Goal: Task Accomplishment & Management: Use online tool/utility

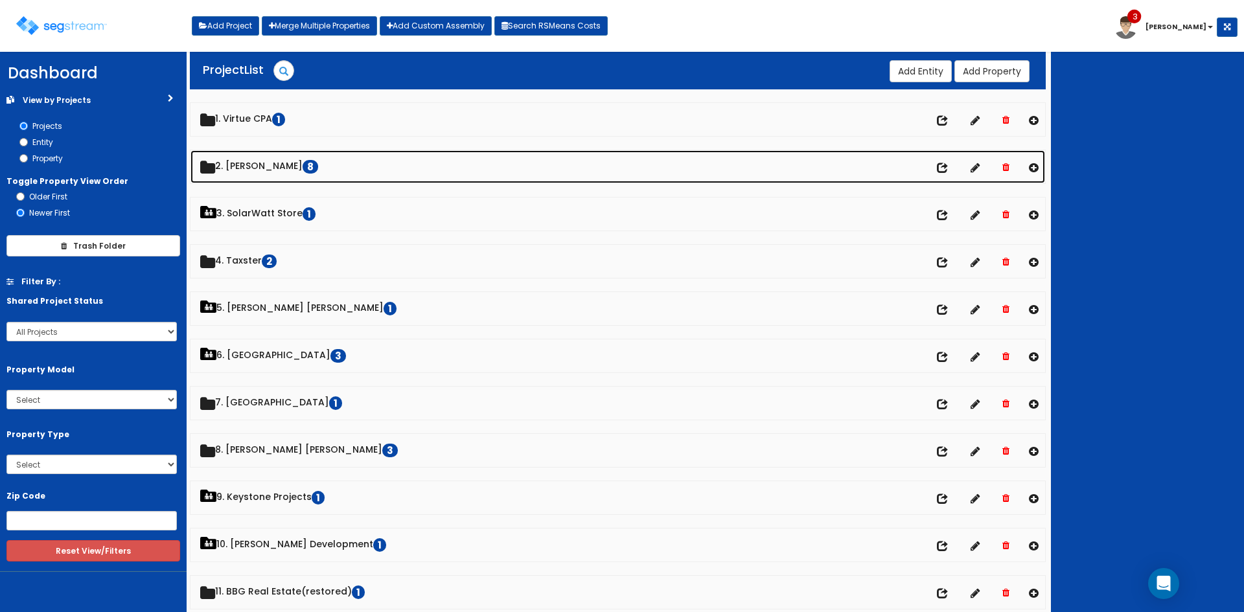
click at [285, 157] on link "2. [PERSON_NAME] 8" at bounding box center [618, 166] width 855 height 33
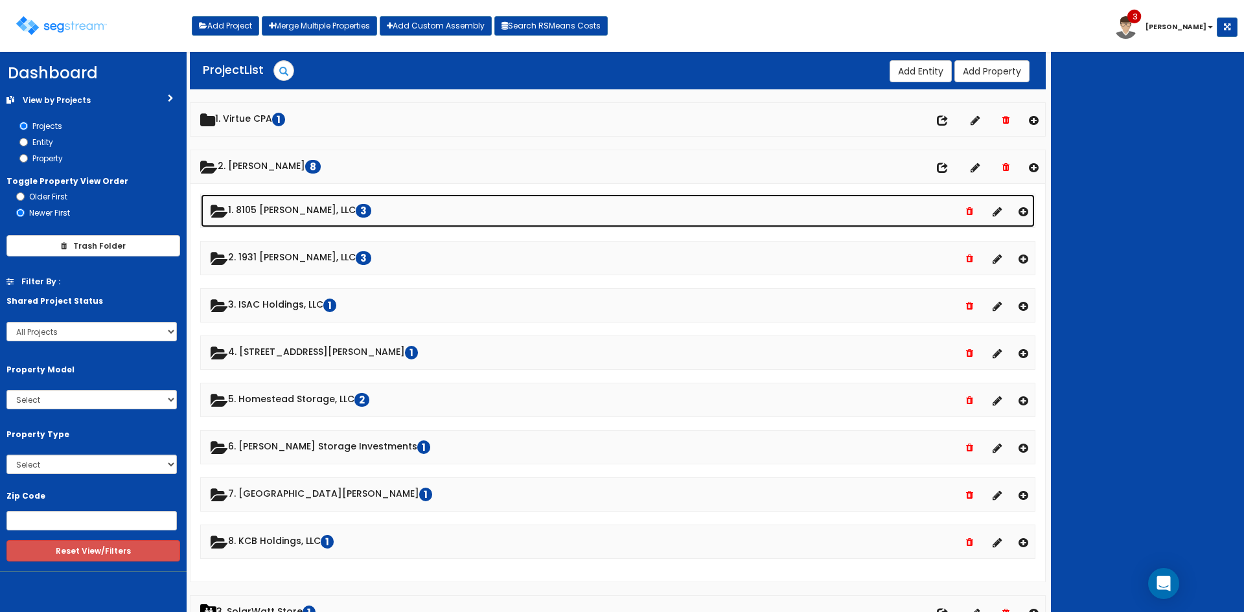
click at [283, 205] on link "1. 8105 [PERSON_NAME], LLC 3" at bounding box center [618, 210] width 834 height 33
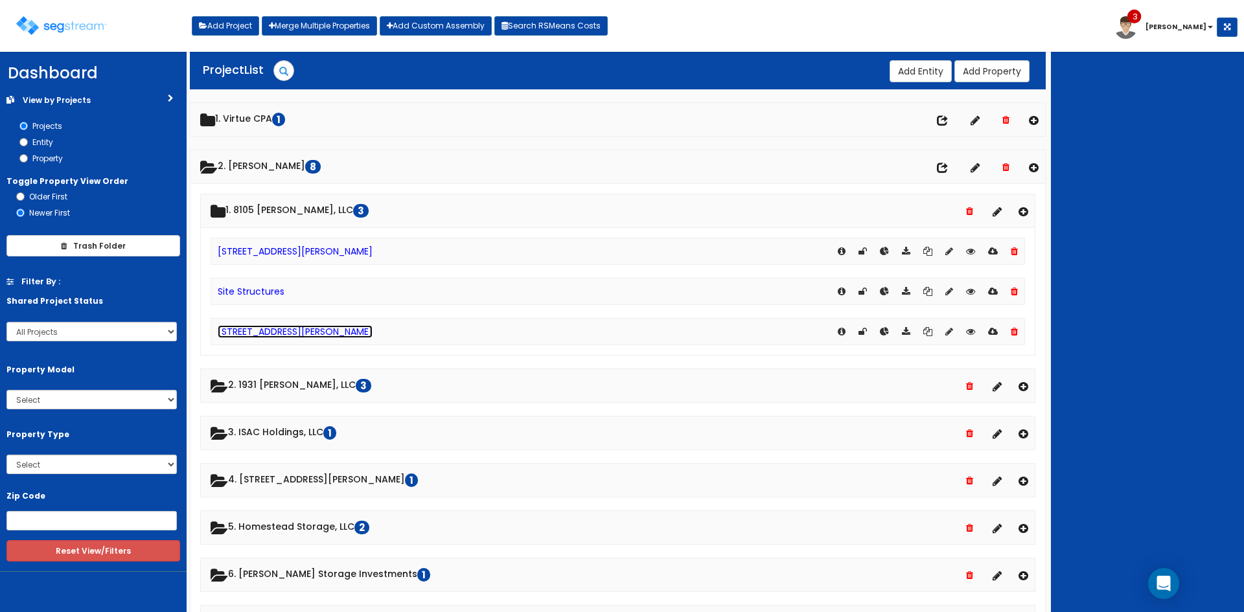
click at [277, 330] on link "[STREET_ADDRESS][PERSON_NAME]" at bounding box center [295, 331] width 155 height 13
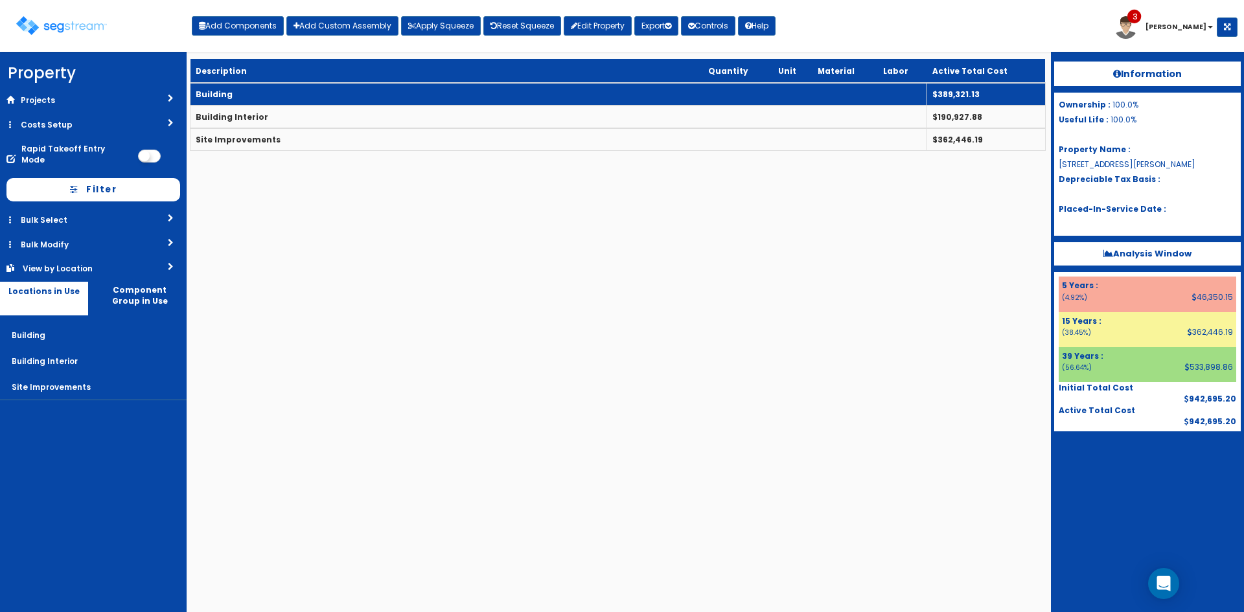
click at [331, 93] on td "Building" at bounding box center [559, 94] width 737 height 23
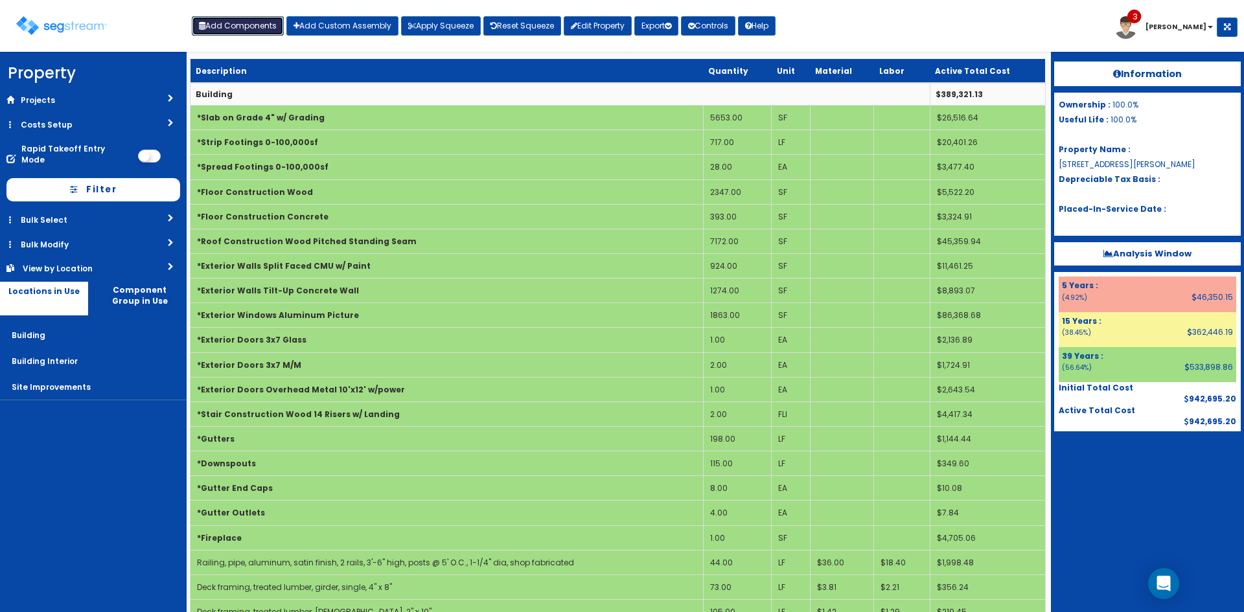
click at [259, 25] on button "Add Components" at bounding box center [238, 25] width 92 height 19
select select "39Y"
select select "default"
select select "7"
select select
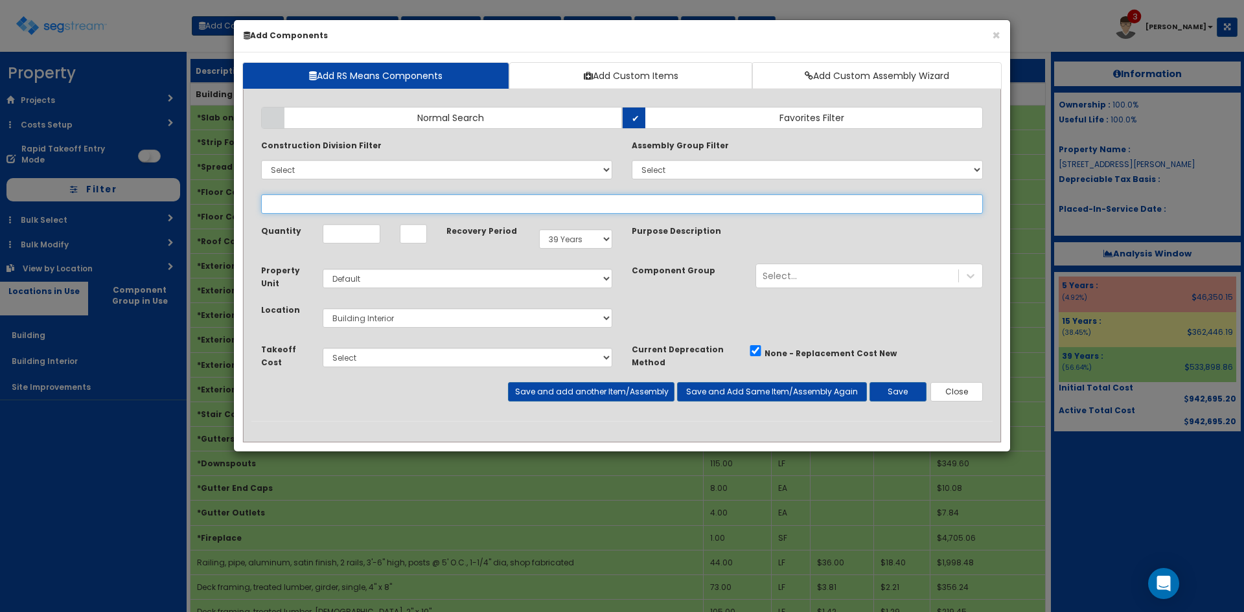
select select
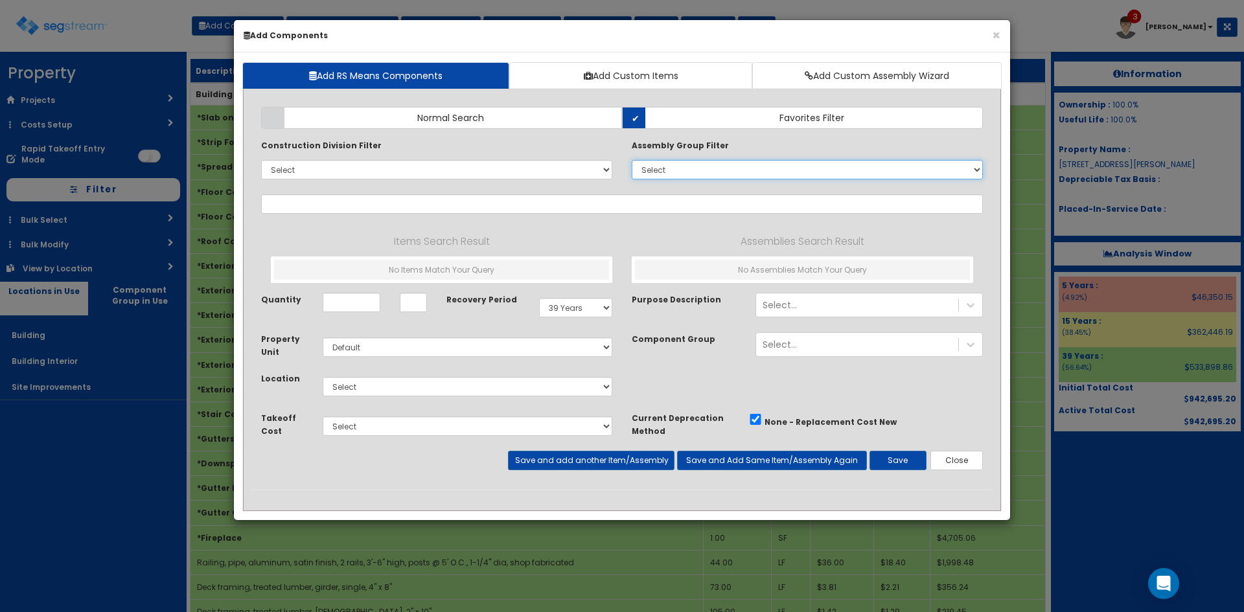
click at [675, 178] on select "Select 0. Custom Assembly 1. Standard Foundations 2. Special Foundations 3. Sla…" at bounding box center [807, 169] width 351 height 19
select select "6"
click at [632, 160] on select "Select 0. Custom Assembly 1. Standard Foundations 2. Special Foundations 3. Sla…" at bounding box center [807, 169] width 351 height 19
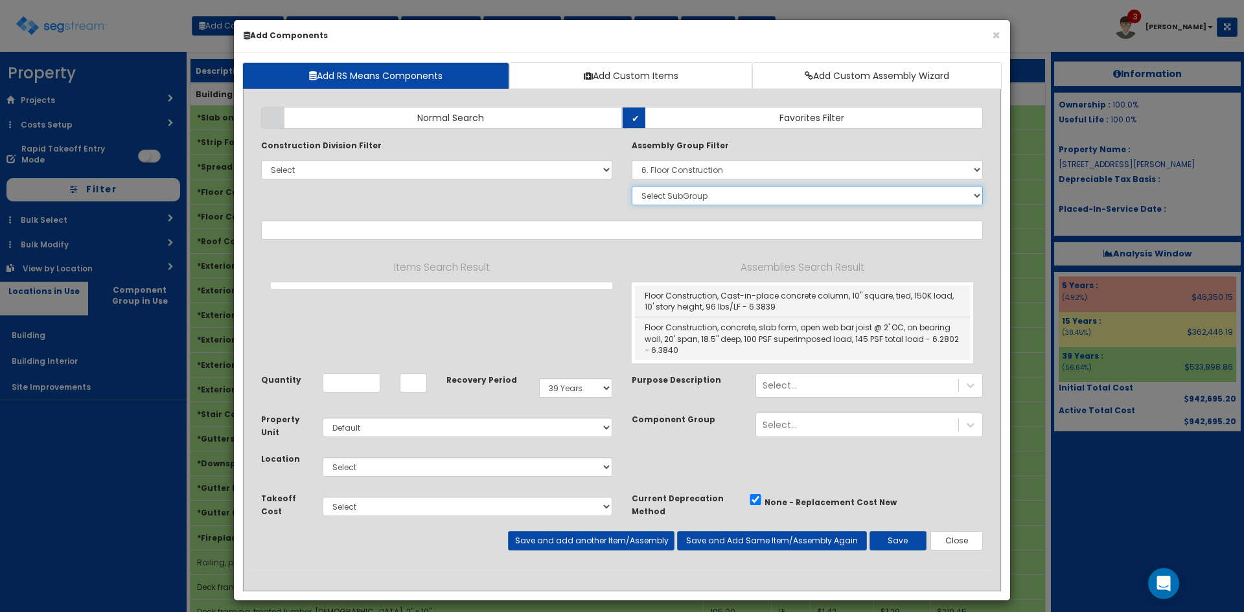
click at [696, 195] on select "Select SubGroup 1. CIP Concrete Columns 2. Precast Concrete Columns 3. Steel Co…" at bounding box center [807, 195] width 351 height 19
select select "5"
click at [632, 186] on select "Select SubGroup 1. CIP Concrete Columns 2. Precast Concrete Columns 3. Steel Co…" at bounding box center [807, 195] width 351 height 19
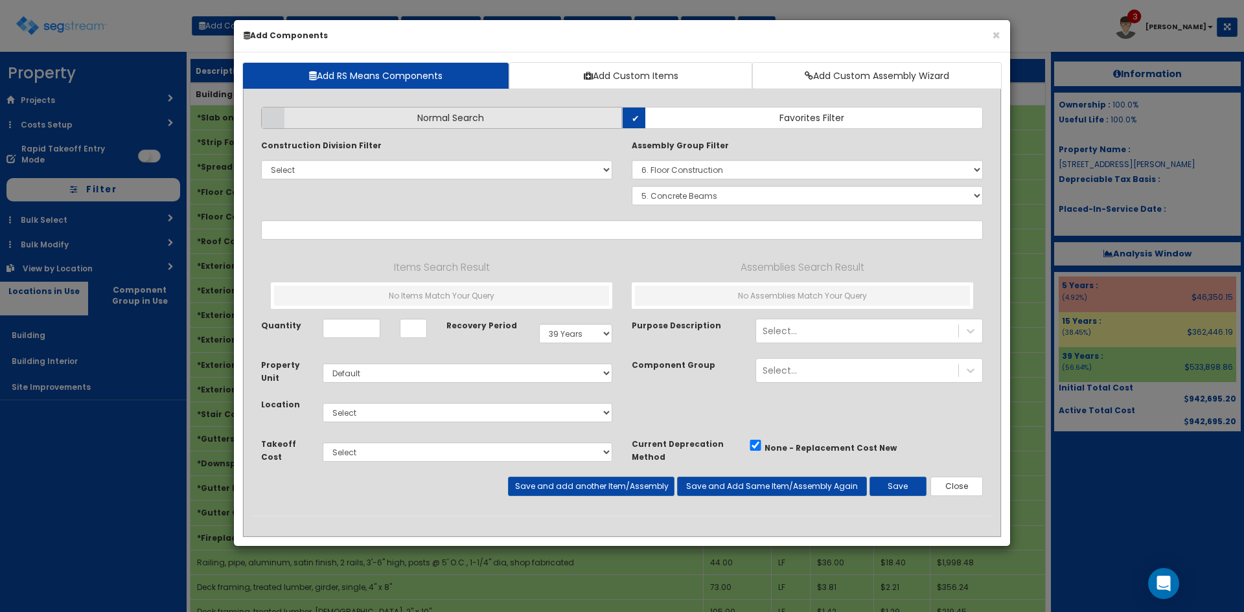
click at [586, 119] on label "Normal Search" at bounding box center [441, 118] width 361 height 22
click at [0, 0] on input "Normal Search" at bounding box center [0, 0] width 0 height 0
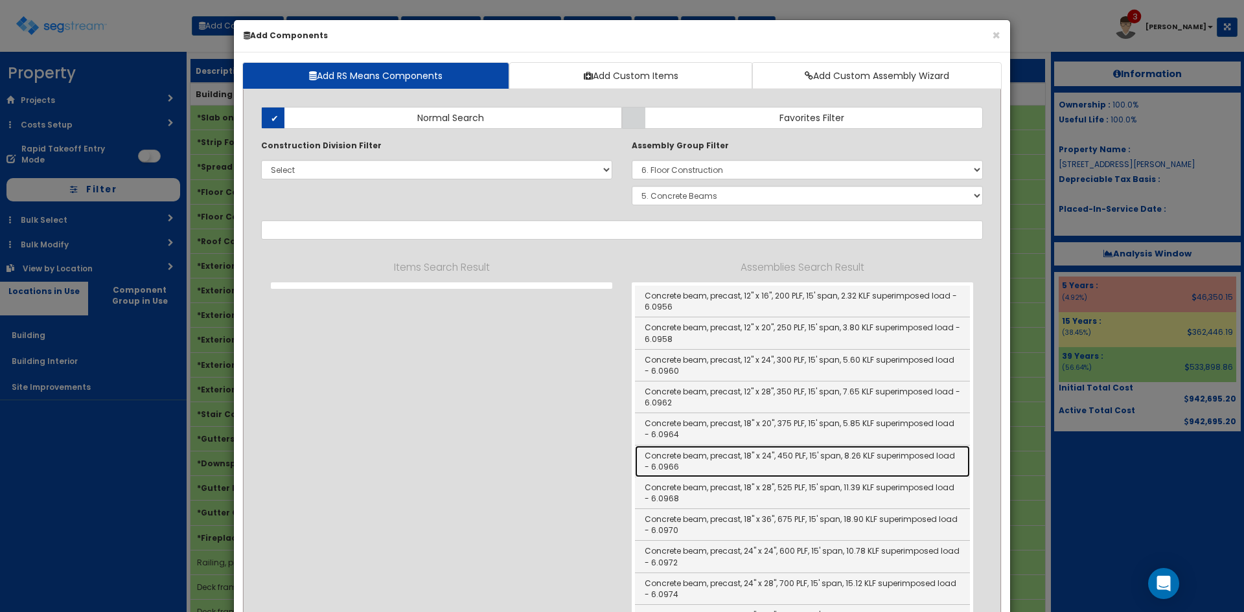
click at [733, 457] on link "Concrete beam, precast, 18" x 24", 450 PLF, 15' span, 8.26 KLF superimposed loa…" at bounding box center [802, 462] width 335 height 32
type input "Concrete beam, precast, 18" x 24", 450 PLF, 15' span, 8.26 KLF superimposed loa…"
checkbox input "false"
type input "LF"
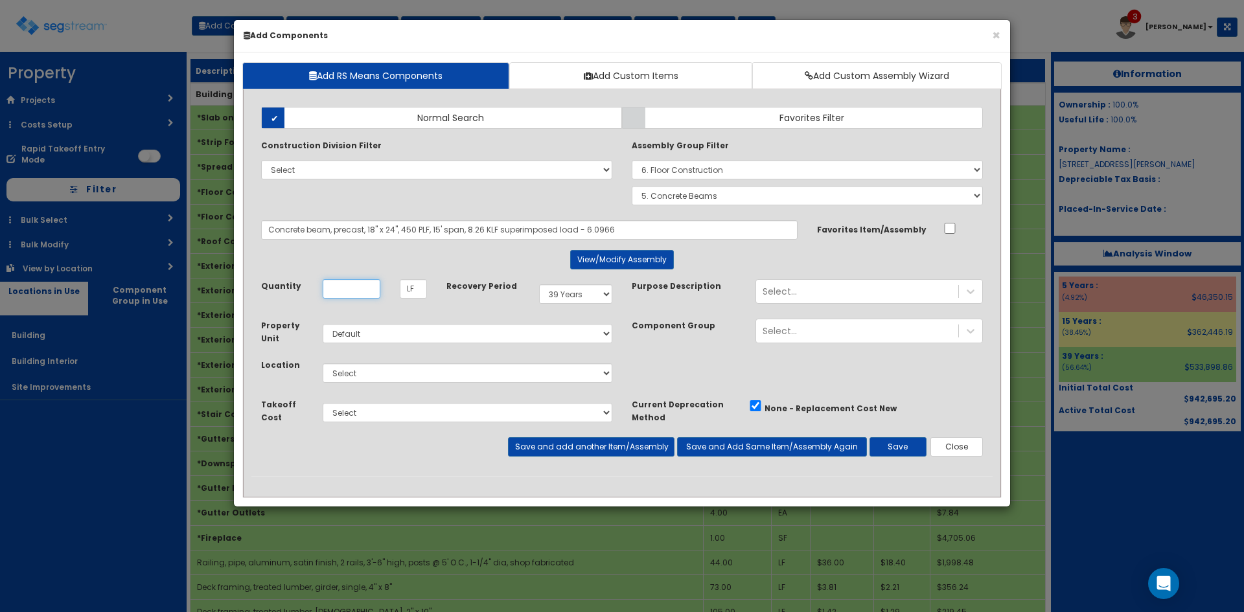
click at [343, 284] on input "Quantity" at bounding box center [352, 288] width 58 height 19
type input "75"
click at [468, 377] on select "Select Building Building Interior Site Improvements Add Additional Location" at bounding box center [468, 373] width 290 height 19
select select "6"
click at [323, 364] on select "Select Building Building Interior Site Improvements Add Additional Location" at bounding box center [468, 373] width 290 height 19
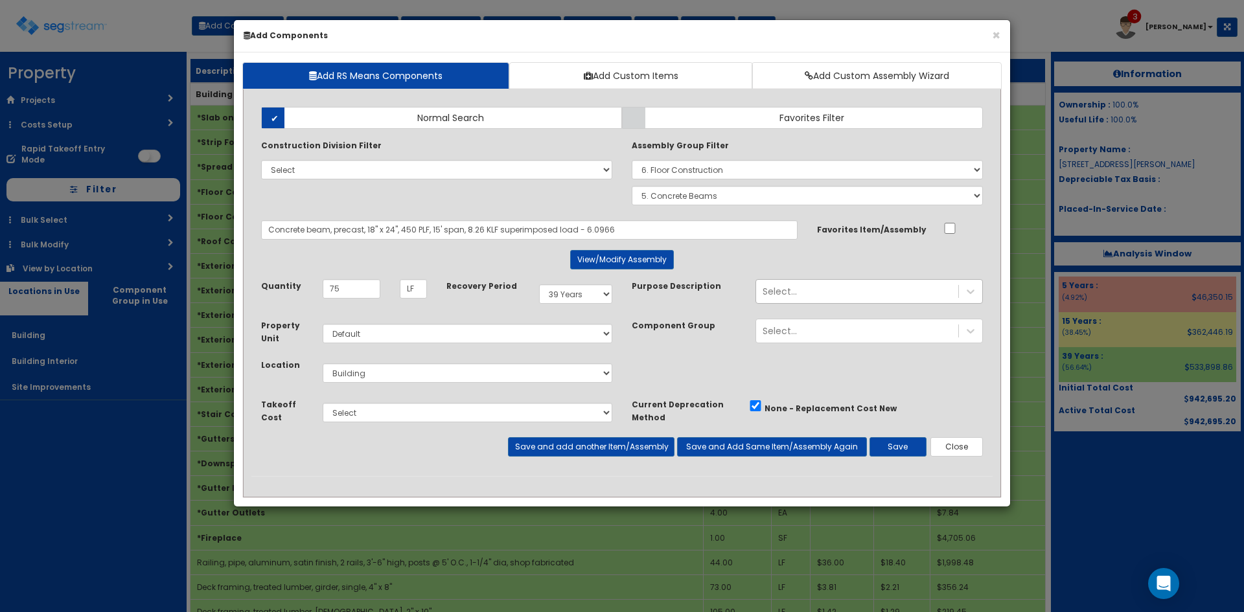
click at [792, 292] on div "Select..." at bounding box center [780, 291] width 34 height 13
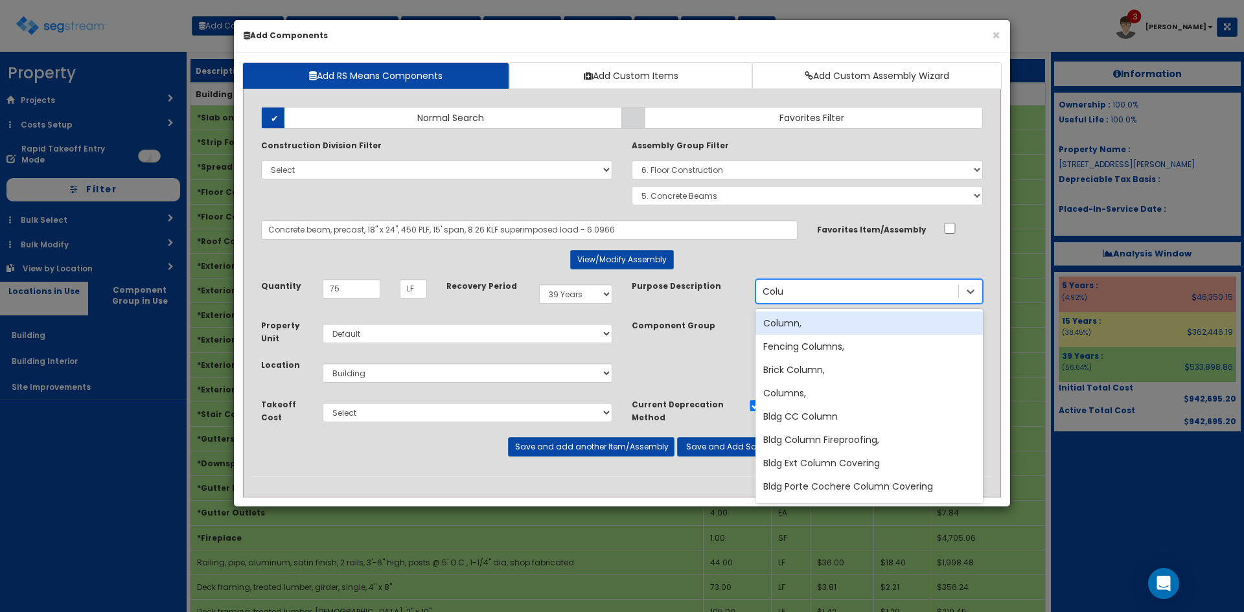
type input "Colum"
click at [804, 321] on div "Column," at bounding box center [869, 323] width 227 height 23
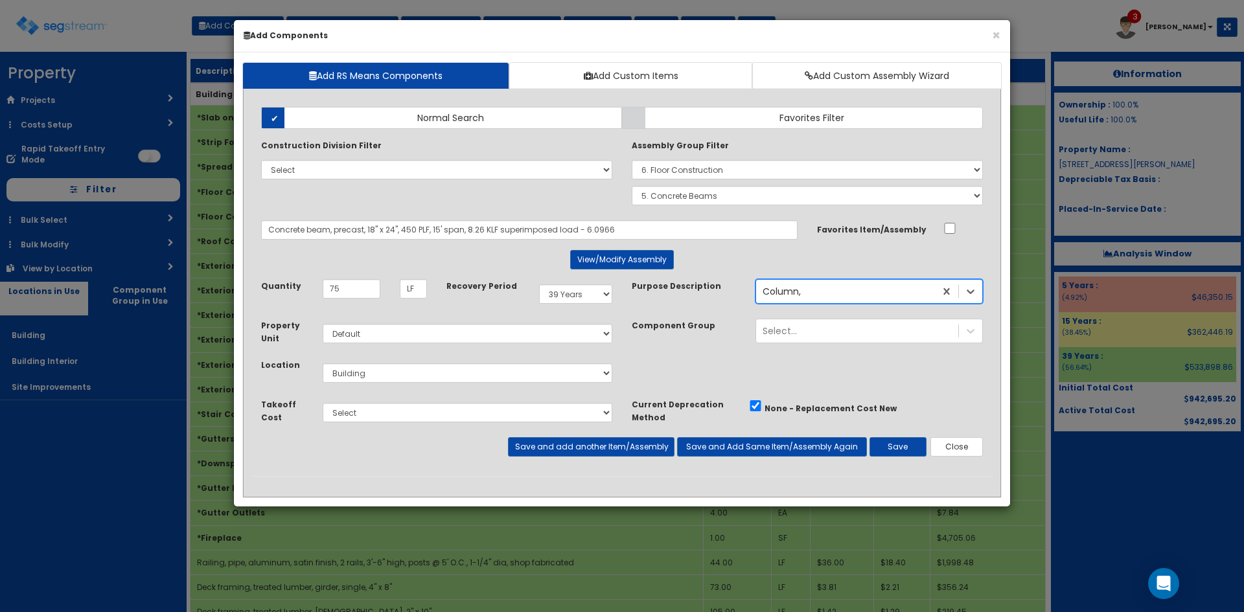
click at [927, 292] on div "Column," at bounding box center [845, 291] width 179 height 21
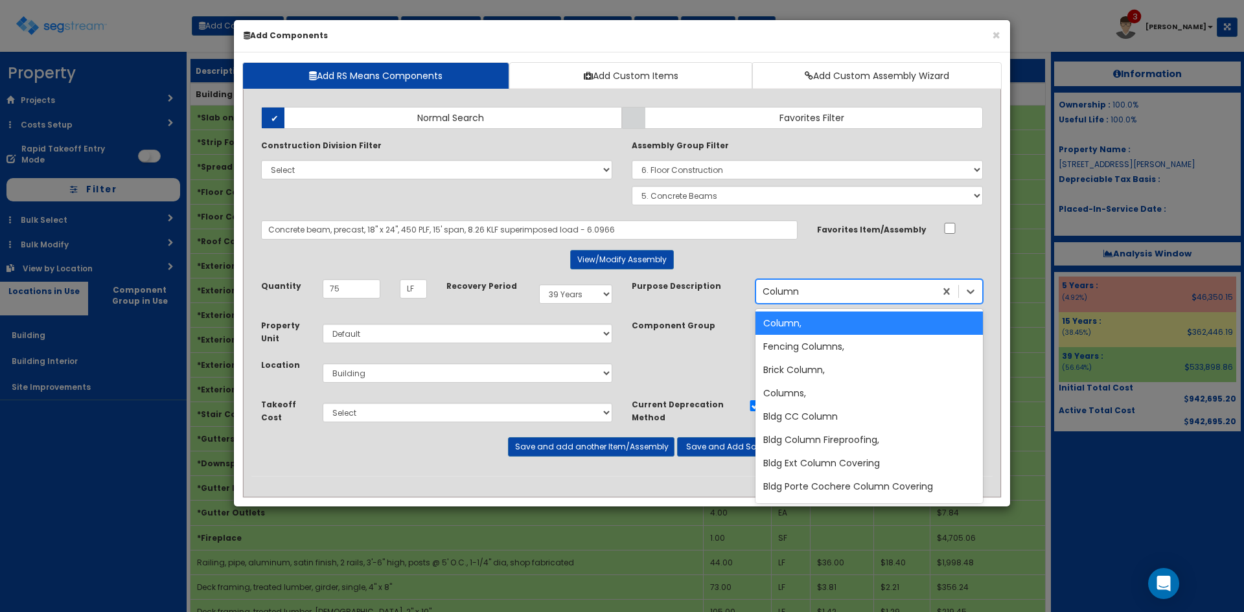
type input "Columns"
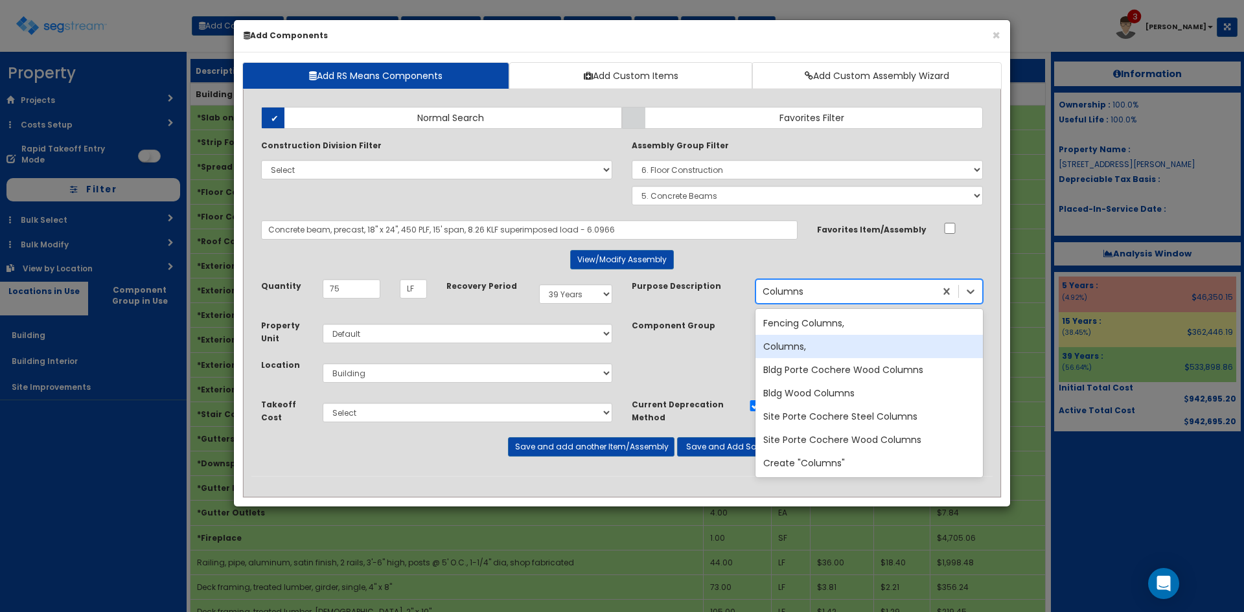
click at [873, 351] on div "Columns," at bounding box center [869, 346] width 227 height 23
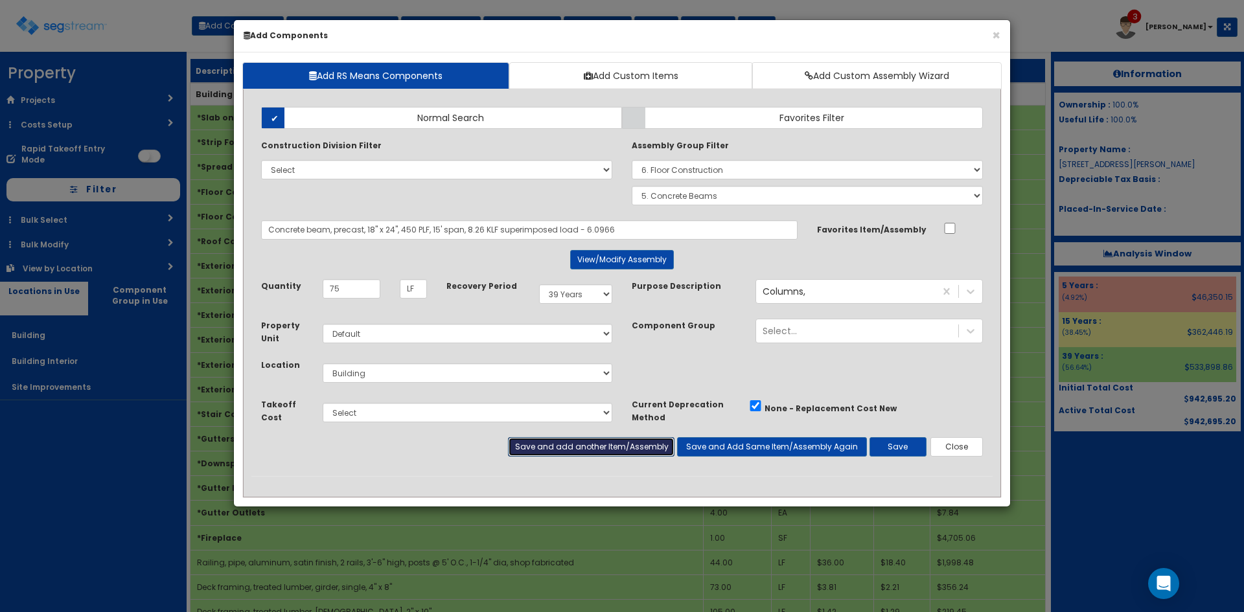
click at [620, 438] on button "Save and add another Item/Assembly" at bounding box center [591, 446] width 166 height 19
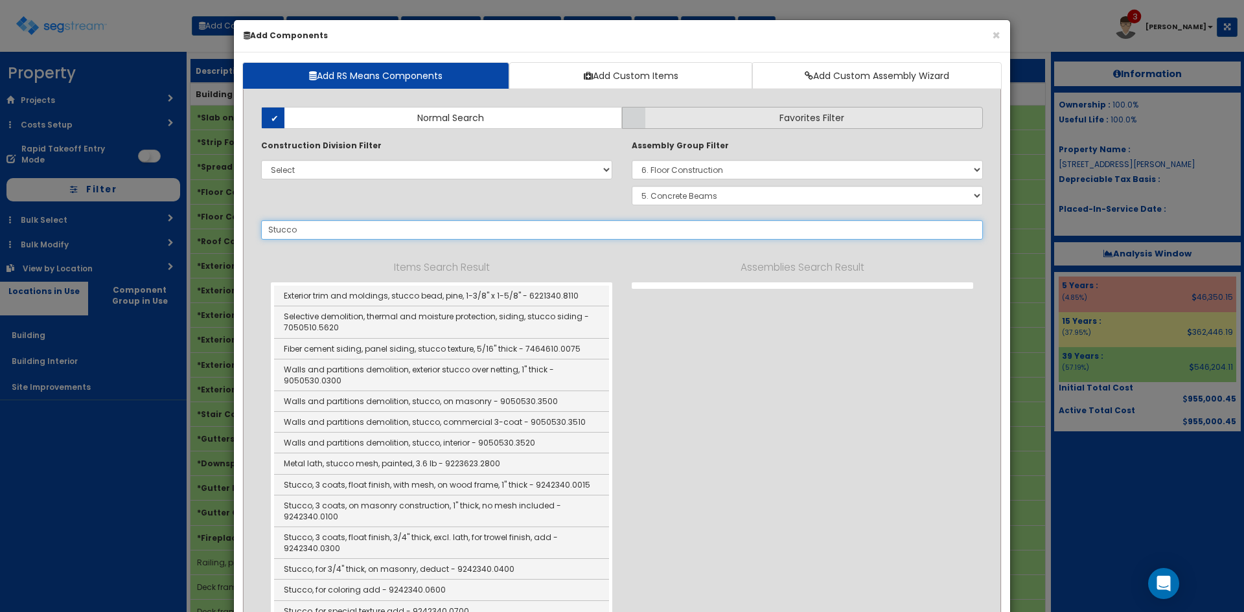
type input "Stucco"
click at [675, 120] on label "Favorites Filter" at bounding box center [802, 118] width 361 height 22
click at [0, 0] on input "Favorites Filter" at bounding box center [0, 0] width 0 height 0
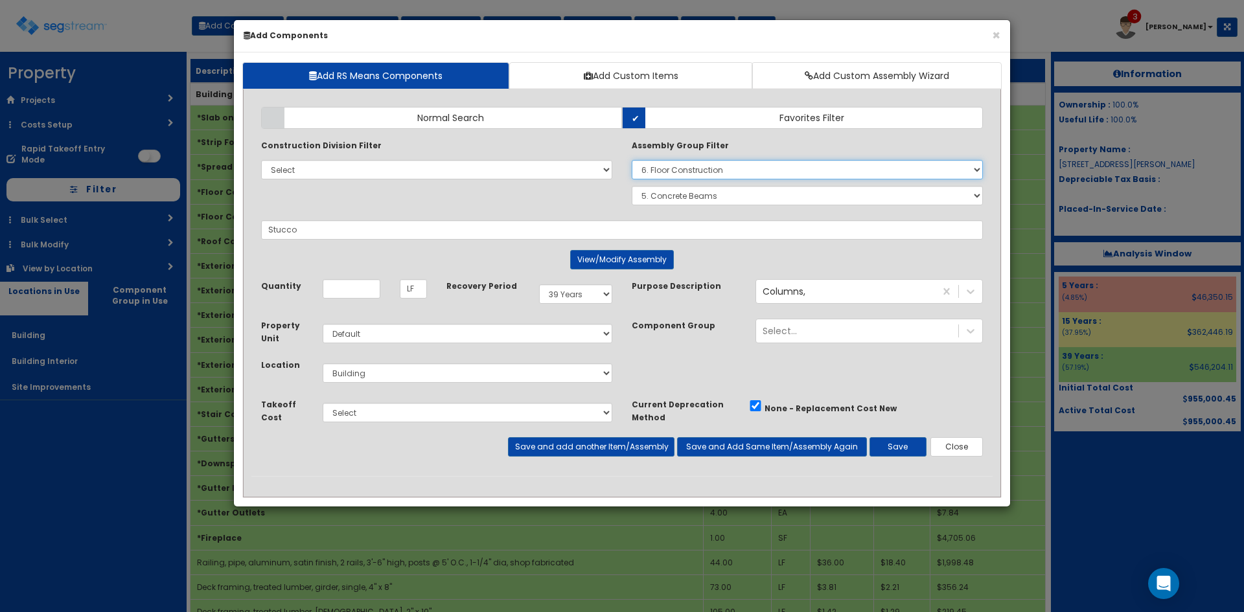
click at [688, 176] on select "Select 0. Custom Assembly 1. Standard Foundations 2. Special Foundations 3. Sla…" at bounding box center [807, 169] width 351 height 19
select select
click at [632, 160] on select "Select 0. Custom Assembly 1. Standard Foundations 2. Special Foundations 3. Sla…" at bounding box center [807, 169] width 351 height 19
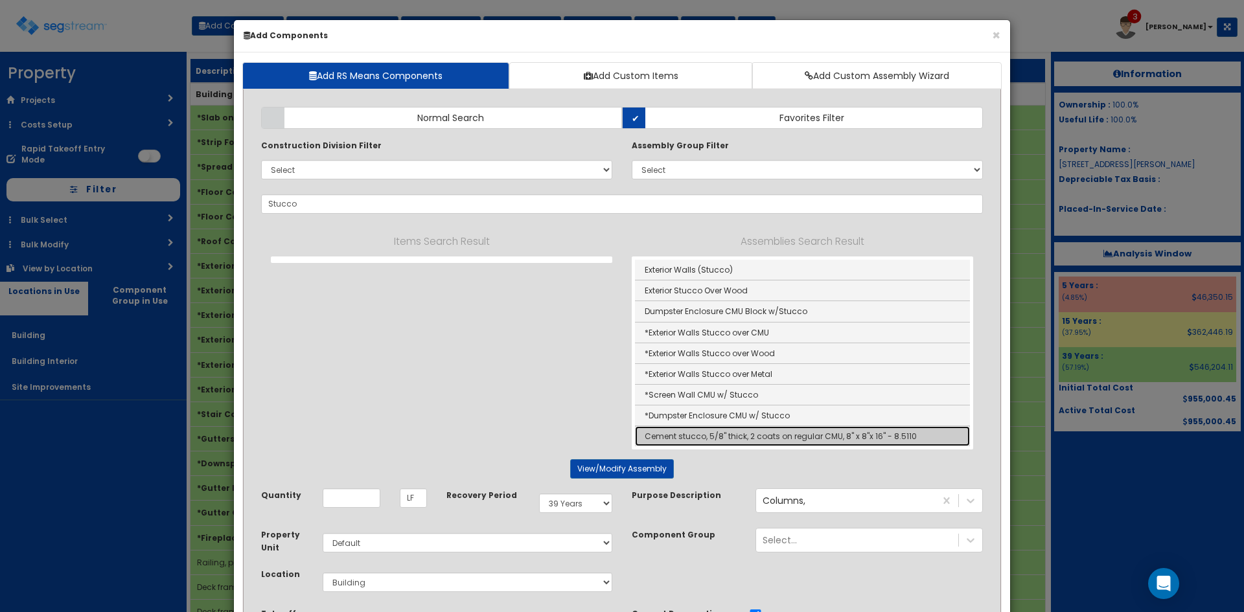
click at [737, 438] on link "Cement stucco, 5/8" thick, 2 coats on regular CMU, 8" x 8"x 16" - 8.5110" at bounding box center [802, 436] width 335 height 20
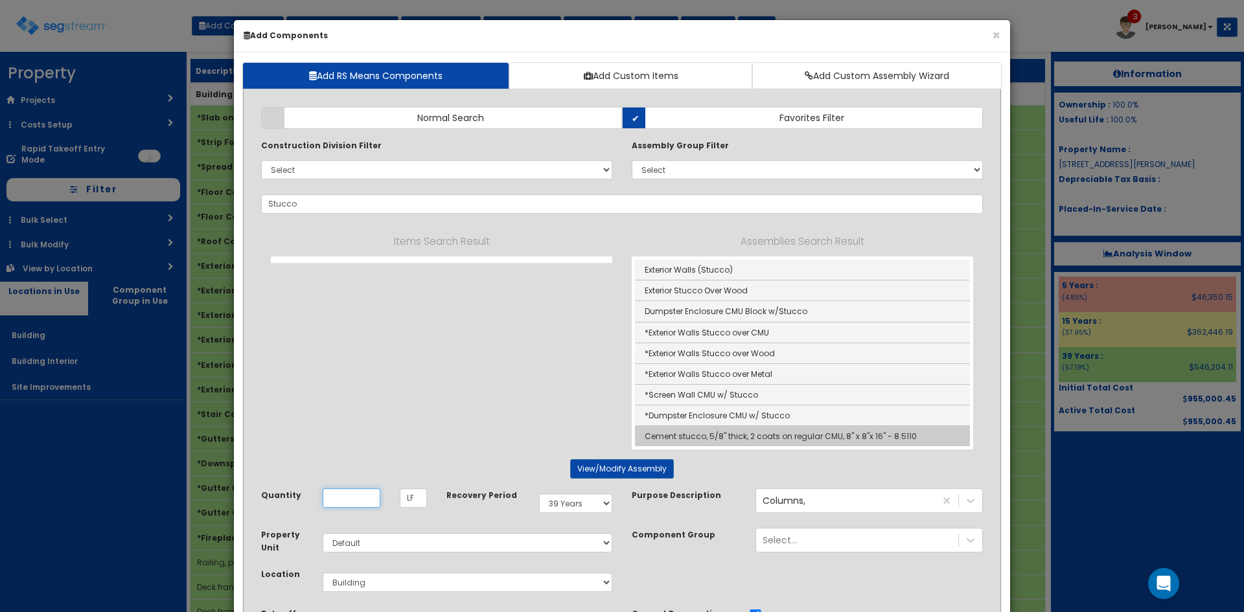
type input "Cement stucco, 5/8" thick, 2 coats on regular CMU, 8" x 8"x 16" - 8.5110"
checkbox input "true"
type input "SF"
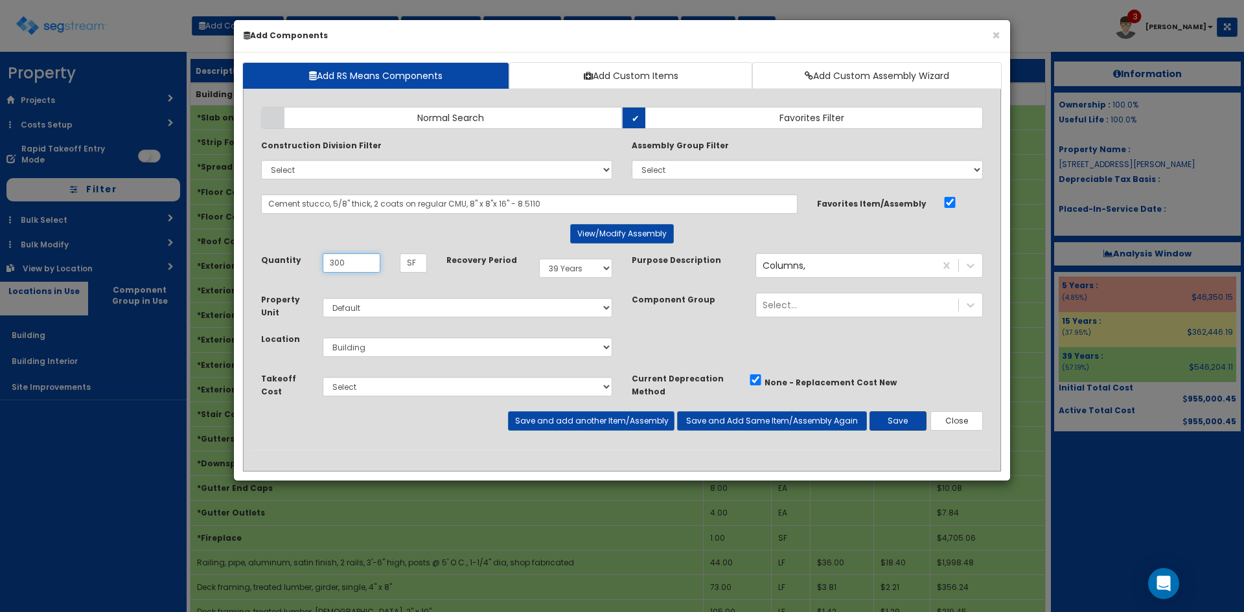
type input "300"
click at [897, 422] on button "Save" at bounding box center [898, 420] width 57 height 19
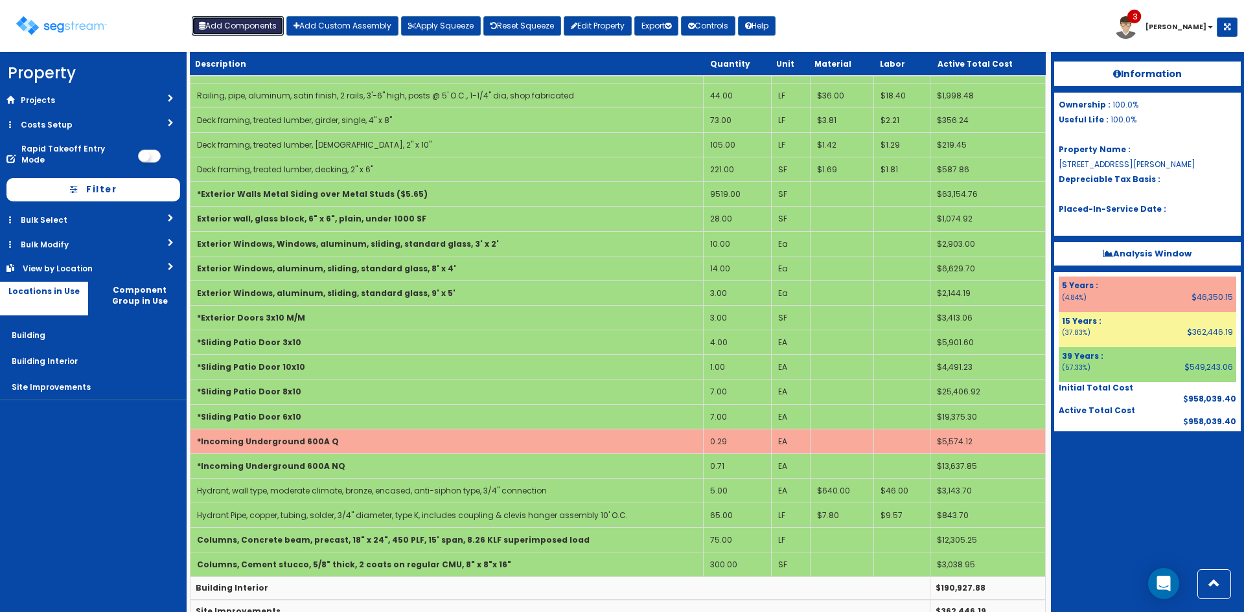
scroll to position [491, 0]
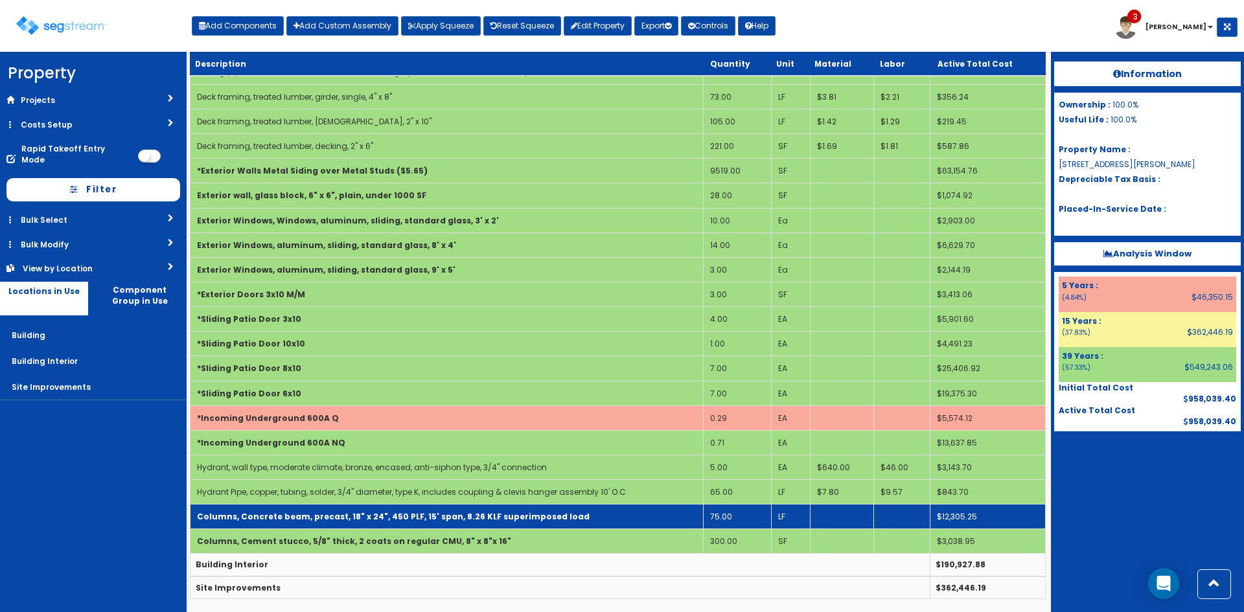
click at [463, 512] on b "Columns, Concrete beam, precast, 18" x 24", 450 PLF, 15' span, 8.26 KLF superim…" at bounding box center [393, 516] width 393 height 11
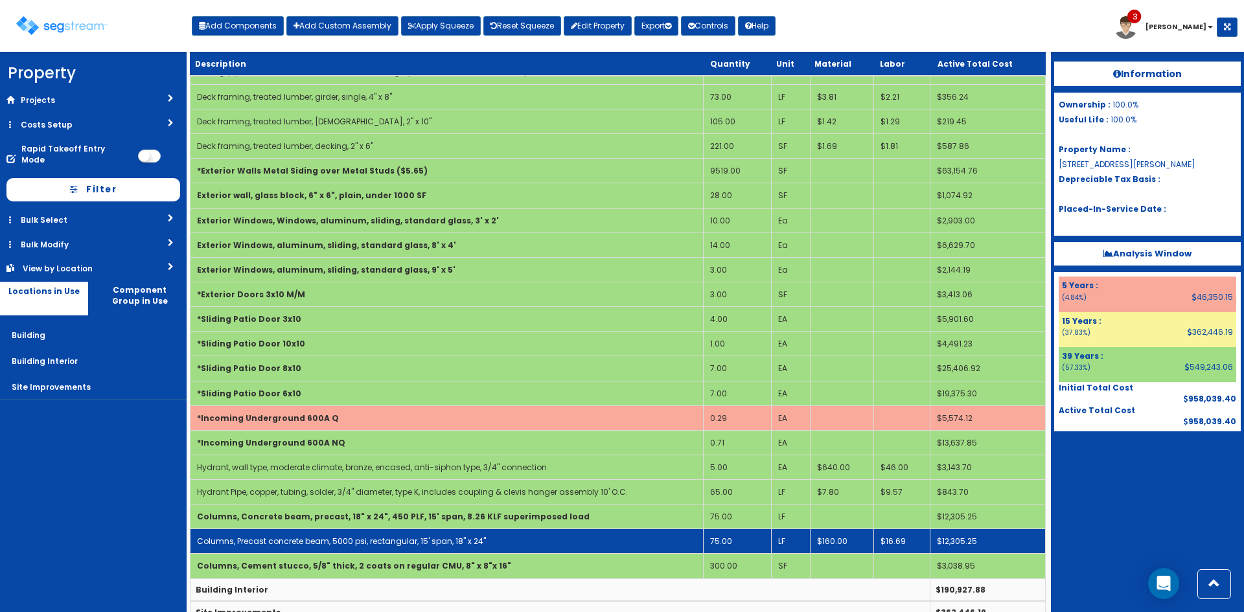
click at [470, 538] on link "Columns, Precast concrete beam, 5000 psi, rectangular, 15' span, 18" x 24"" at bounding box center [341, 541] width 289 height 11
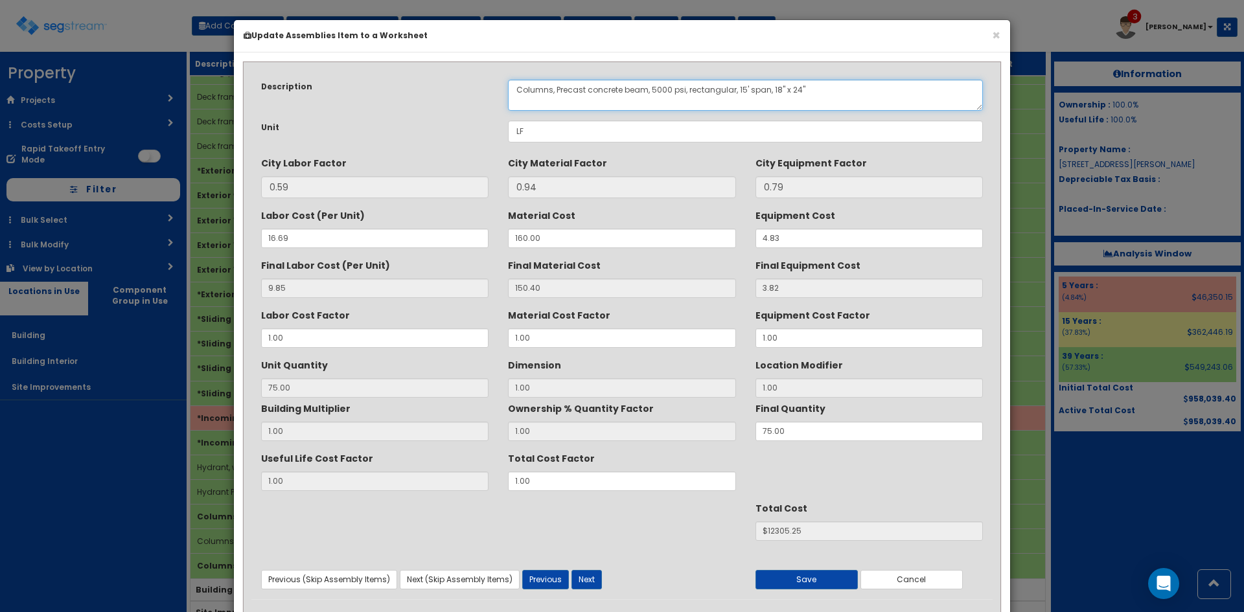
click at [554, 95] on textarea "Columns, Precast concrete beam, 5000 psi, rectangular, 15' span, 18" x 24"" at bounding box center [745, 95] width 475 height 31
drag, startPoint x: 556, startPoint y: 95, endPoint x: 586, endPoint y: 104, distance: 31.2
click at [586, 104] on textarea "Columns, Precast concrete beam, 5000 psi, rectangular, 15' span, 18" x 24"" at bounding box center [745, 95] width 475 height 31
type textarea "Columns, concrete beam, 5000 psi, rectangular, 15' span, 18" x 24""
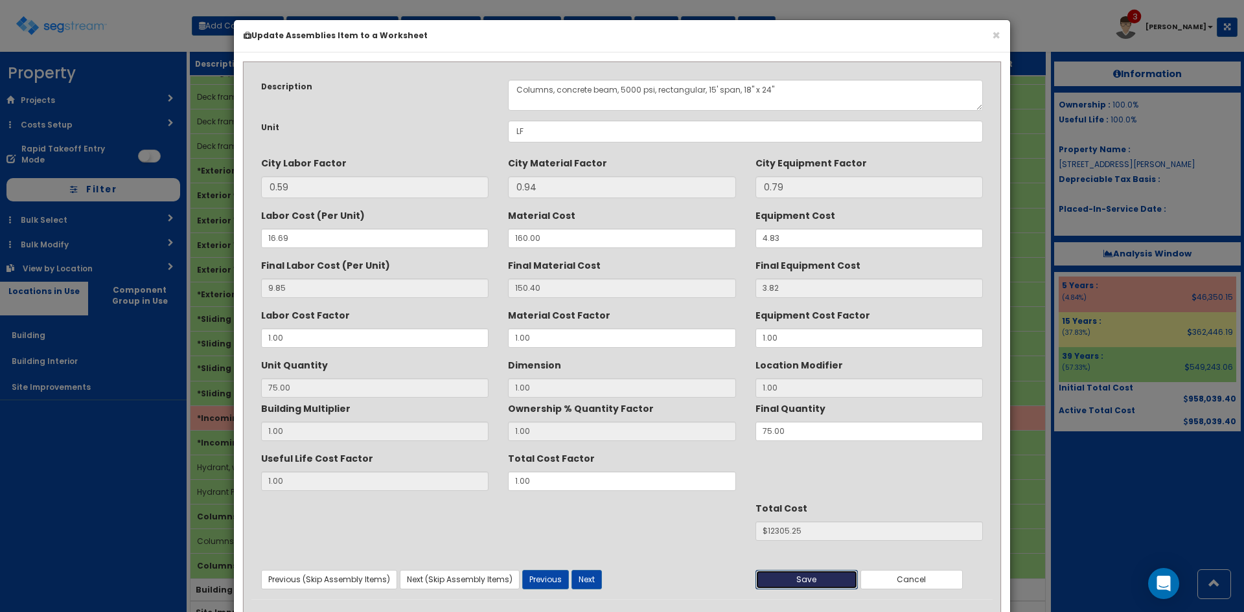
click at [826, 573] on button "Save" at bounding box center [807, 579] width 102 height 19
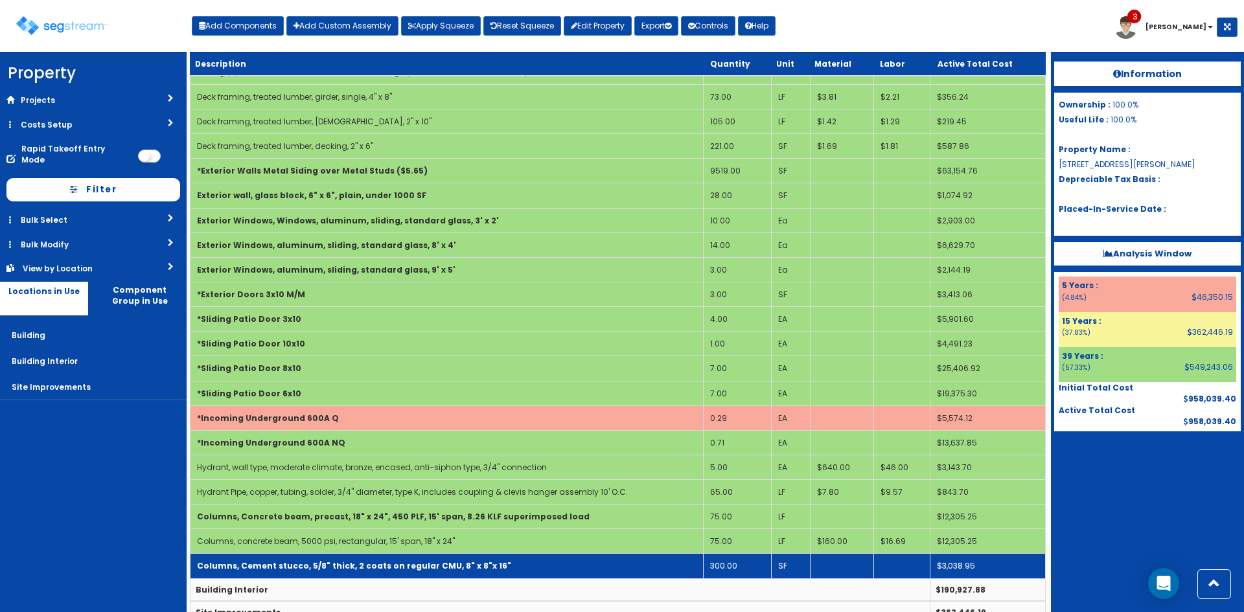
click at [573, 559] on td "Columns, Cement stucco, 5/8" thick, 2 coats on regular CMU, 8" x 8"x 16"" at bounding box center [447, 566] width 513 height 25
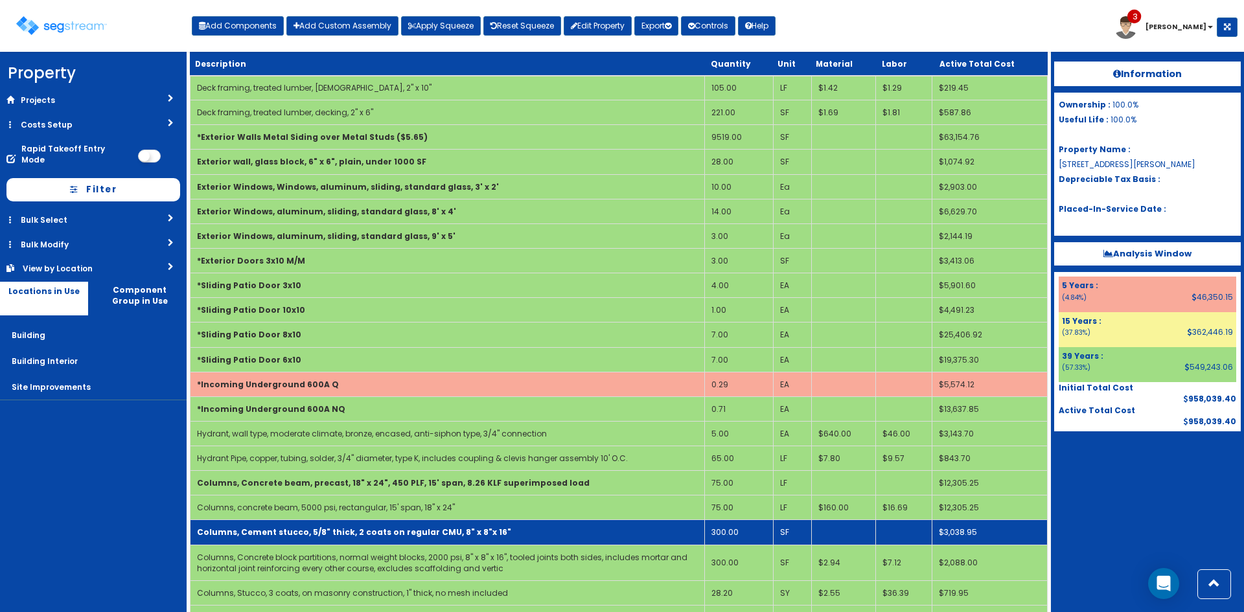
scroll to position [600, 0]
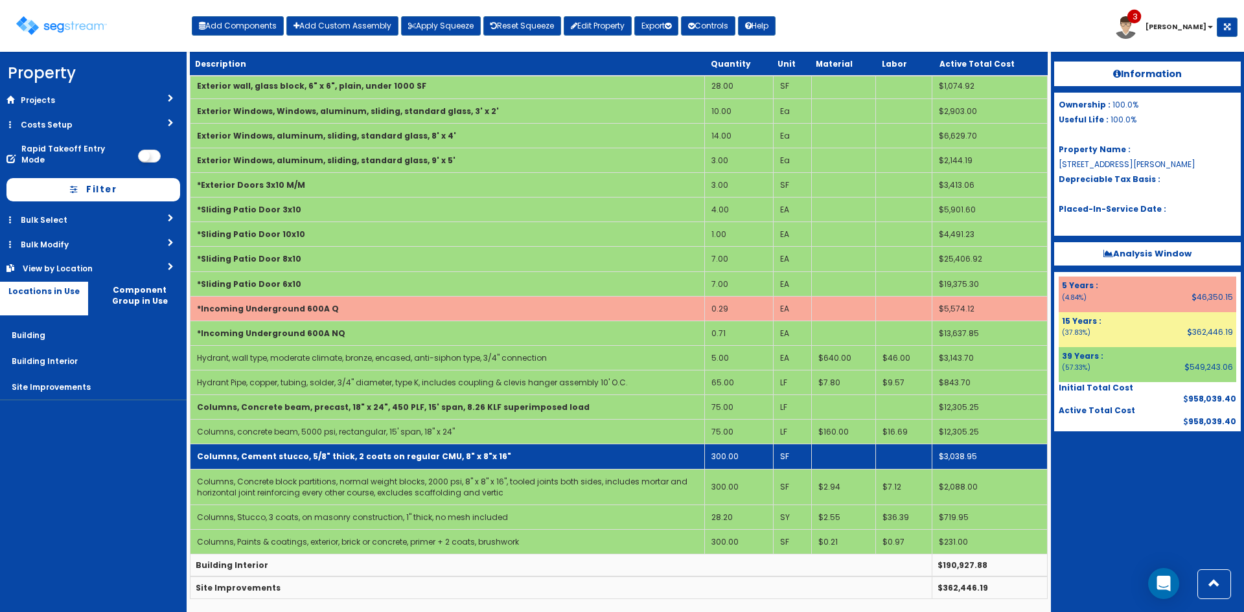
click at [607, 467] on td "Columns, Cement stucco, 5/8" thick, 2 coats on regular CMU, 8" x 8"x 16"" at bounding box center [448, 457] width 515 height 25
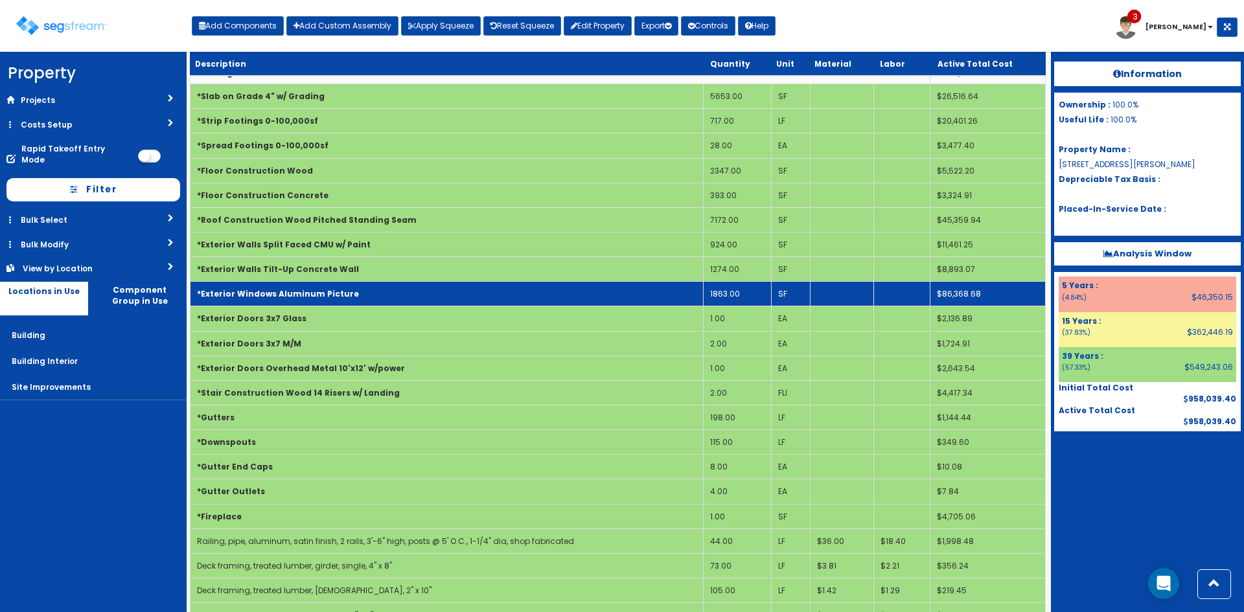
scroll to position [0, 0]
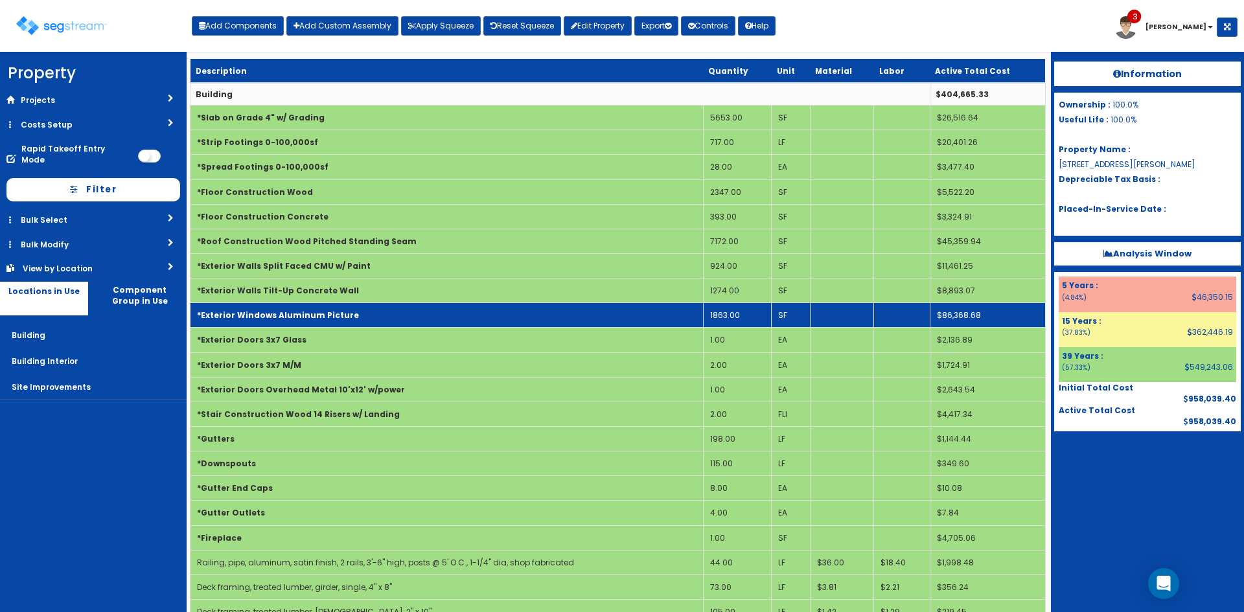
click at [724, 310] on td "1863.00" at bounding box center [737, 315] width 68 height 25
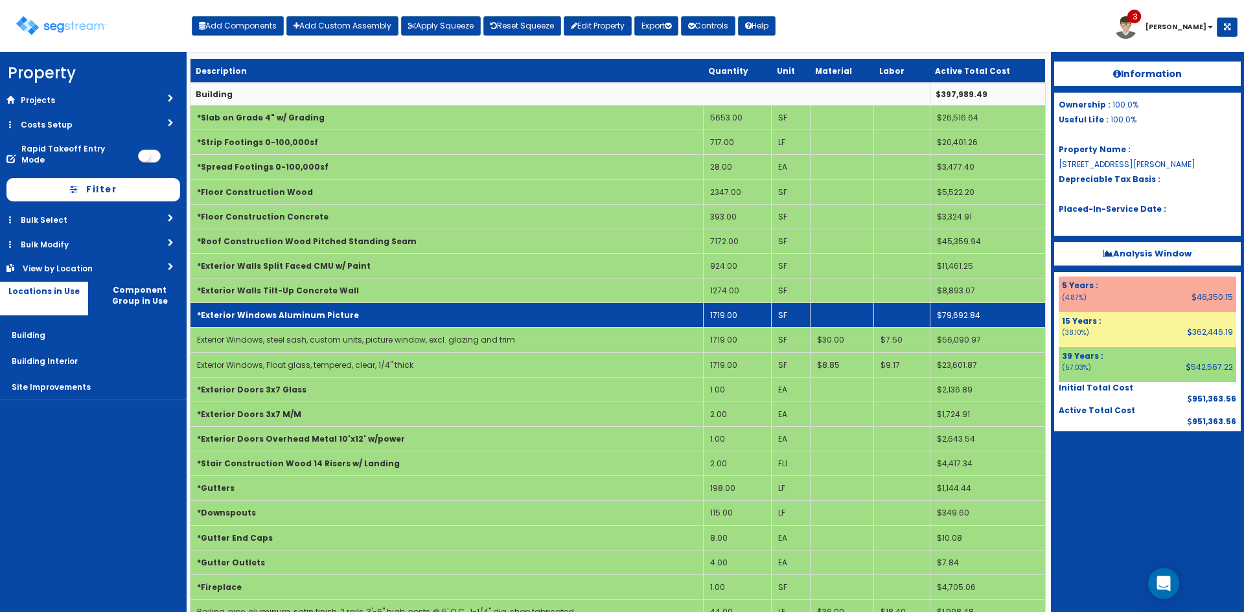
click at [531, 305] on td "*Exterior Windows Aluminum Picture" at bounding box center [447, 315] width 513 height 25
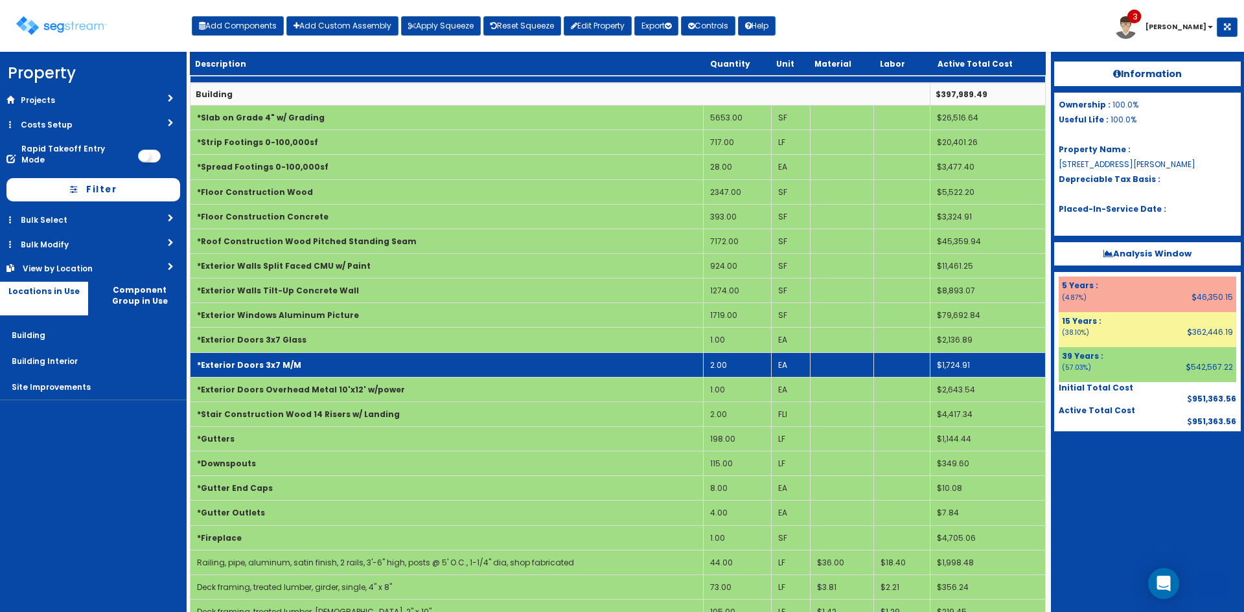
scroll to position [194, 0]
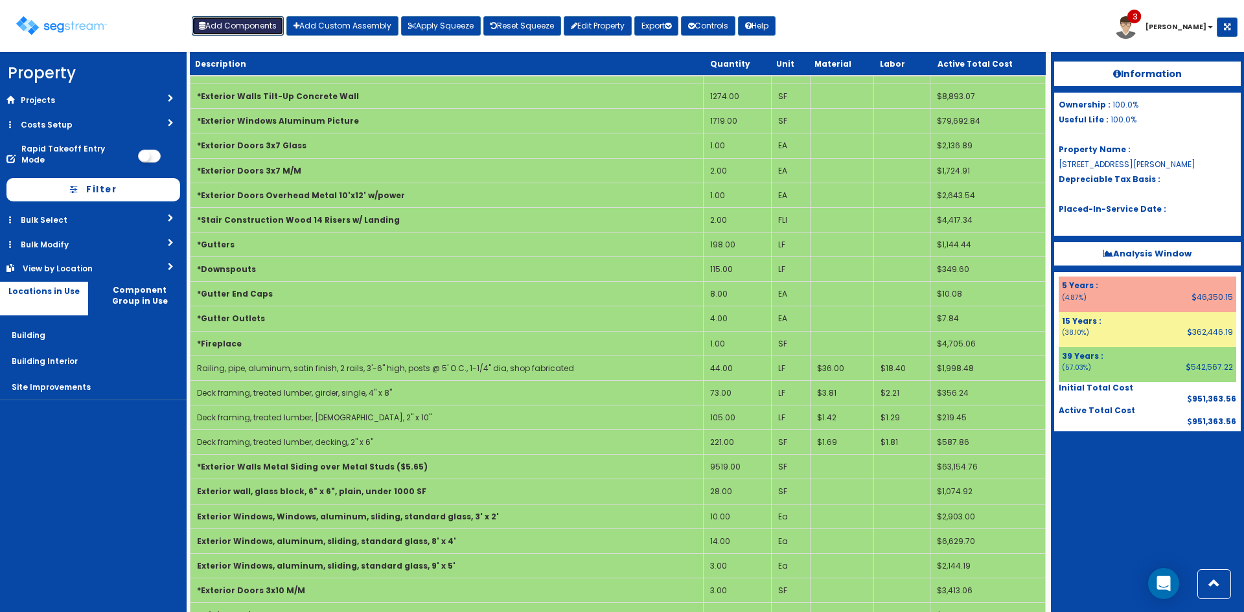
click at [247, 28] on button "Add Components" at bounding box center [238, 25] width 92 height 19
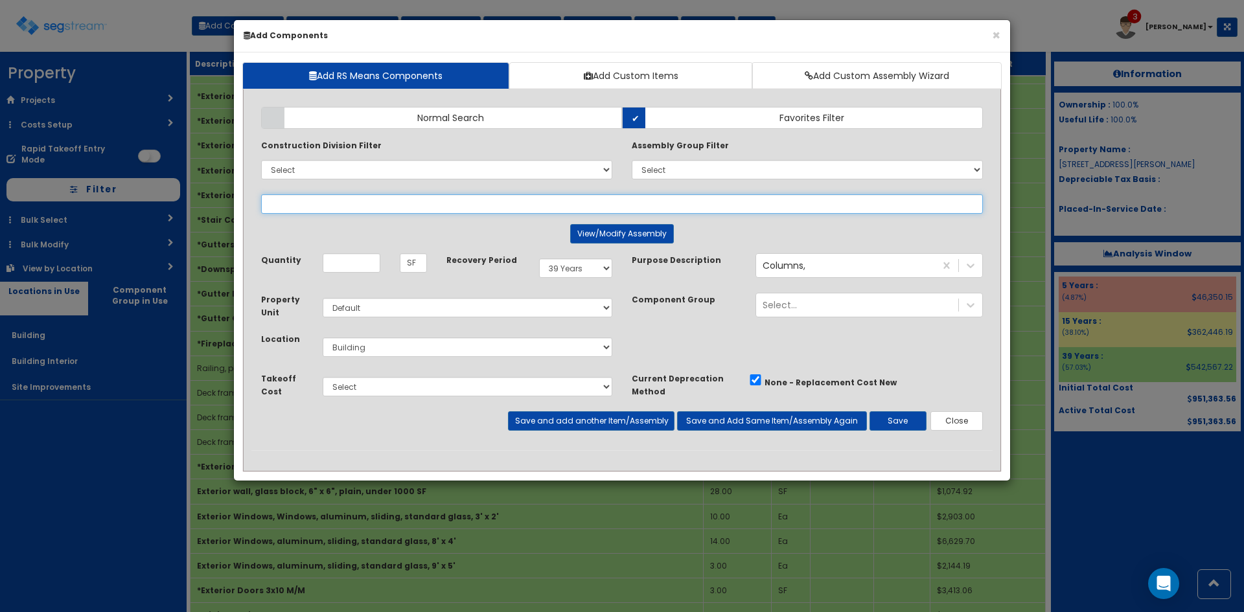
select select
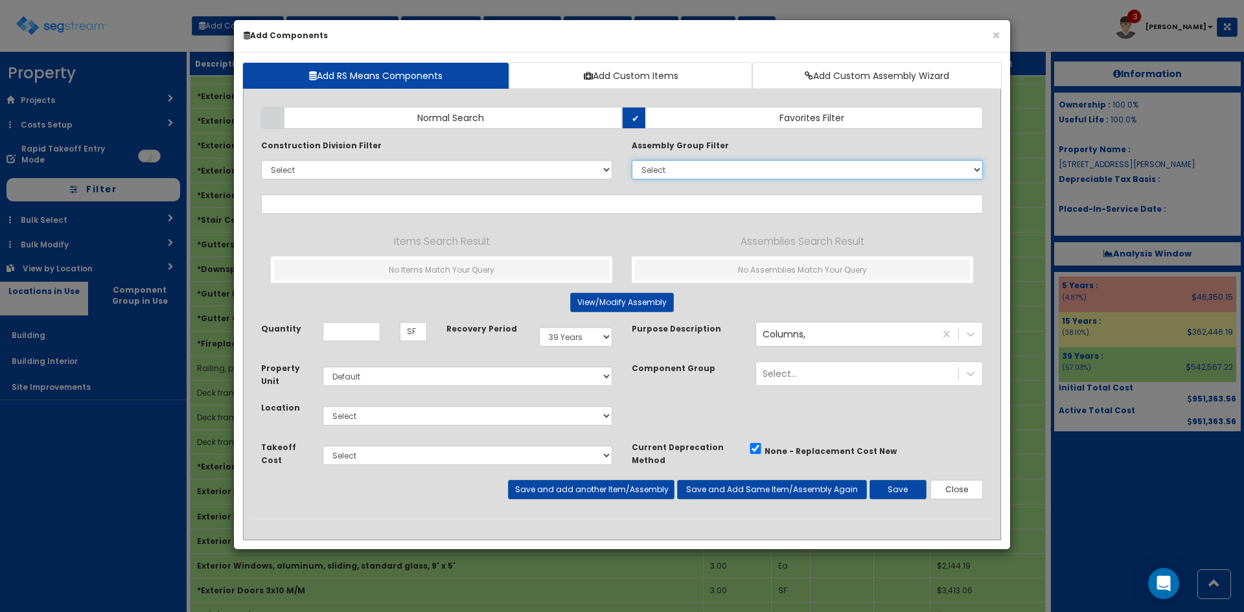
click at [712, 163] on select "Select 0. Custom Assembly 1. Standard Foundations 2. Special Foundations 3. Sla…" at bounding box center [807, 169] width 351 height 19
select select "9"
click at [632, 160] on select "Select 0. Custom Assembly 1. Standard Foundations 2. Special Foundations 3. Sla…" at bounding box center [807, 169] width 351 height 19
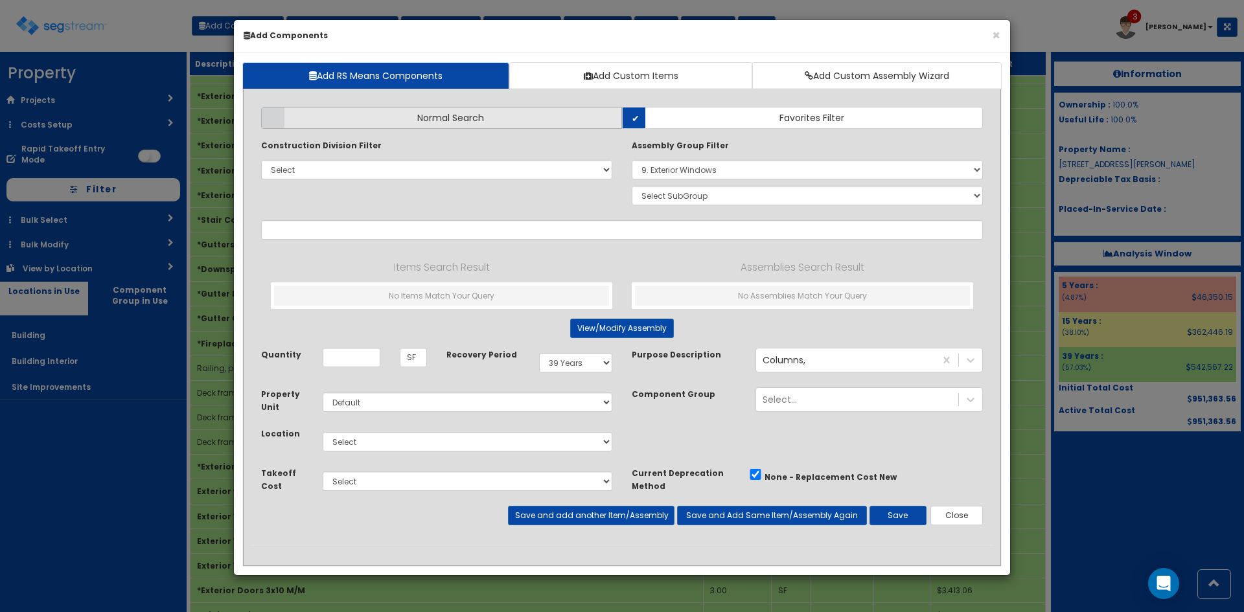
click at [570, 109] on label "Normal Search" at bounding box center [441, 118] width 361 height 22
click at [0, 0] on input "Normal Search" at bounding box center [0, 0] width 0 height 0
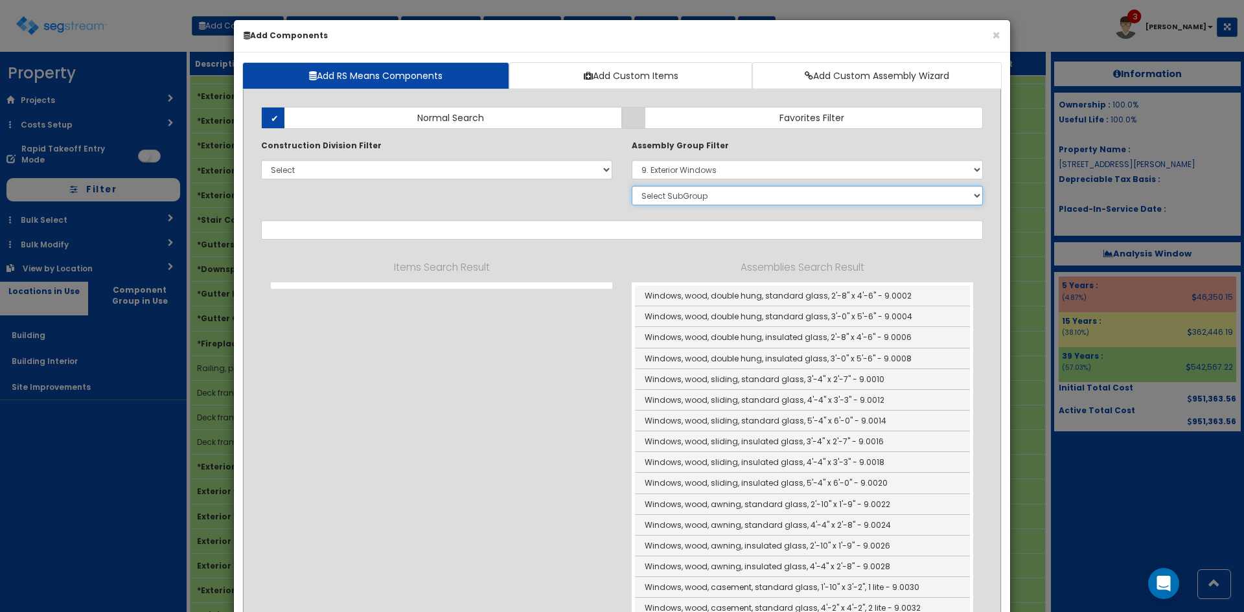
click at [688, 193] on select "Select SubGroup 1. Wood Windows 2. Steel Windows 3. Aluminum Windows 4. Wood Wi…" at bounding box center [807, 195] width 351 height 19
select select "3"
click at [632, 186] on select "Select SubGroup 1. Wood Windows 2. Steel Windows 3. Aluminum Windows 4. Wood Wi…" at bounding box center [807, 195] width 351 height 19
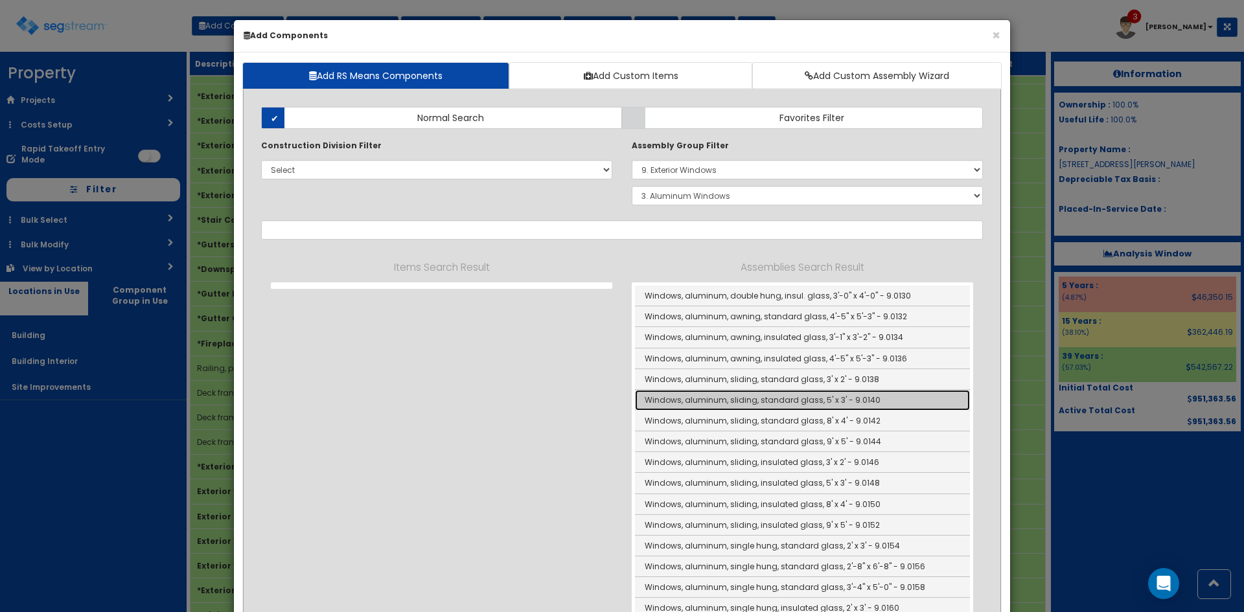
click at [896, 404] on link "Windows, aluminum, sliding, standard glass, 5' x 3' - 9.0140" at bounding box center [802, 400] width 335 height 21
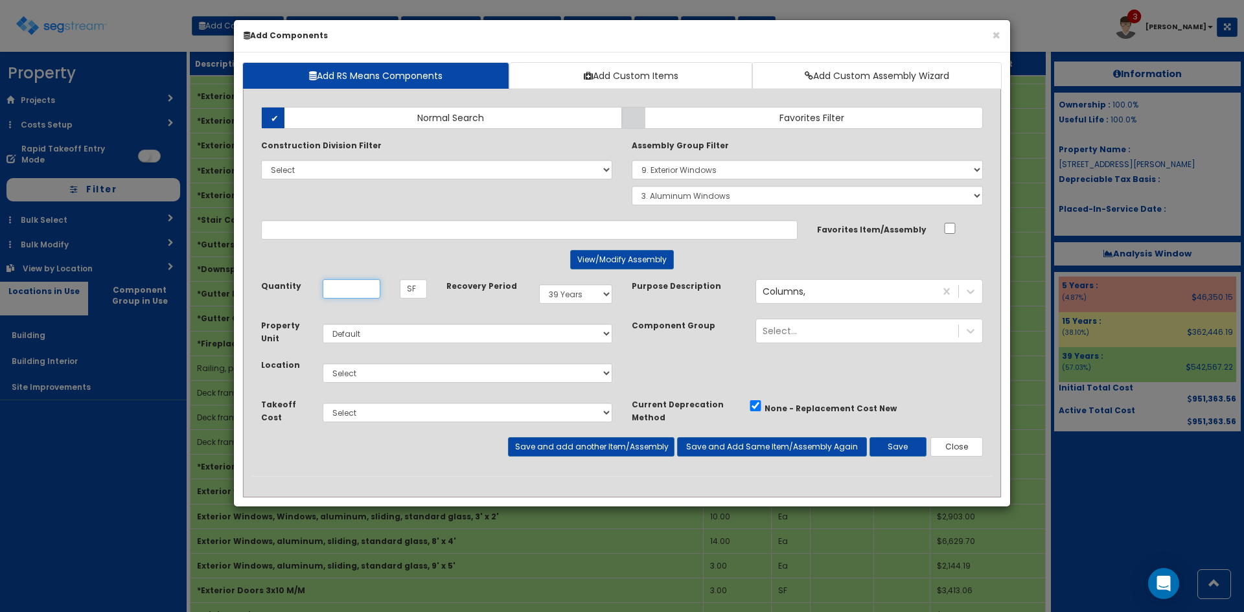
type input "Windows, aluminum, sliding, standard glass, 5' x 3' - 9.0140"
checkbox input "false"
type input "Ea"
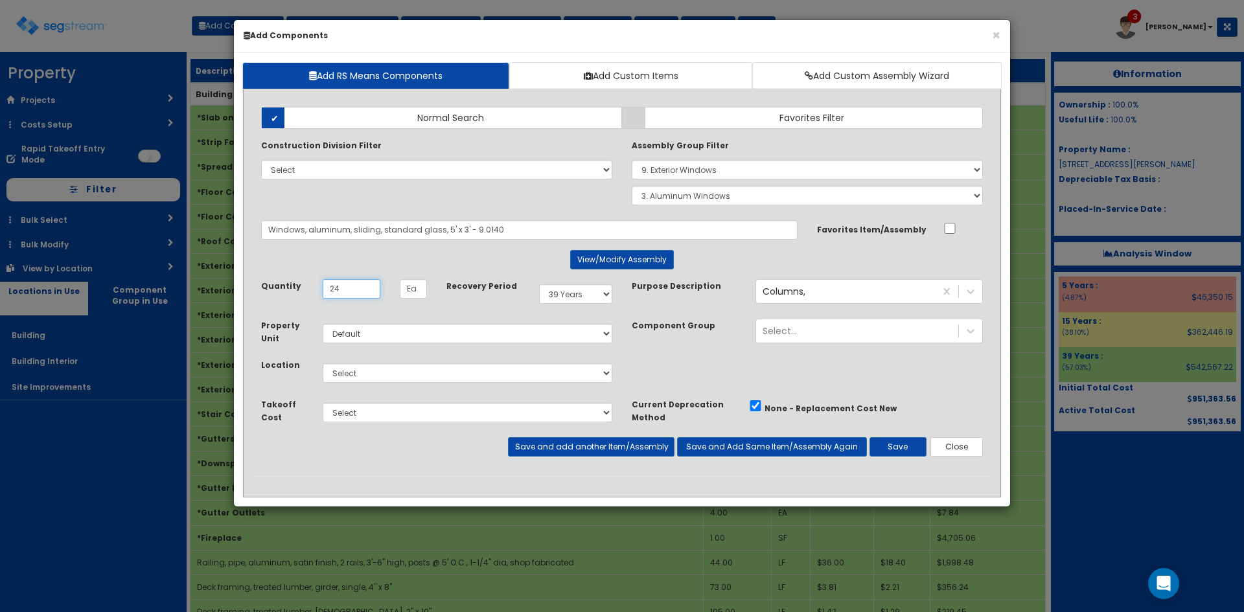
type input "24"
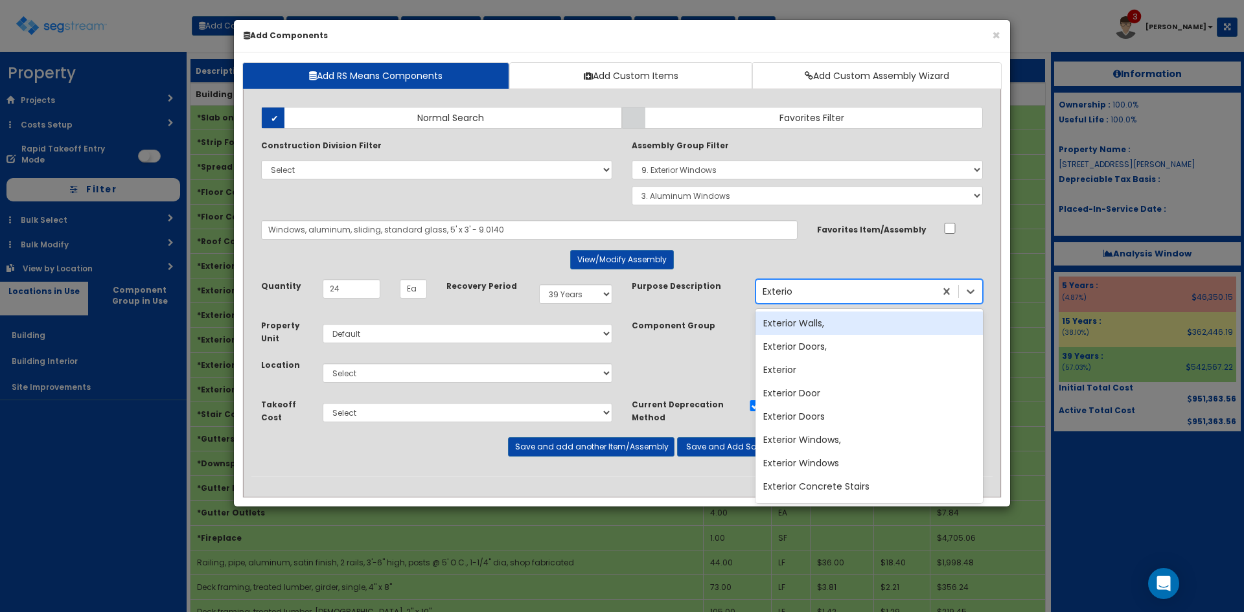
type input "Exterior"
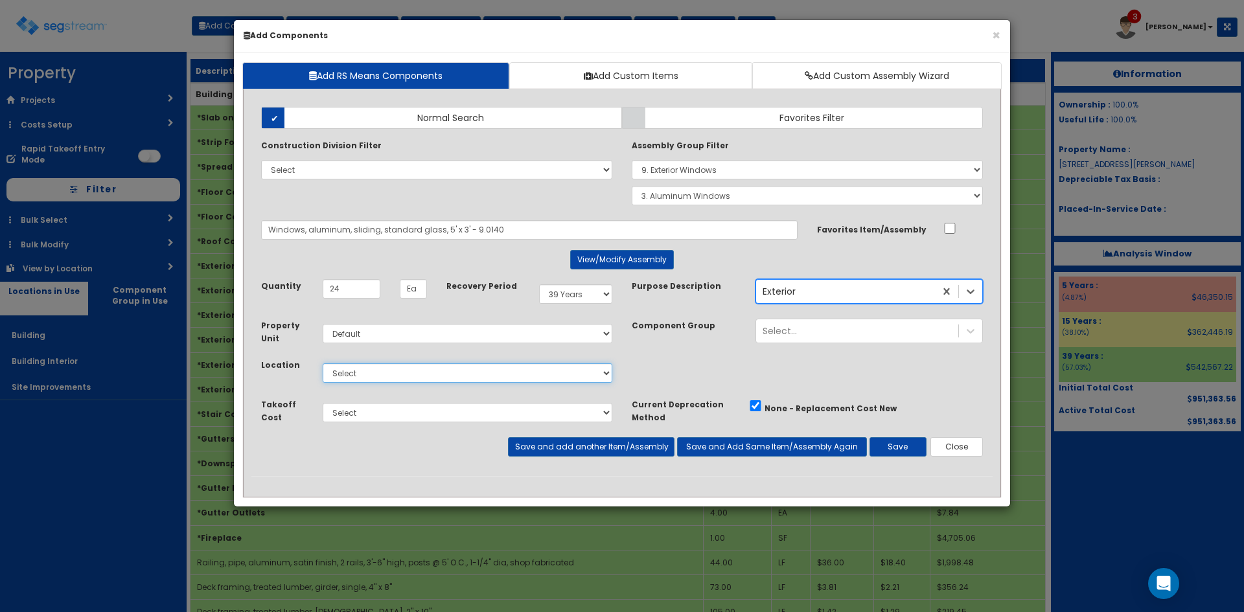
click at [394, 370] on select "Select Building Building Interior Site Improvements Add Additional Location" at bounding box center [468, 373] width 290 height 19
select select "6"
click at [323, 364] on select "Select Building Building Interior Site Improvements Add Additional Location" at bounding box center [468, 373] width 290 height 19
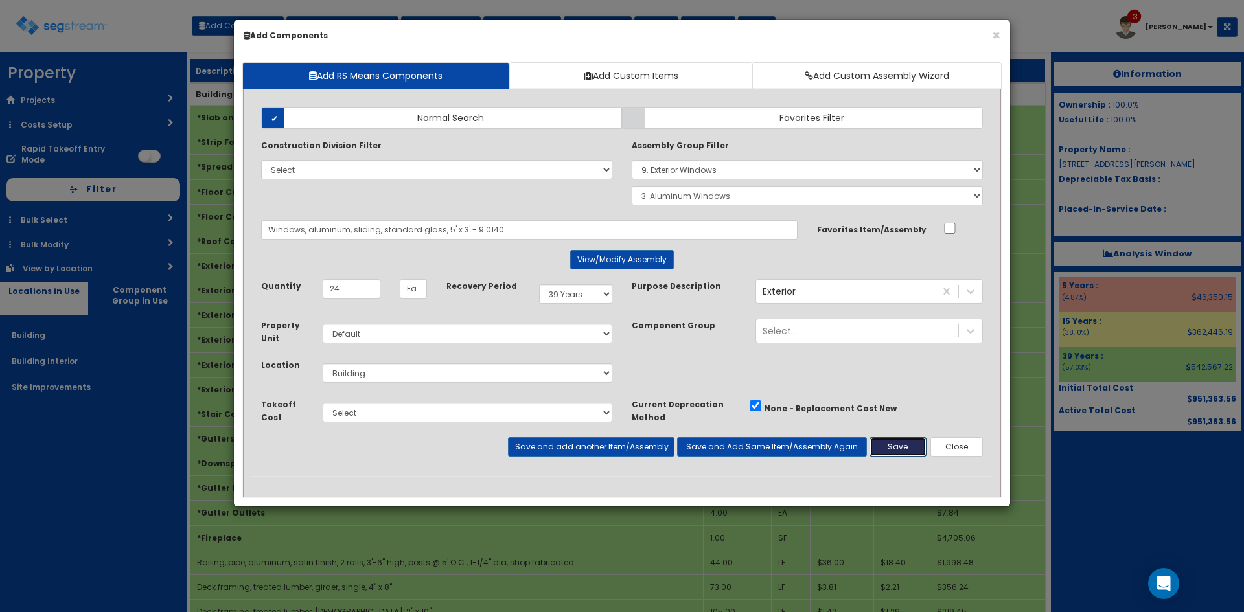
click at [899, 447] on button "Save" at bounding box center [898, 446] width 57 height 19
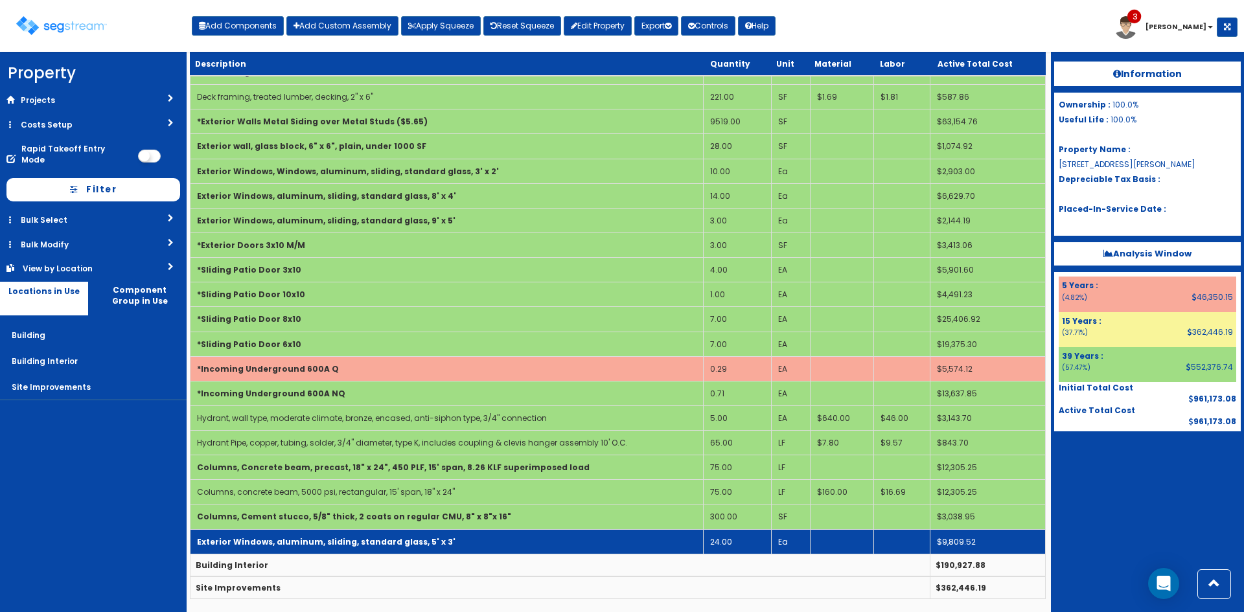
click at [415, 539] on b "Exterior Windows, aluminum, sliding, standard glass, 5' x 3'" at bounding box center [326, 542] width 259 height 11
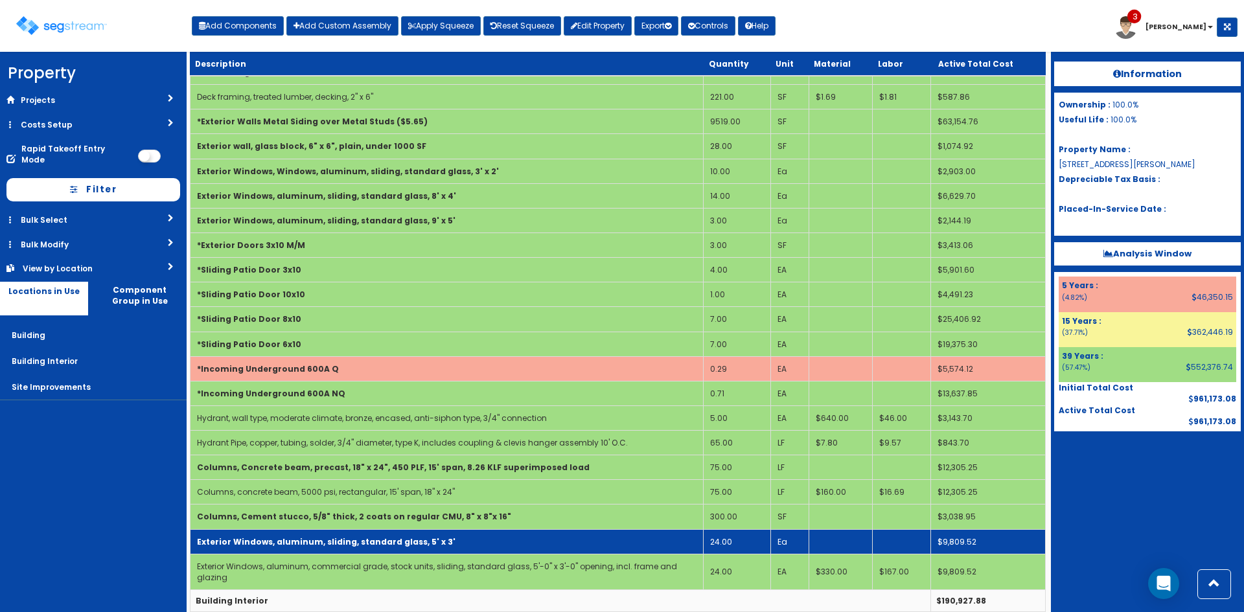
scroll to position [564, 0]
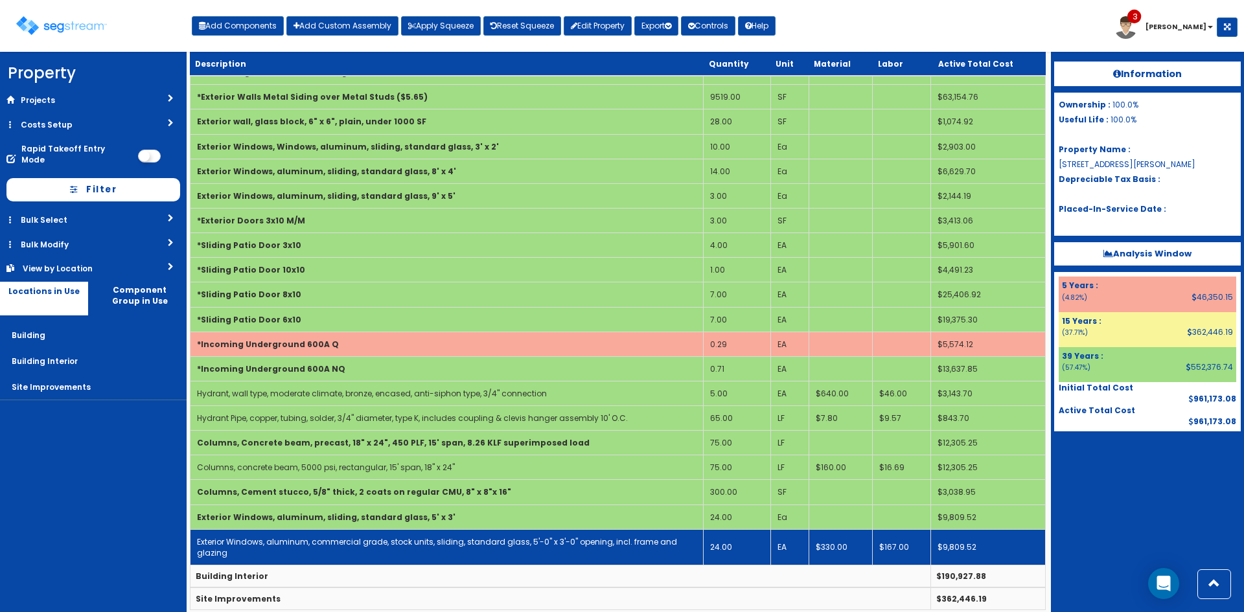
click at [415, 538] on link "Exterior Windows, aluminum, commercial grade, stock units, sliding, standard gl…" at bounding box center [437, 548] width 480 height 22
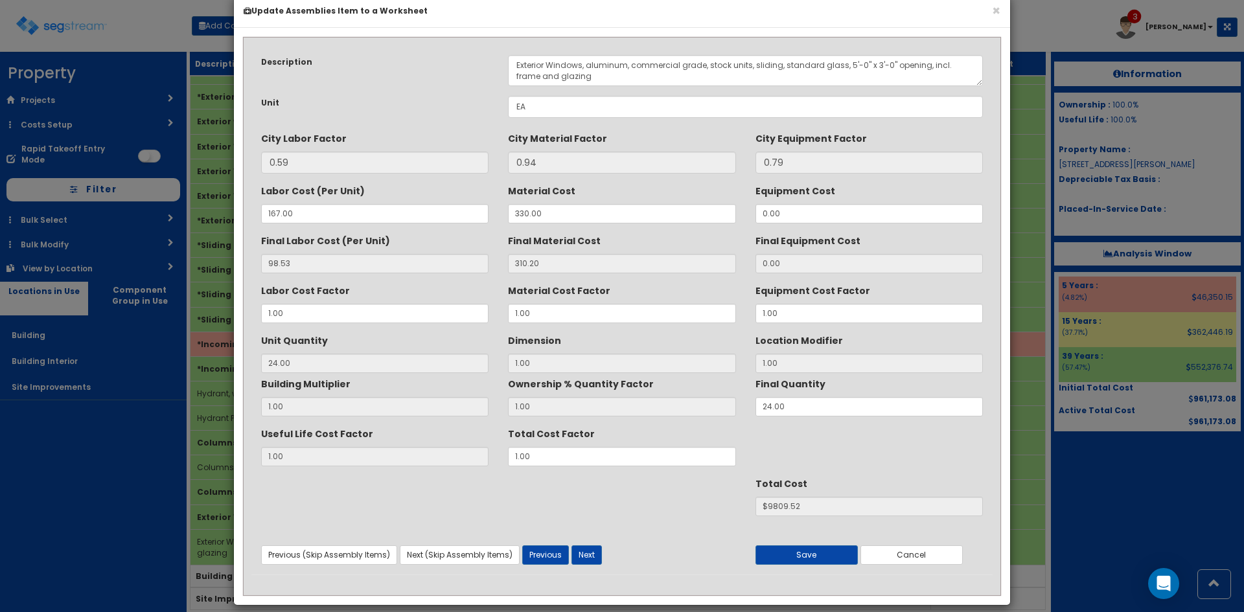
scroll to position [38, 0]
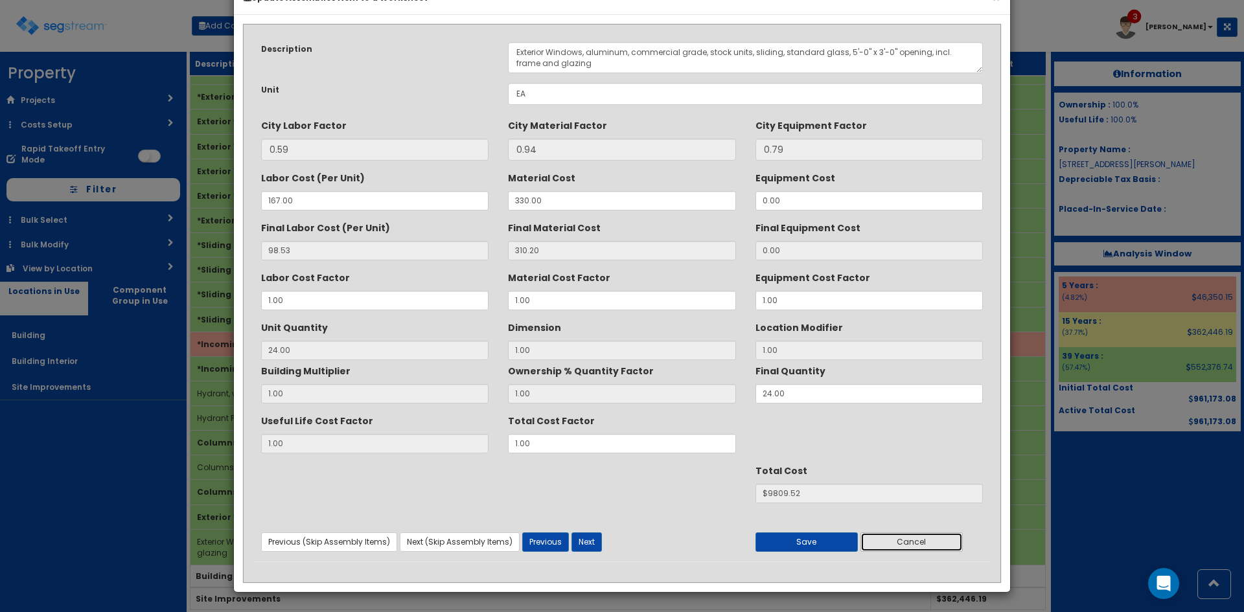
click at [949, 540] on button "Cancel" at bounding box center [912, 542] width 102 height 19
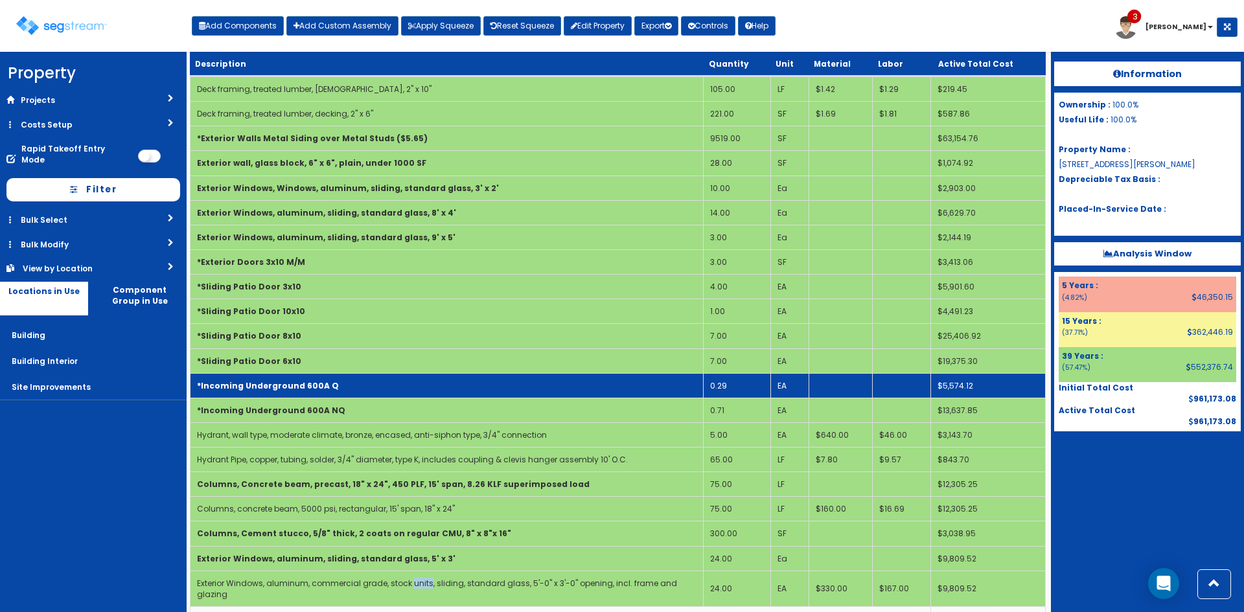
scroll to position [500, 0]
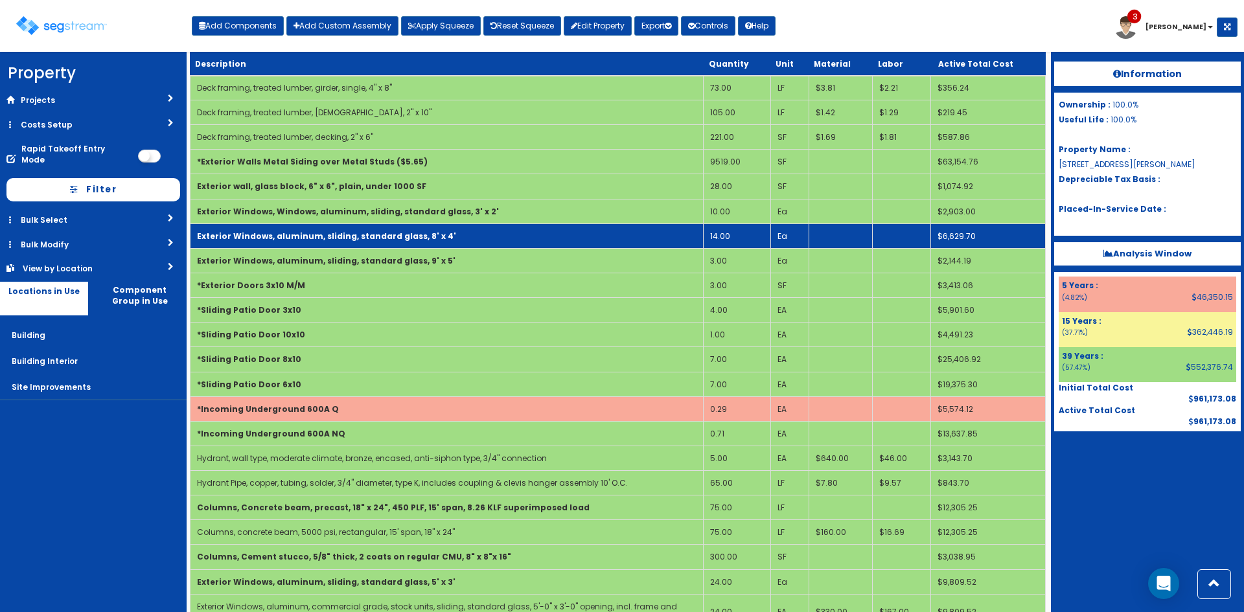
click at [541, 231] on td "Exterior Windows, aluminum, sliding, standard glass, 8' x 4'" at bounding box center [447, 236] width 513 height 25
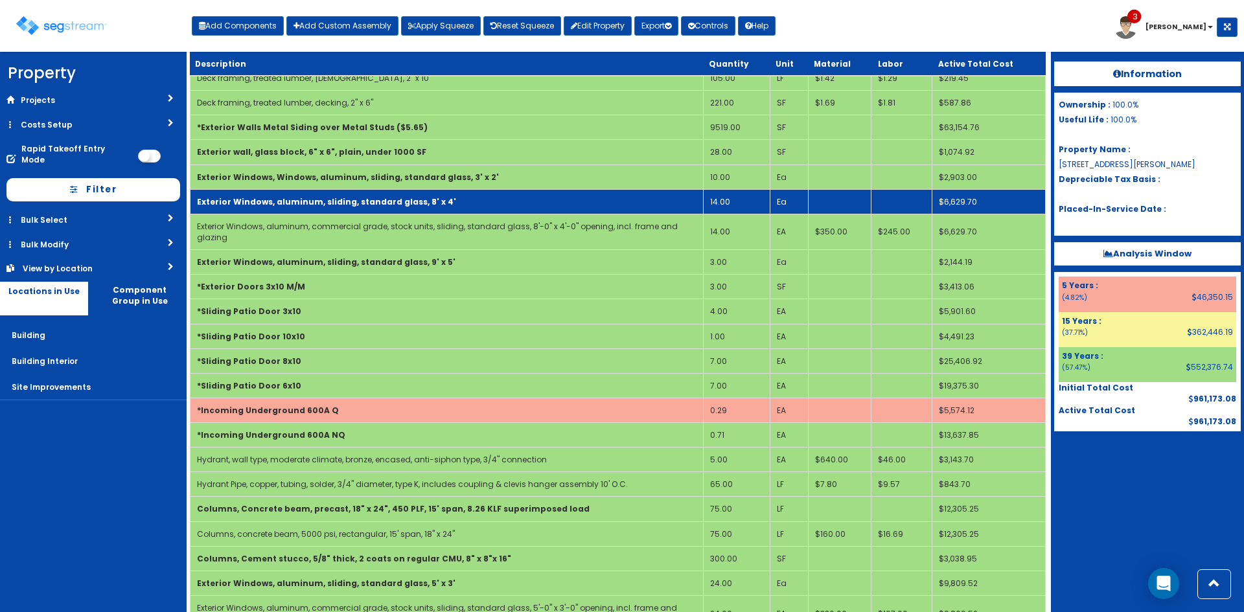
scroll to position [589, 0]
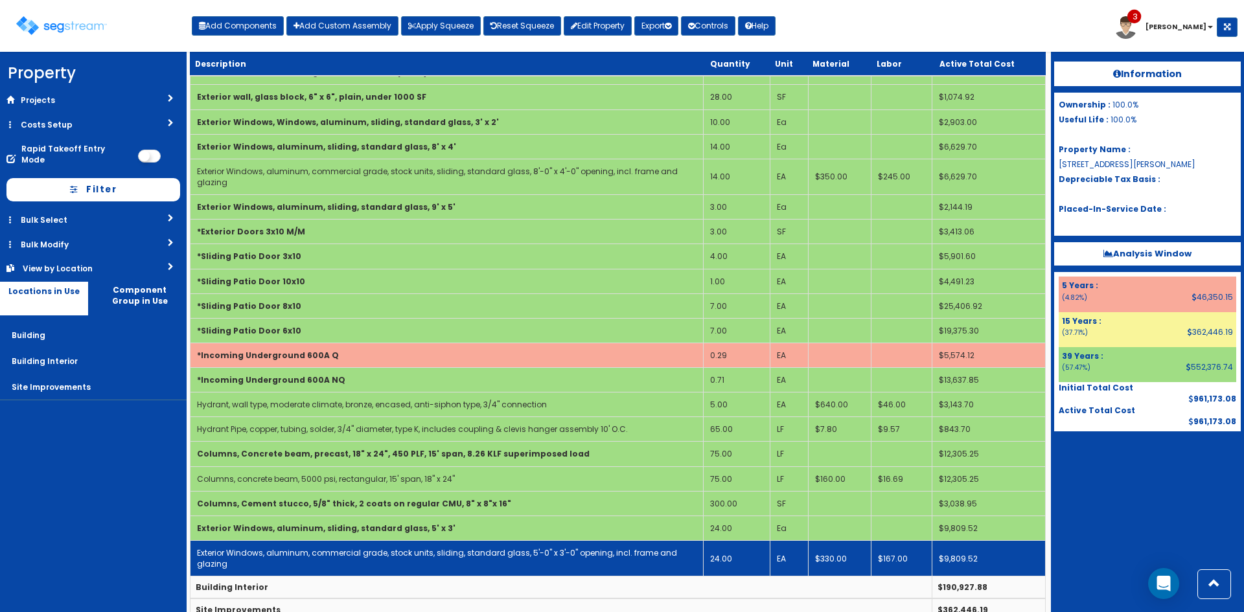
click at [540, 548] on link "Exterior Windows, aluminum, commercial grade, stock units, sliding, standard gl…" at bounding box center [437, 559] width 480 height 22
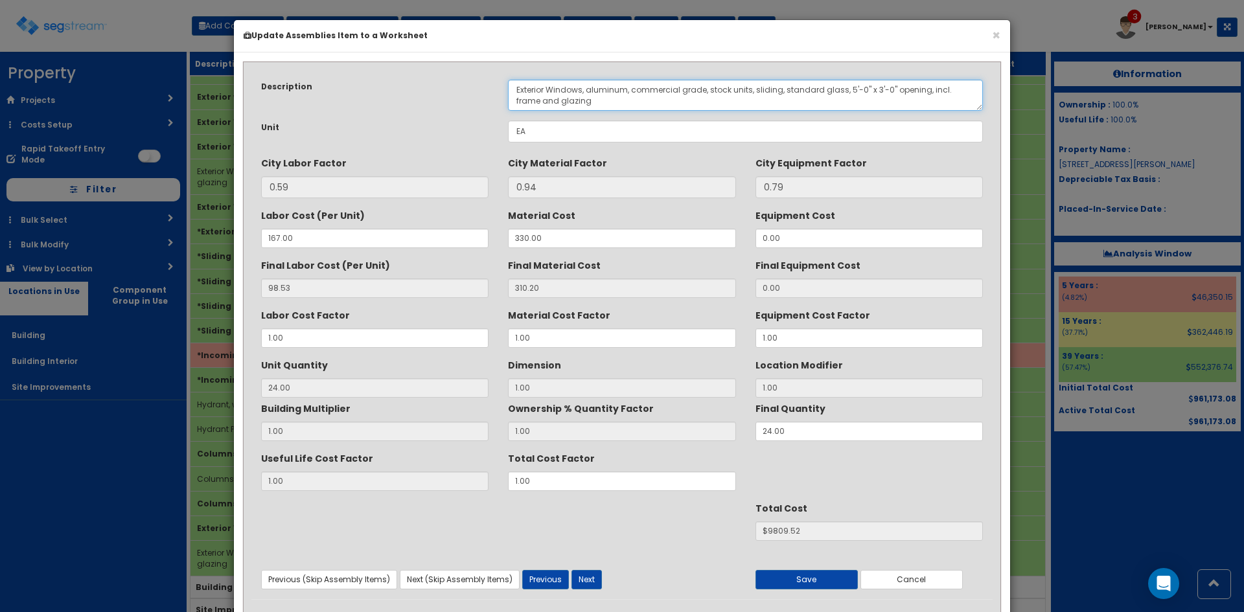
click at [845, 88] on textarea "Exterior Windows, aluminum, commercial grade, stock units, sliding, standard gl…" at bounding box center [745, 95] width 475 height 31
type textarea "Exterior Windows, aluminum, commercial grade, stock units, sliding, standard gl…"
click at [805, 581] on button "Save" at bounding box center [807, 579] width 102 height 19
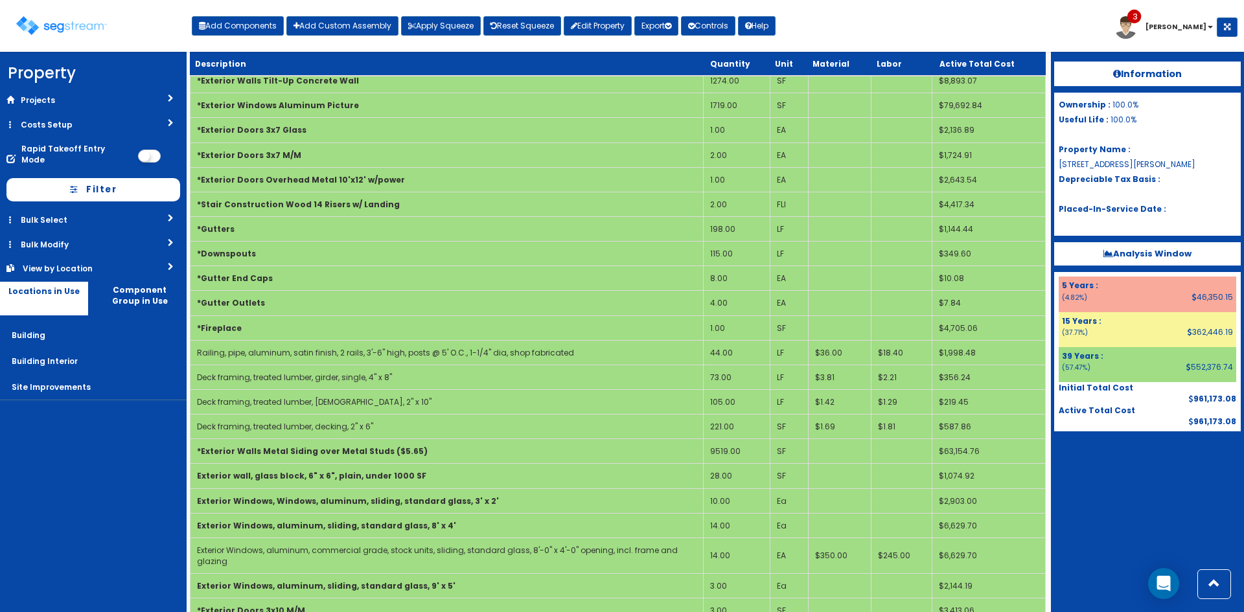
scroll to position [200, 0]
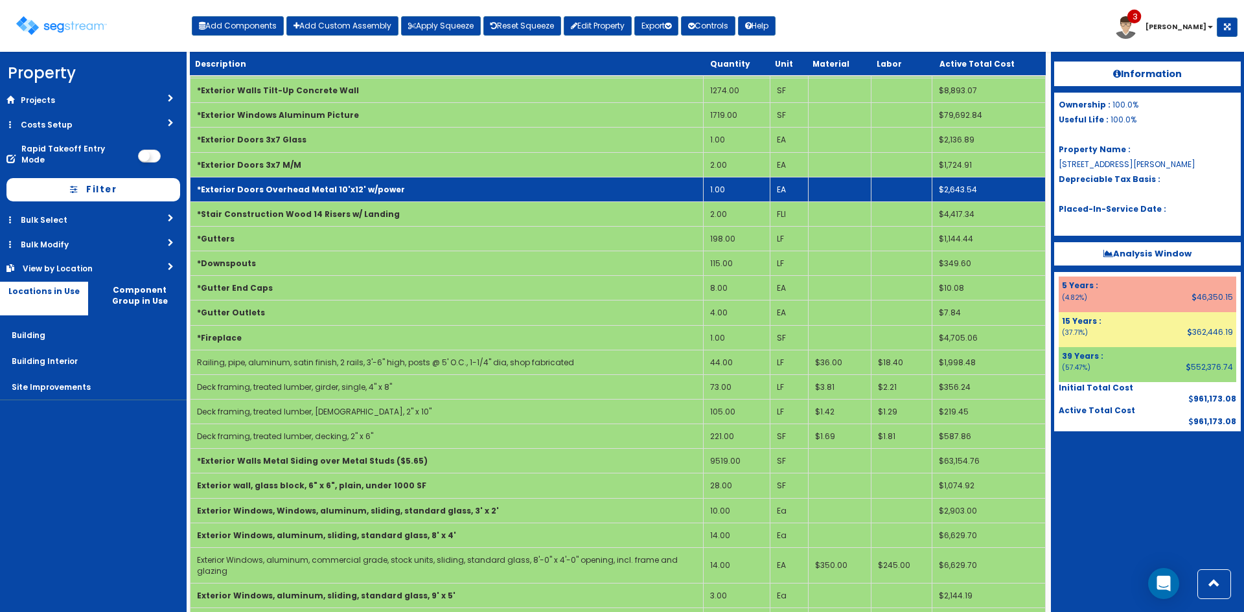
click at [321, 188] on b "*Exterior Doors Overhead Metal 10'x12' w/power" at bounding box center [301, 189] width 208 height 11
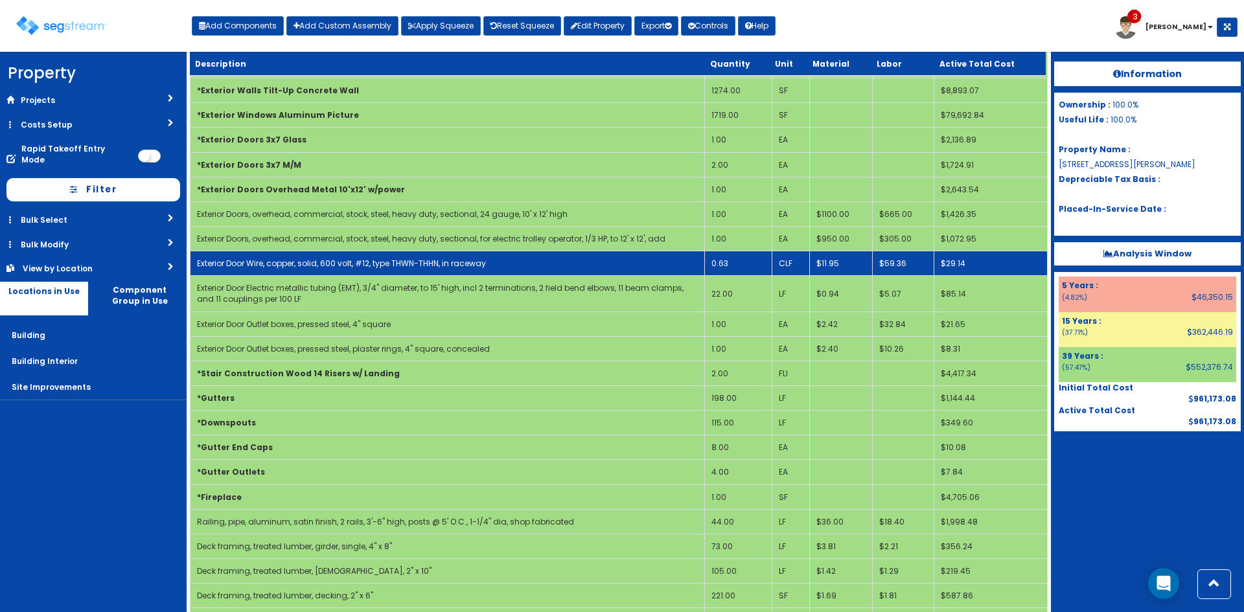
click at [303, 264] on link "Exterior Door Wire, copper, solid, 600 volt, #12, type THWN-THHN, in raceway" at bounding box center [341, 263] width 289 height 11
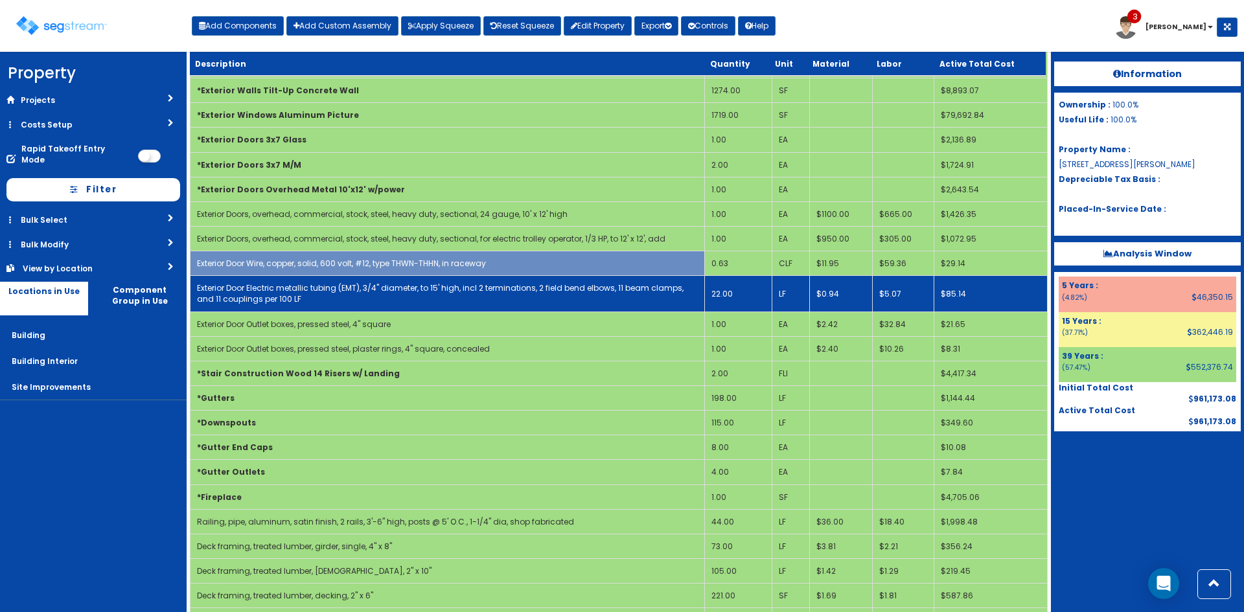
click at [304, 281] on td "Exterior Door Electric metallic tubing (EMT), 3/4" diameter, to 15' high, incl …" at bounding box center [448, 294] width 515 height 36
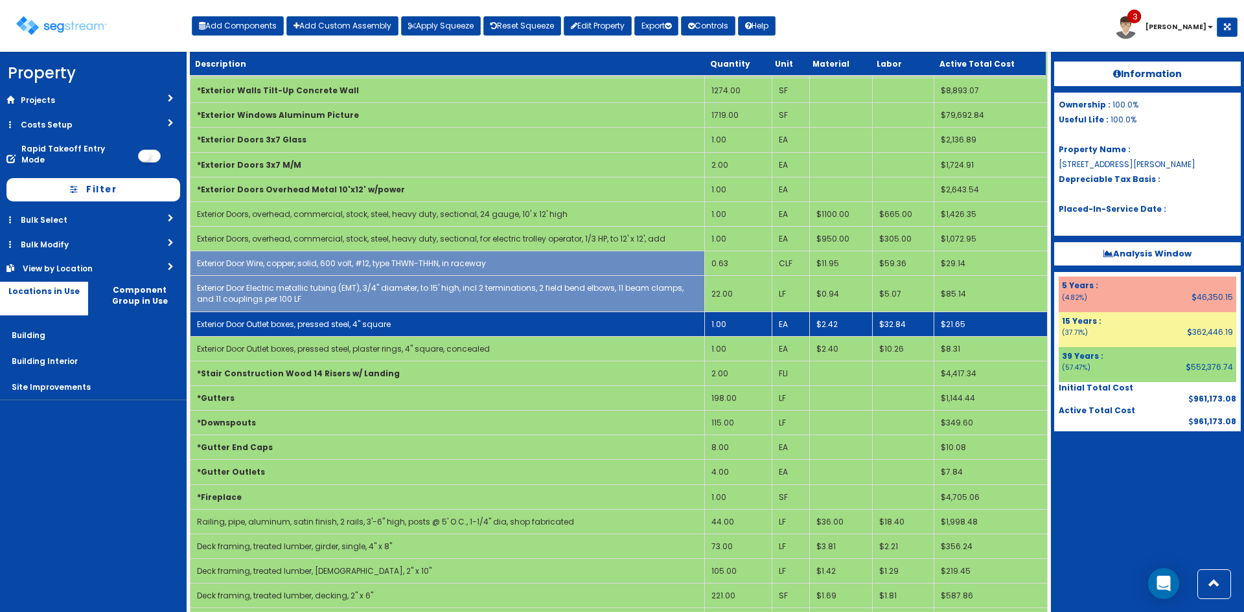
click at [306, 313] on td "Exterior Door Outlet boxes, pressed steel, 4" square" at bounding box center [448, 324] width 515 height 25
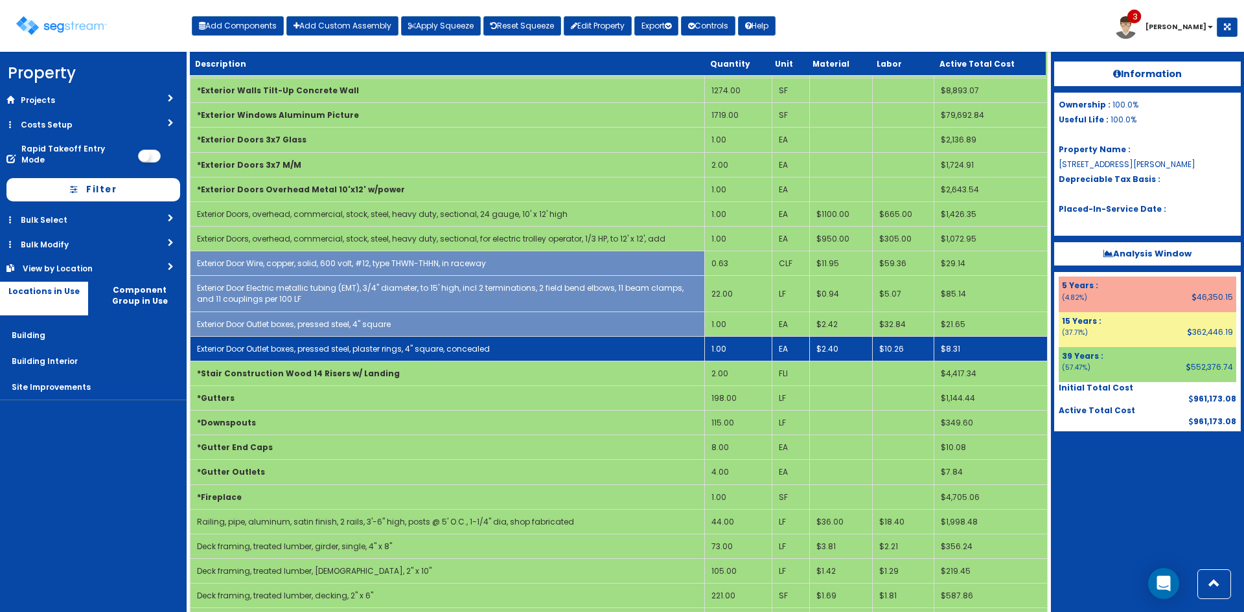
click at [308, 342] on td "Exterior Door Outlet boxes, pressed steel, plaster rings, 4" square, concealed" at bounding box center [448, 348] width 515 height 25
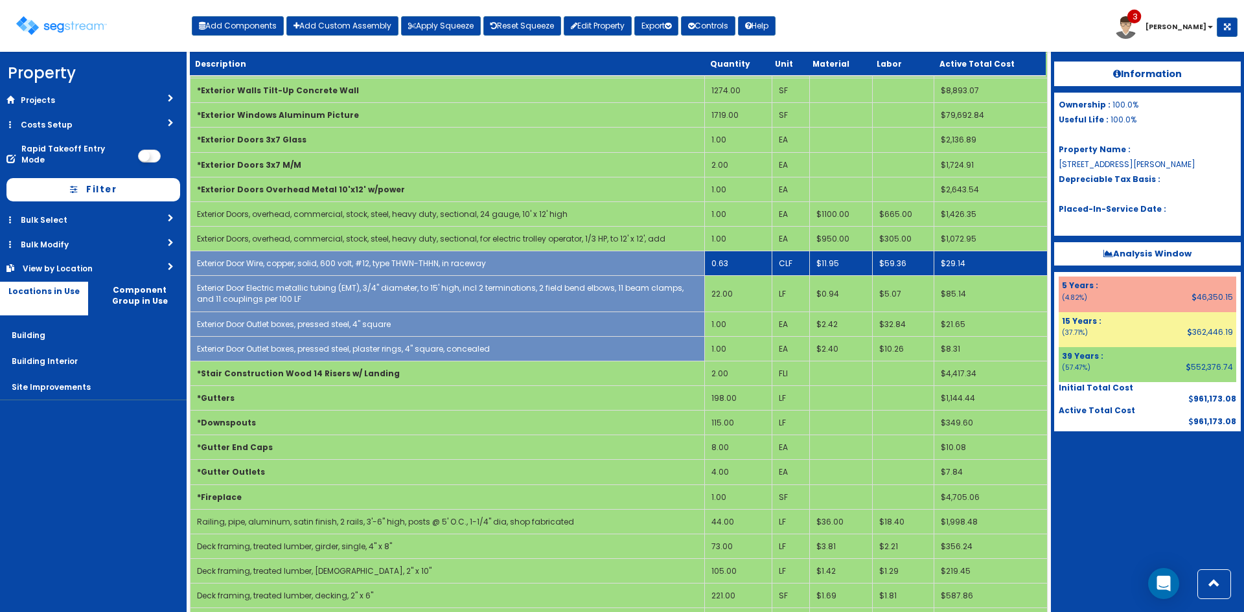
click at [726, 262] on td "0.63" at bounding box center [738, 263] width 67 height 25
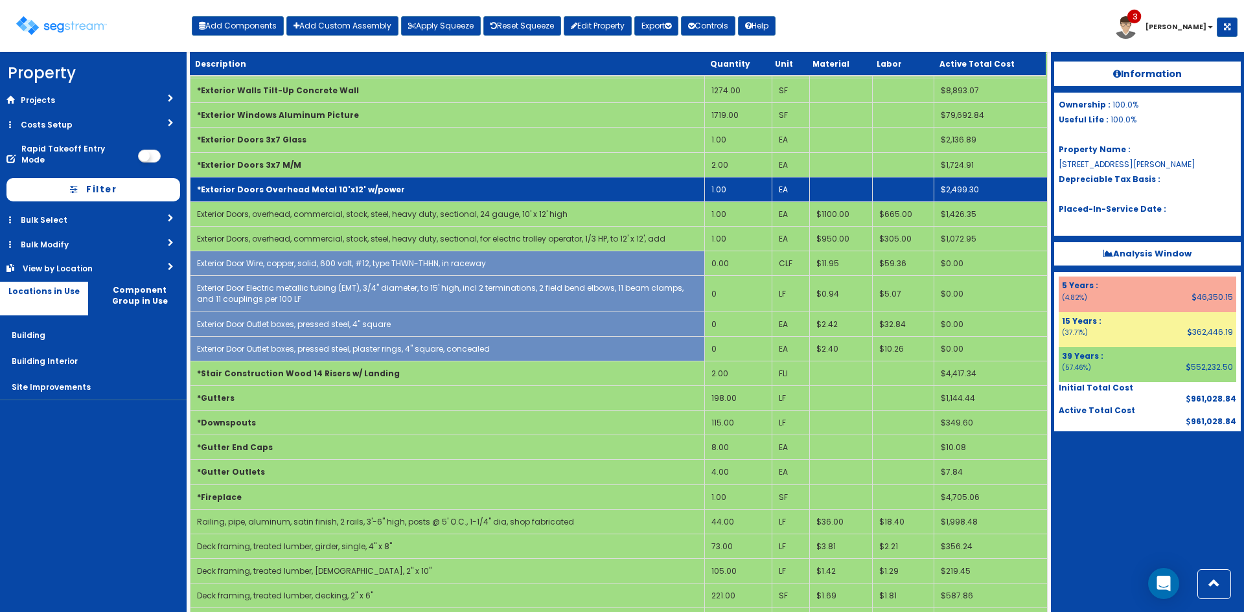
click at [294, 191] on b "*Exterior Doors Overhead Metal 10'x12' w/power" at bounding box center [301, 189] width 208 height 11
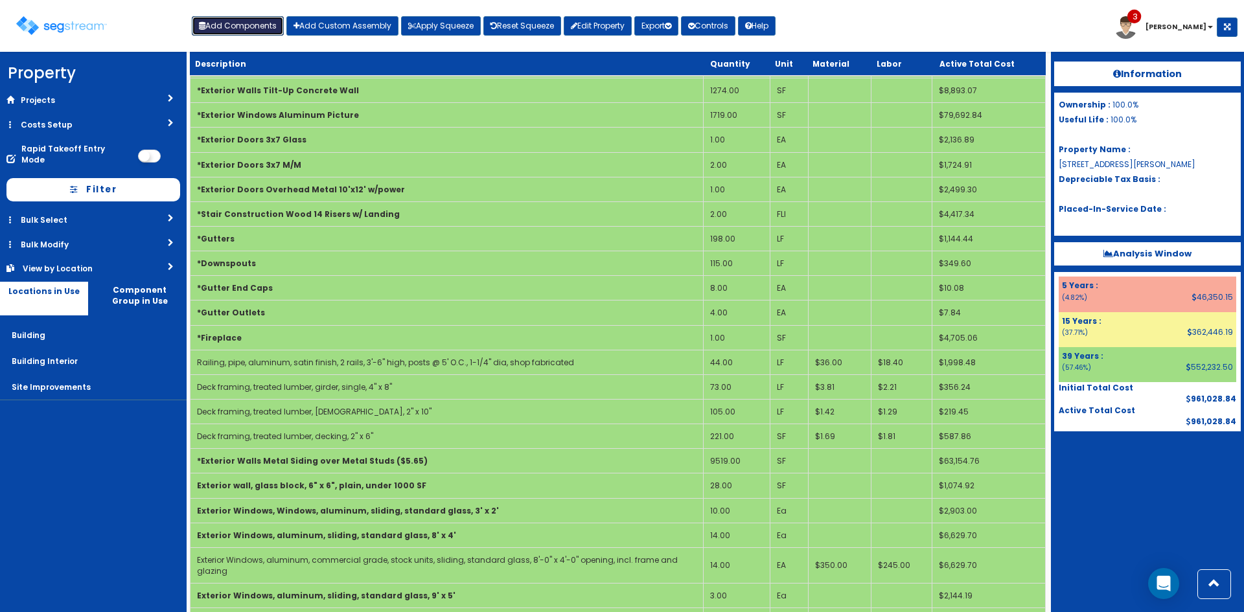
click at [266, 24] on button "Add Components" at bounding box center [238, 25] width 92 height 19
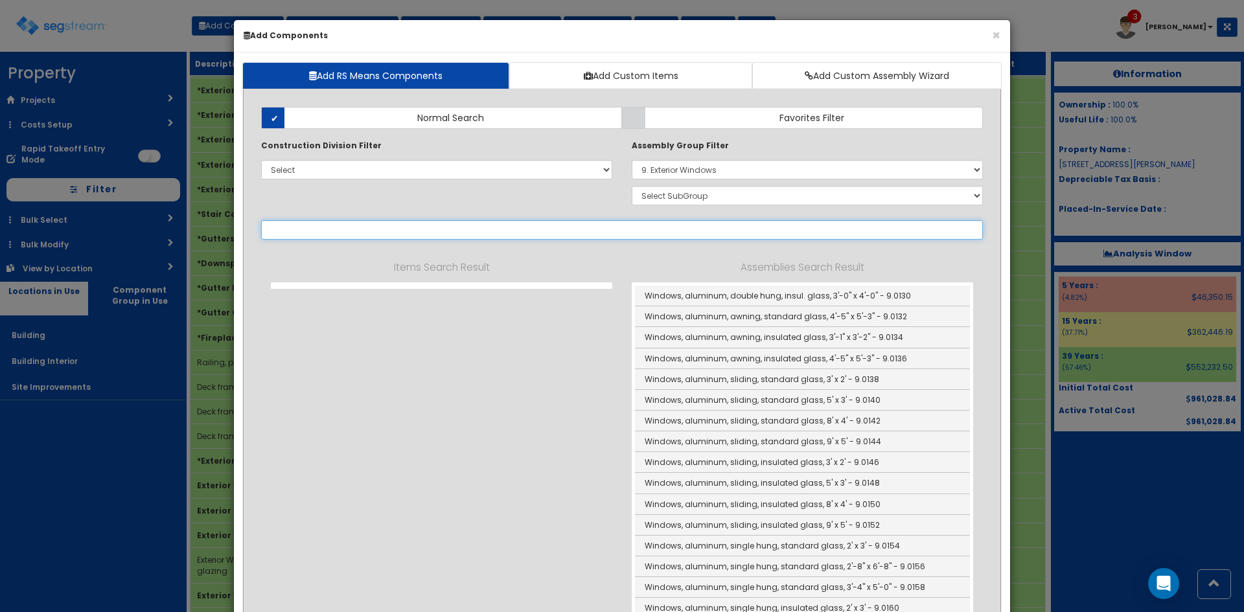
select select
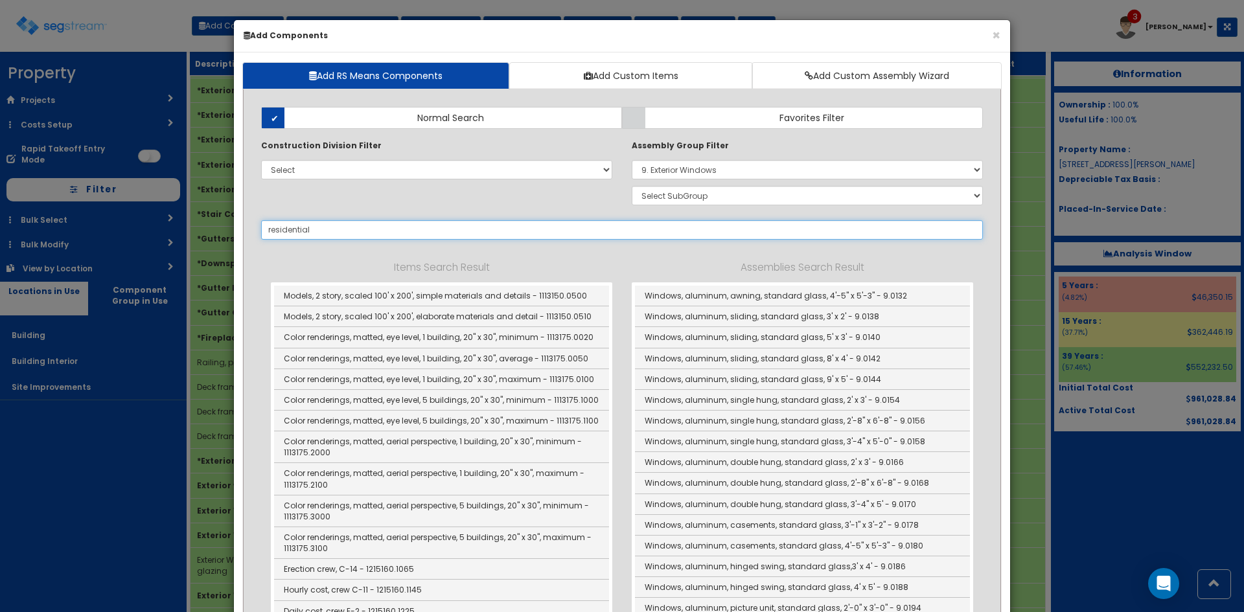
type input "residential"
click at [789, 163] on select "Select 0. Custom Assembly 1. Standard Foundations 2. Special Foundations 3. Sla…" at bounding box center [807, 169] width 351 height 19
select select
click at [632, 160] on select "Select 0. Custom Assembly 1. Standard Foundations 2. Special Foundations 3. Sla…" at bounding box center [807, 169] width 351 height 19
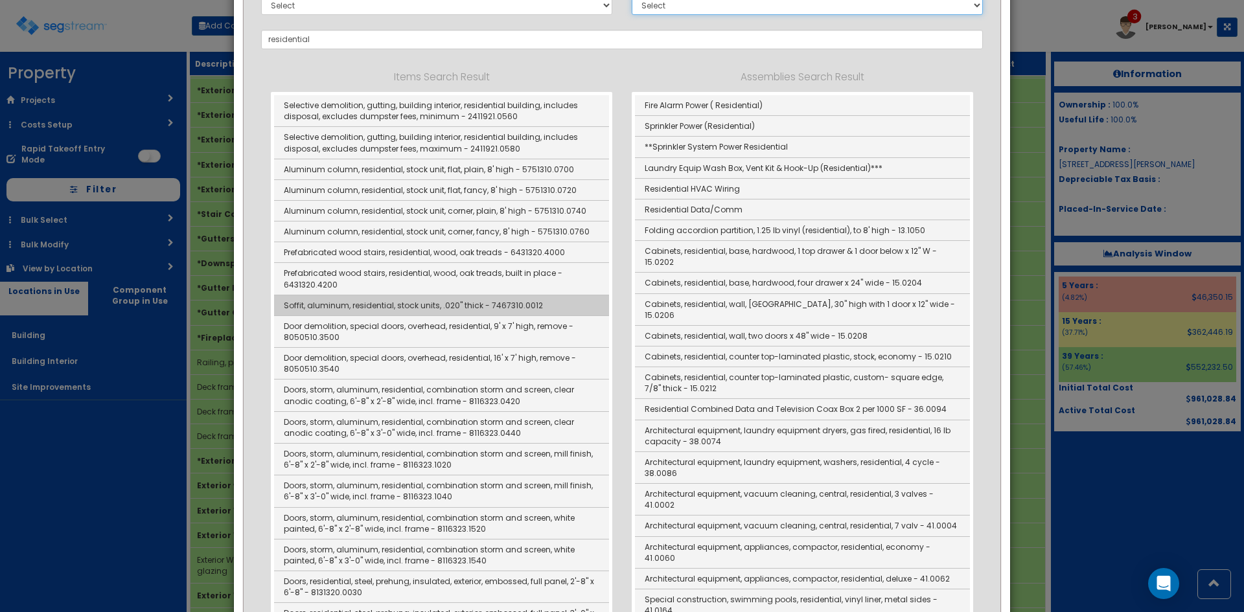
scroll to position [0, 0]
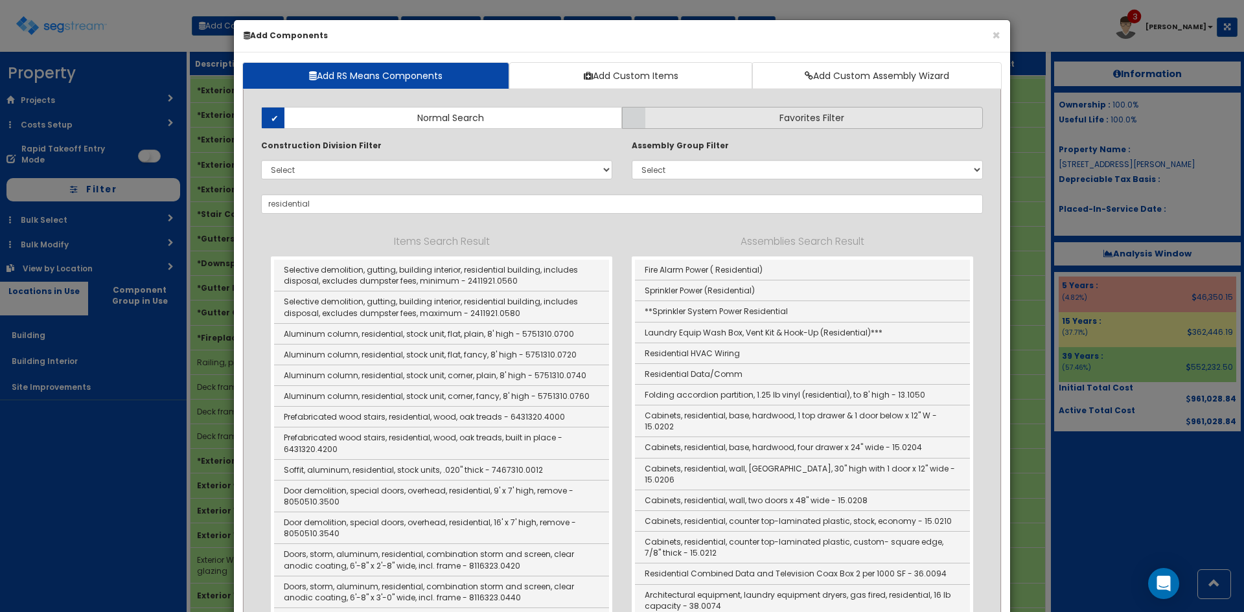
click at [693, 115] on label "Favorites Filter" at bounding box center [802, 118] width 361 height 22
click at [0, 0] on input "Favorites Filter" at bounding box center [0, 0] width 0 height 0
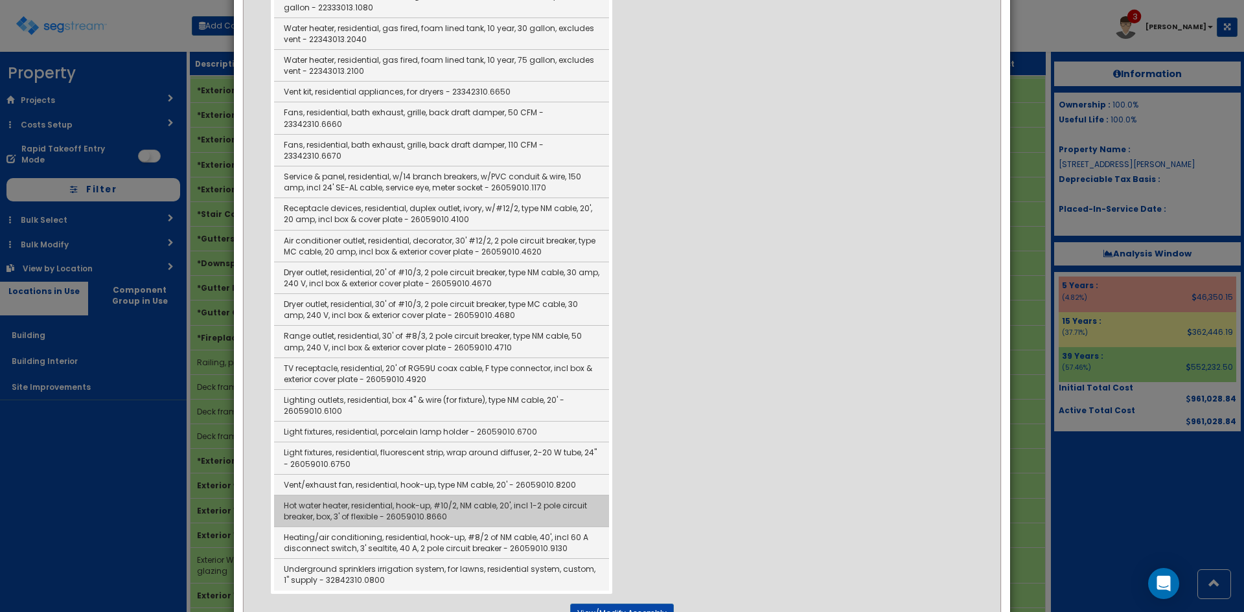
scroll to position [648, 0]
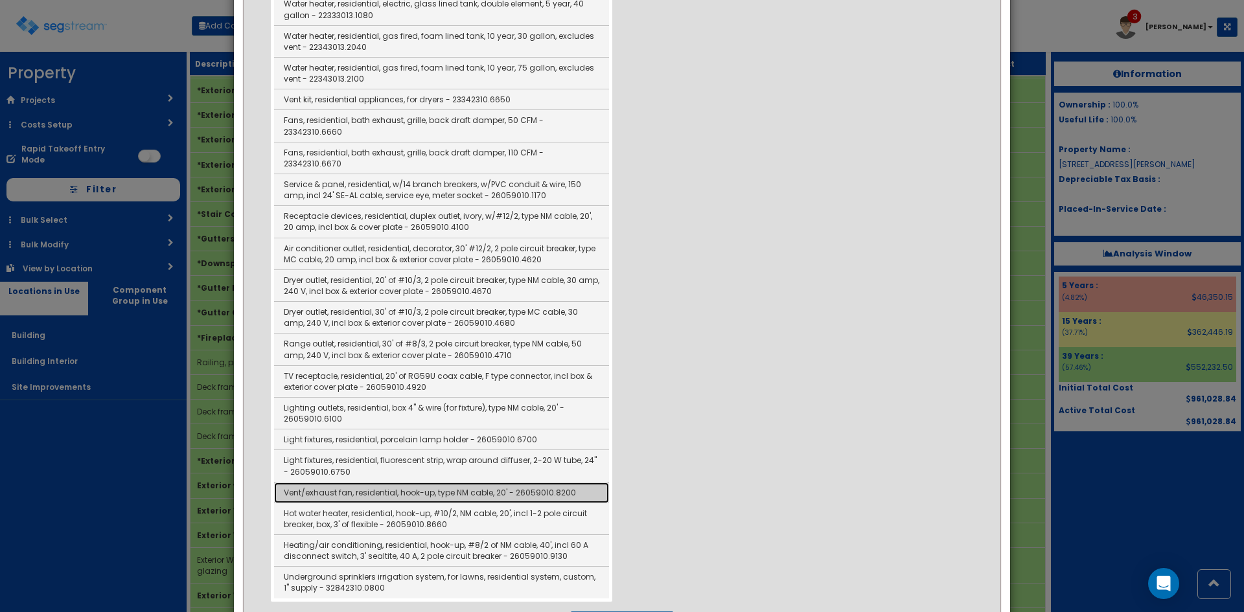
click at [515, 483] on link "Vent/exhaust fan, residential, hook-up, type NM cable, 20' - 26059010.8200" at bounding box center [441, 493] width 335 height 21
type input "Vent/exhaust fan, residential, hook-up, type NM cable, 20' - 26059010.8200"
checkbox input "true"
type input "EA"
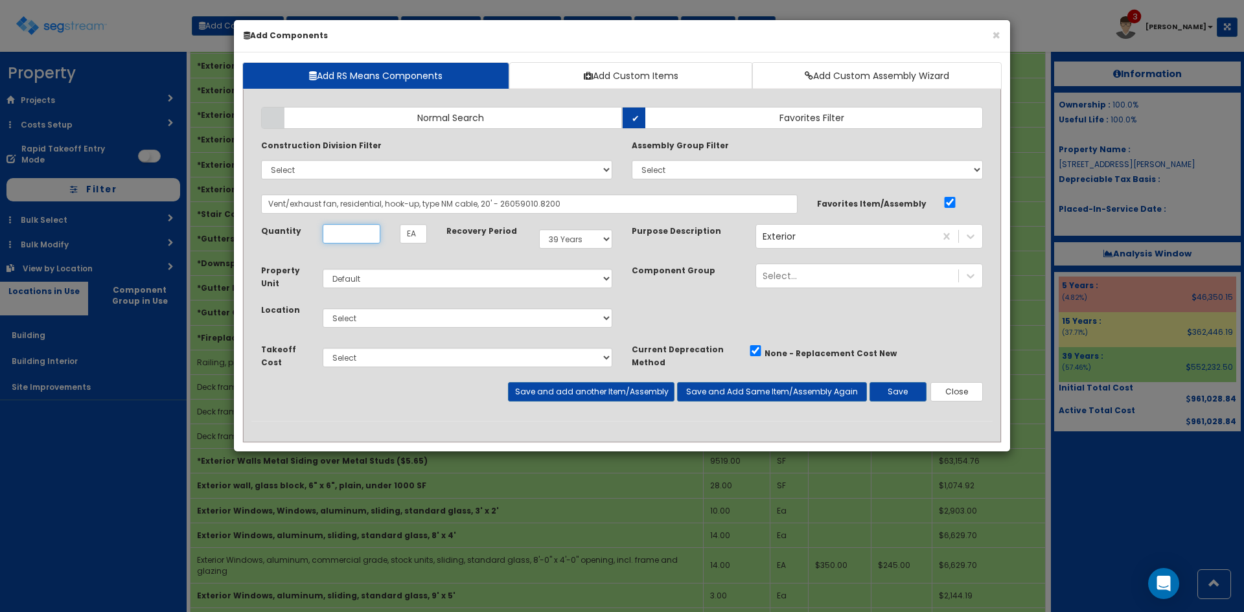
scroll to position [0, 0]
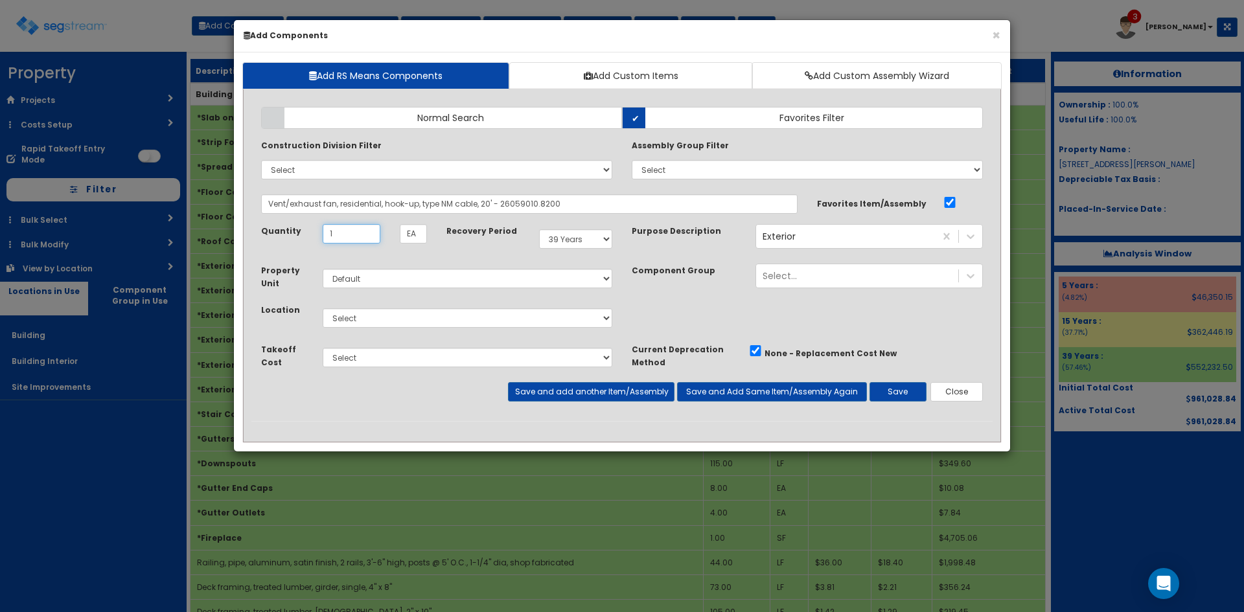
type input "1"
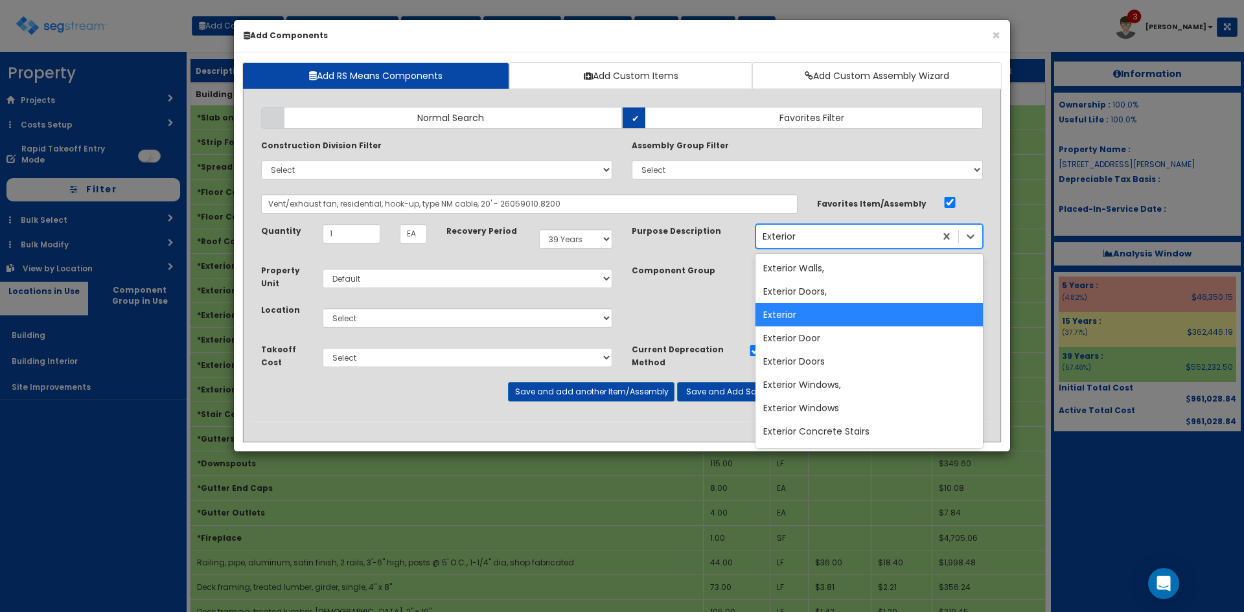
type input "Exterior"
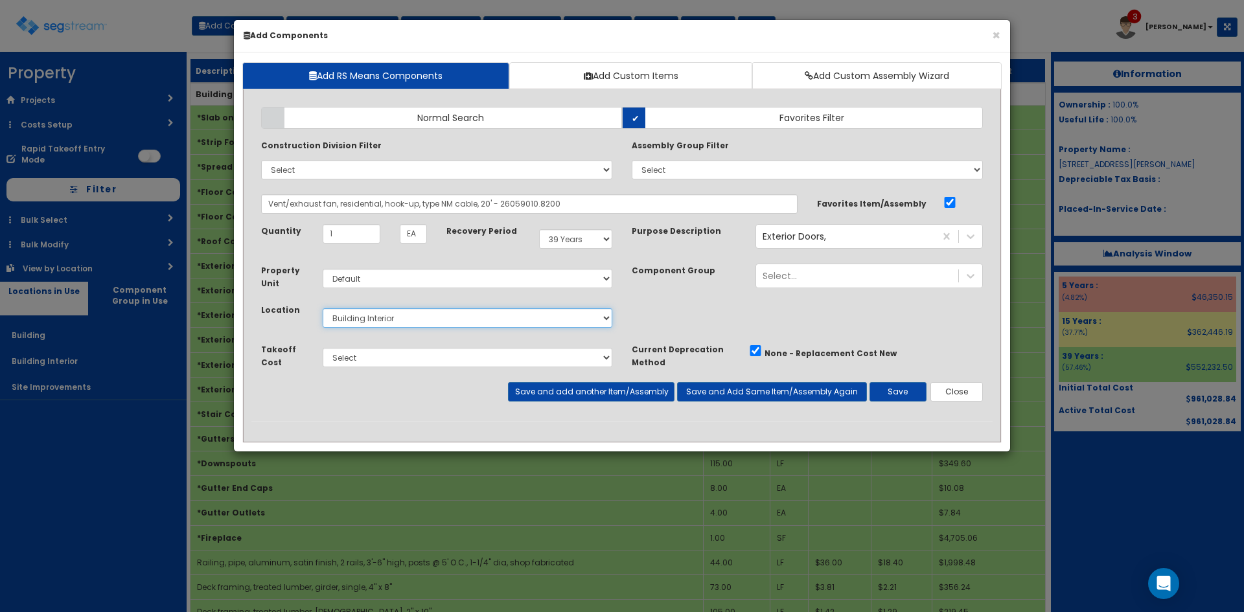
select select "6"
click at [903, 397] on button "Save" at bounding box center [898, 391] width 57 height 19
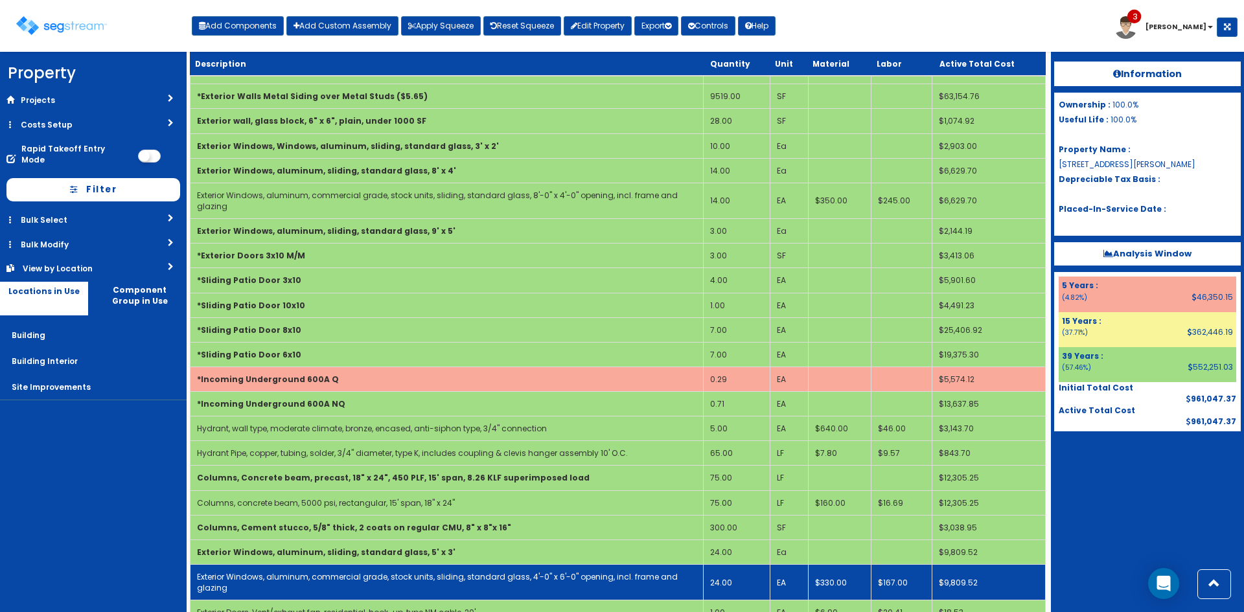
scroll to position [614, 0]
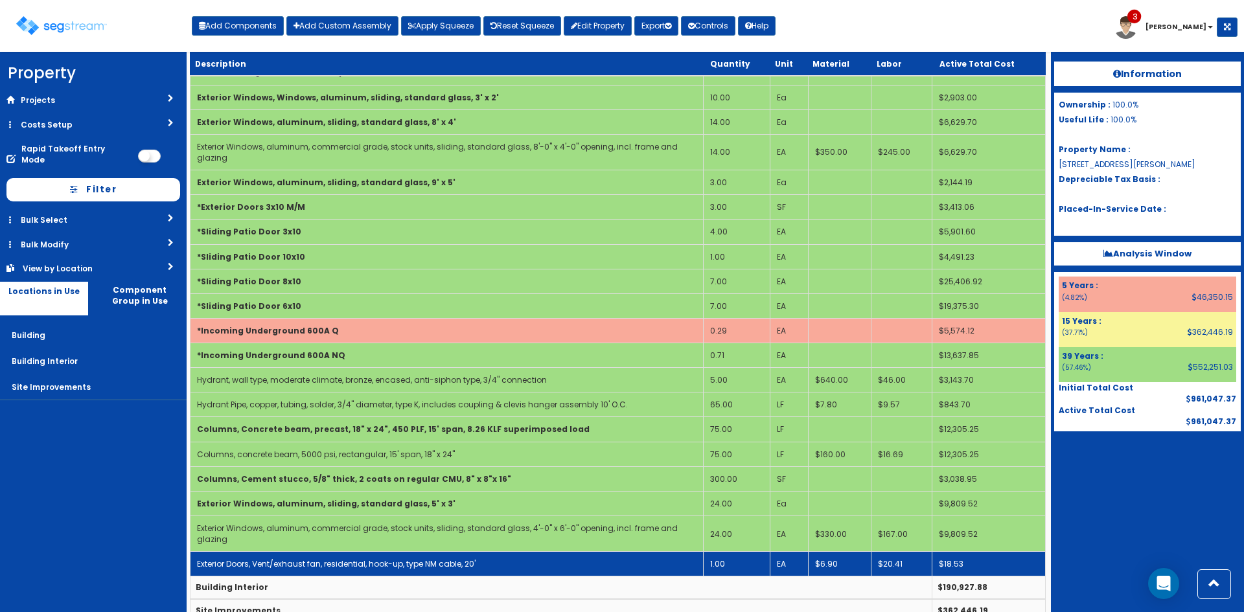
click at [326, 559] on link "Exterior Doors, Vent/exhaust fan, residential, hook-up, type NM cable, 20'" at bounding box center [336, 564] width 279 height 11
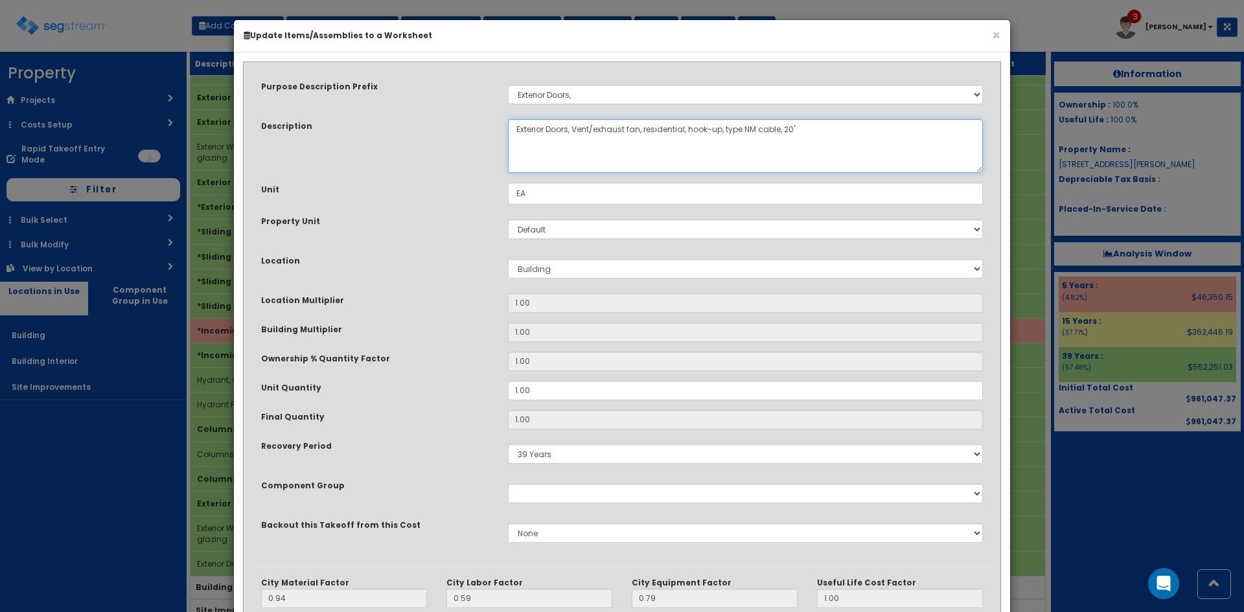
drag, startPoint x: 575, startPoint y: 136, endPoint x: 643, endPoint y: 144, distance: 67.8
click at [643, 144] on textarea "Exterior Doors, Vent/exhaust fan, residential, hook-up, type NM cable, 20'" at bounding box center [745, 146] width 475 height 54
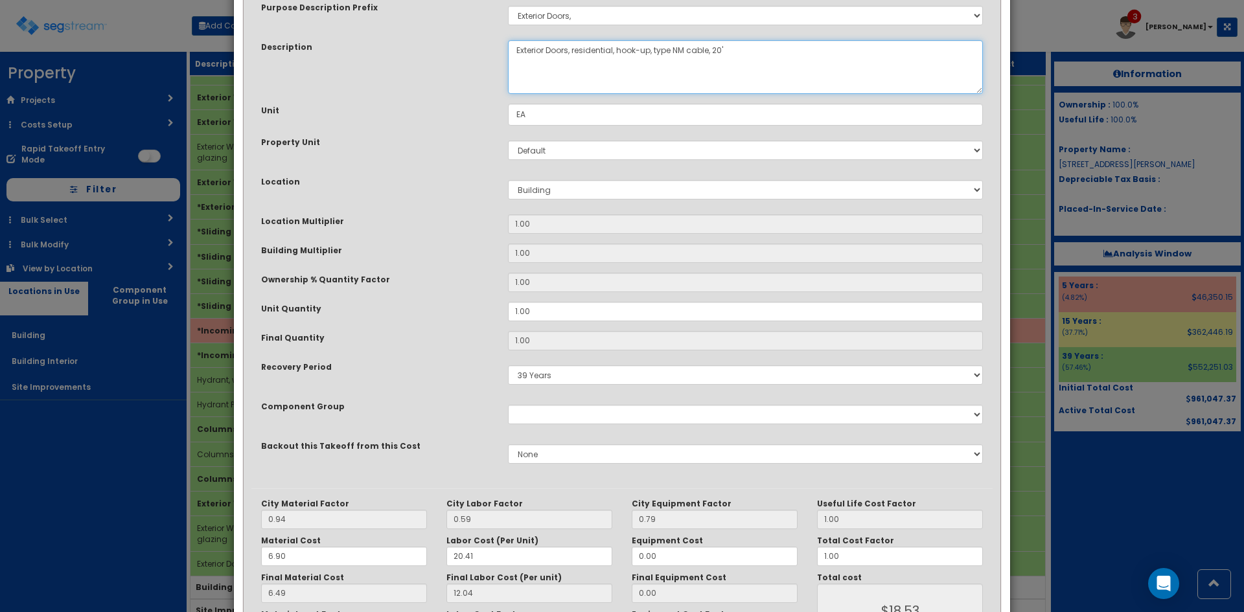
scroll to position [179, 0]
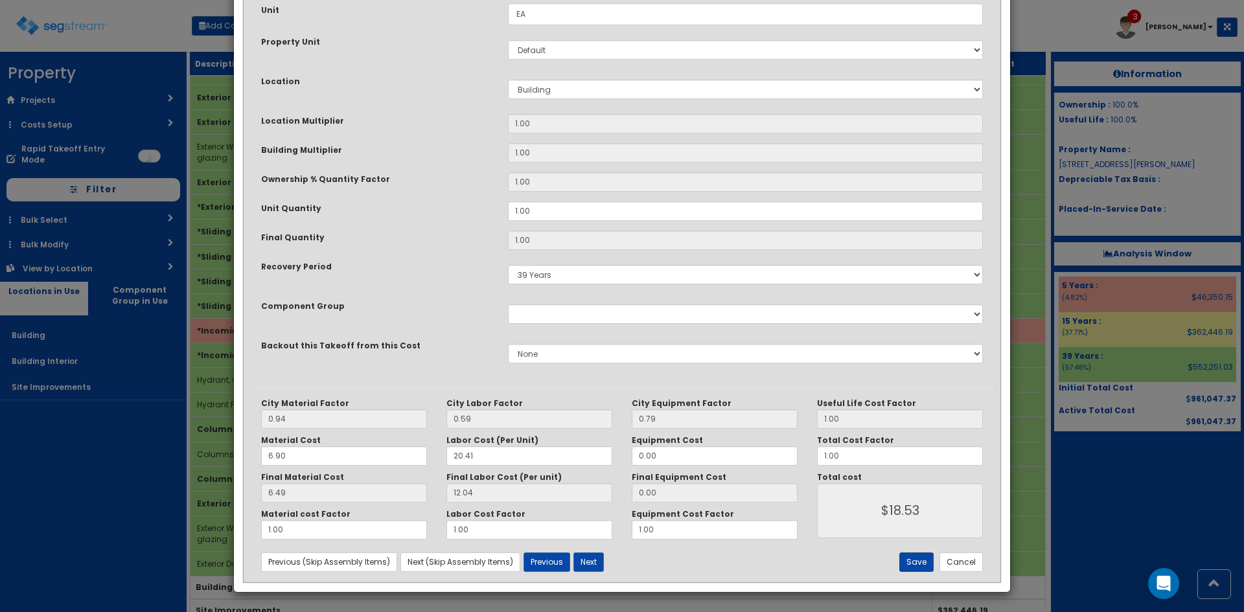
type textarea "Exterior Doors, residential, hook-up, type NM cable, 20'"
click at [914, 557] on button "Save" at bounding box center [916, 562] width 34 height 19
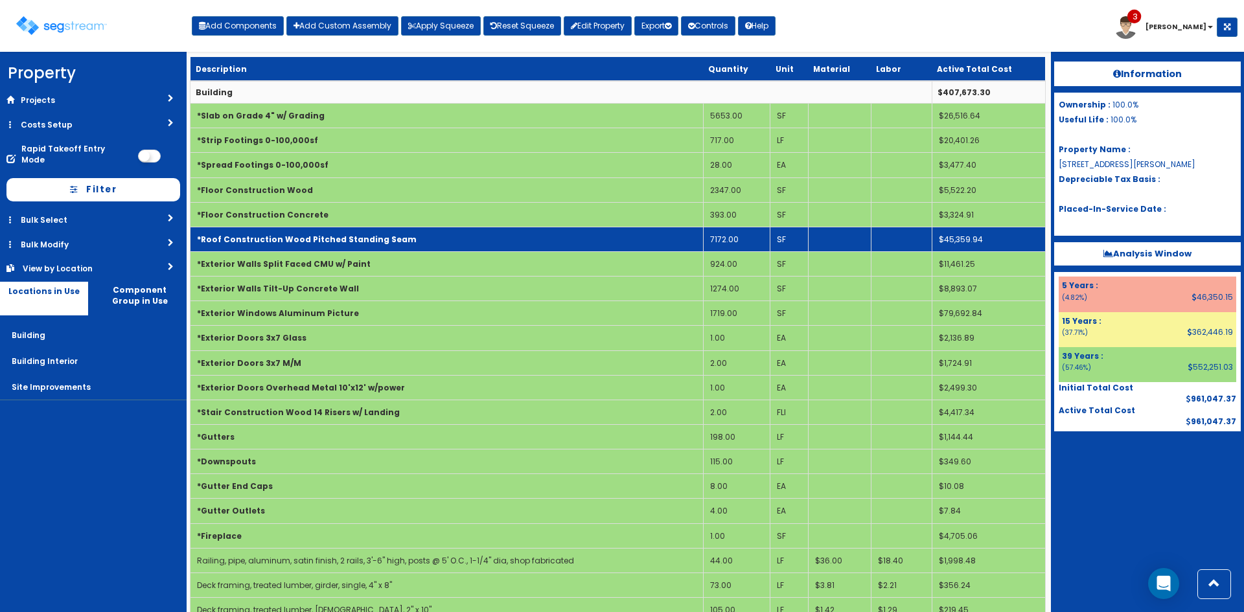
scroll to position [0, 0]
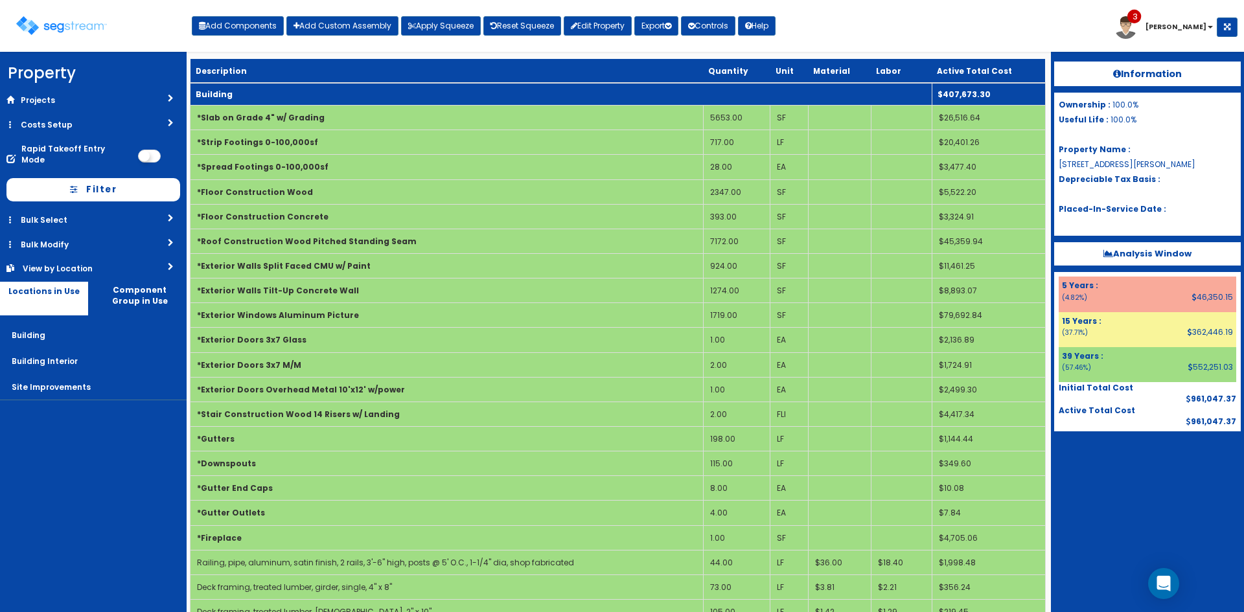
click at [324, 95] on td "Building" at bounding box center [562, 94] width 742 height 23
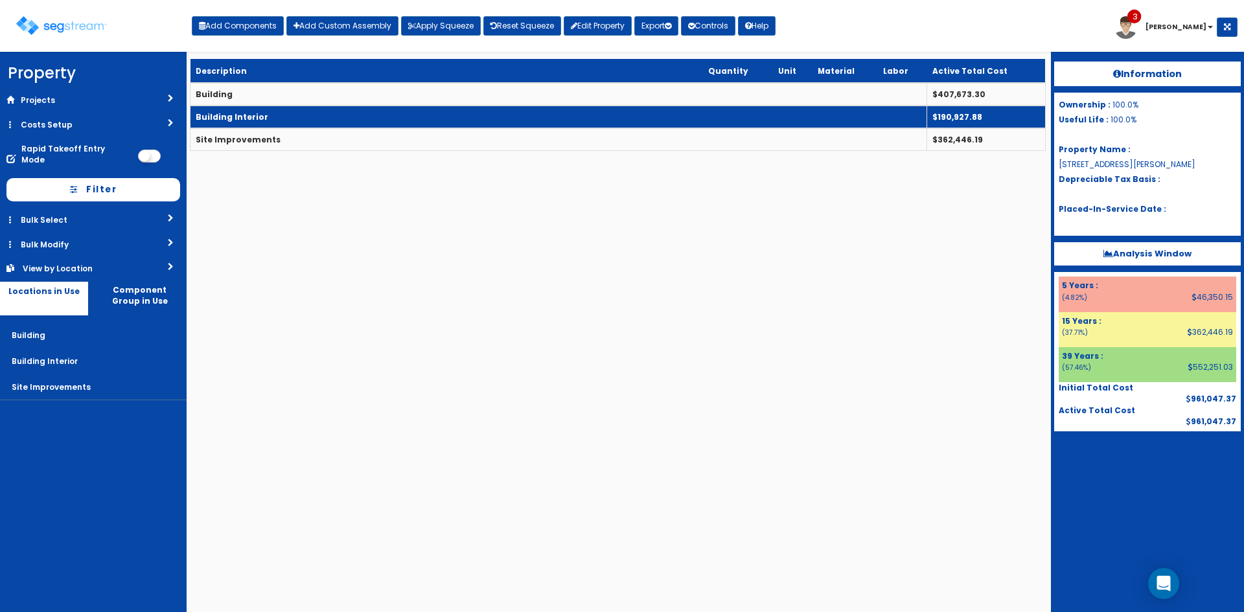
click at [328, 120] on td "Building Interior" at bounding box center [559, 117] width 737 height 23
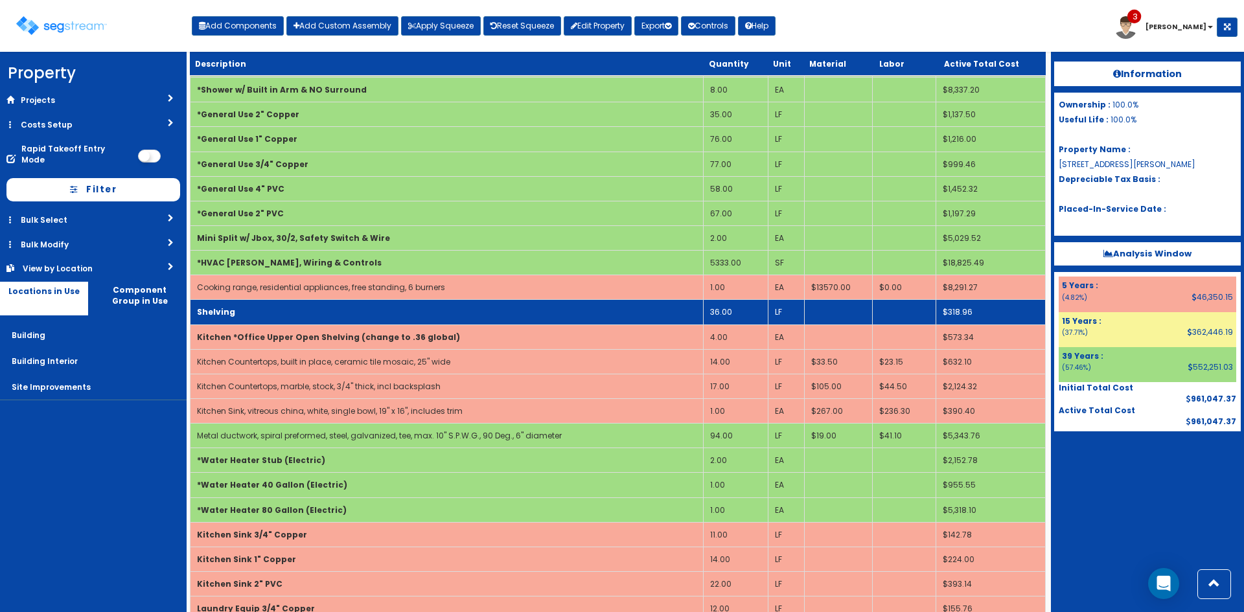
scroll to position [389, 0]
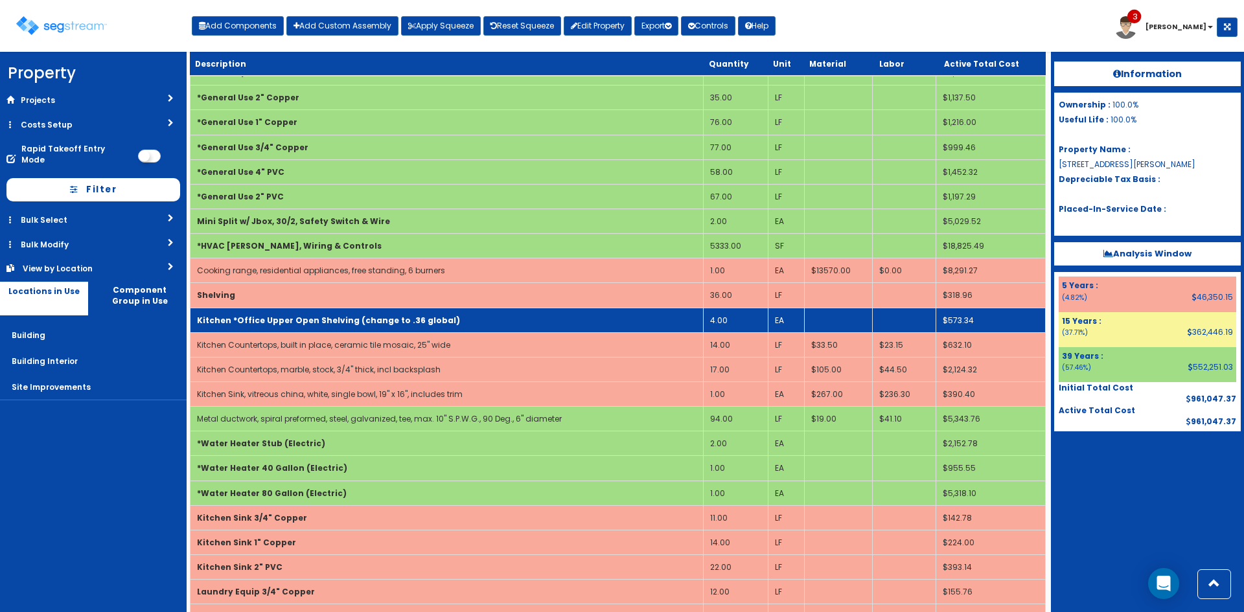
click at [588, 314] on td "Kitchen *Office Upper Open Shelving (change to .36 global)" at bounding box center [447, 320] width 513 height 25
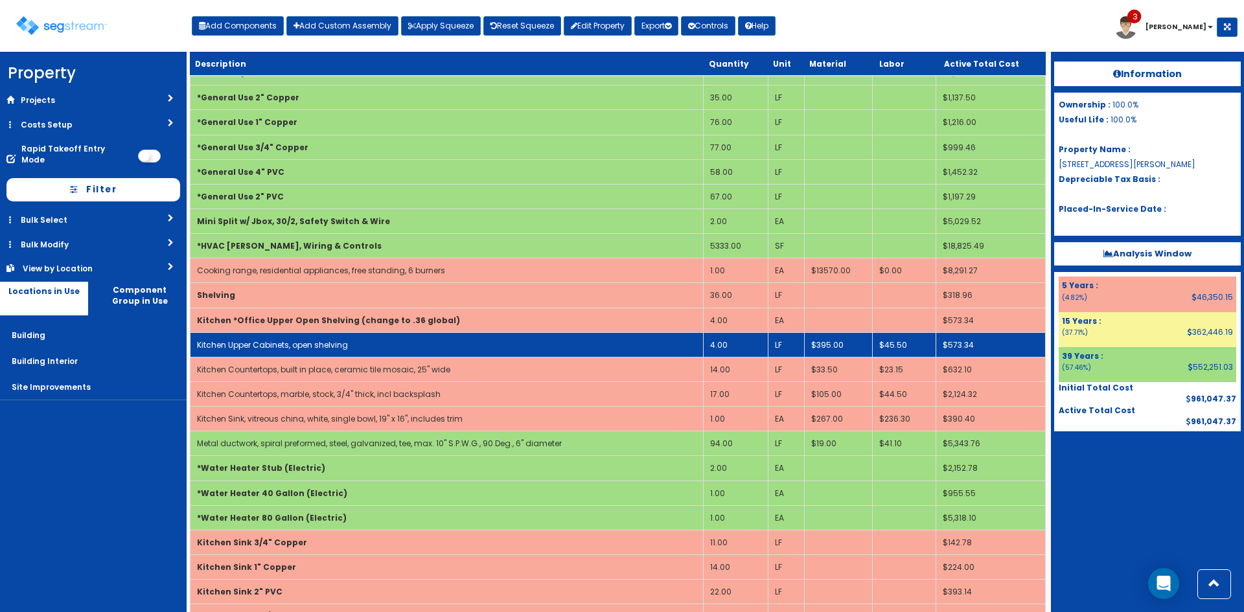
click at [590, 333] on td "Kitchen Upper Cabinets, open shelving" at bounding box center [447, 344] width 513 height 25
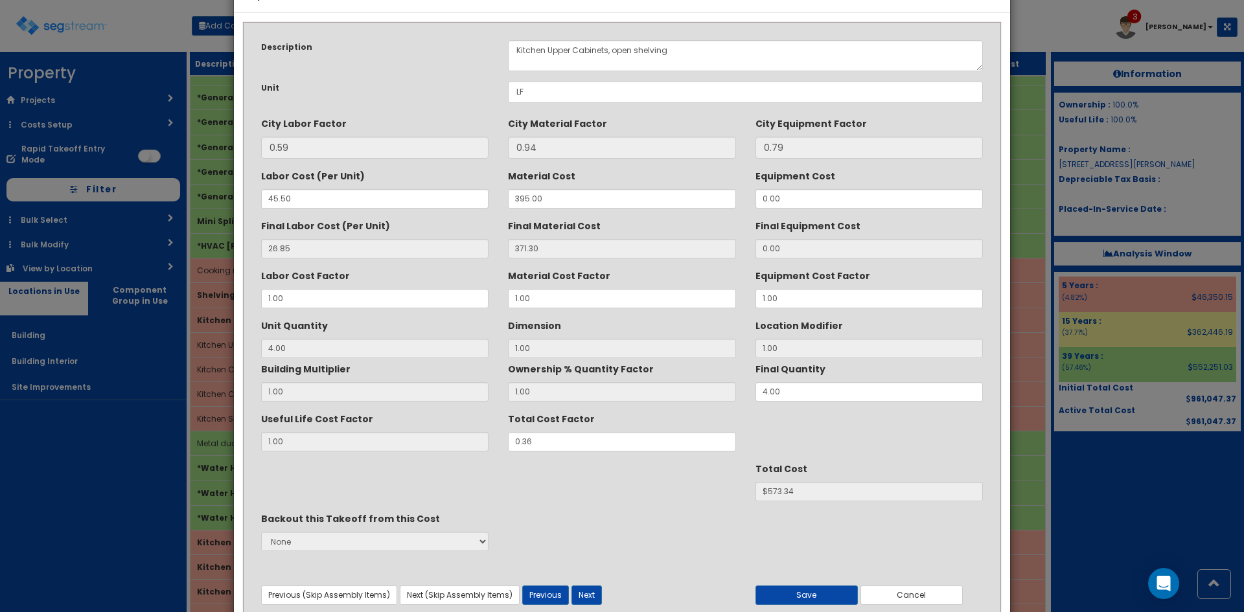
scroll to position [93, 0]
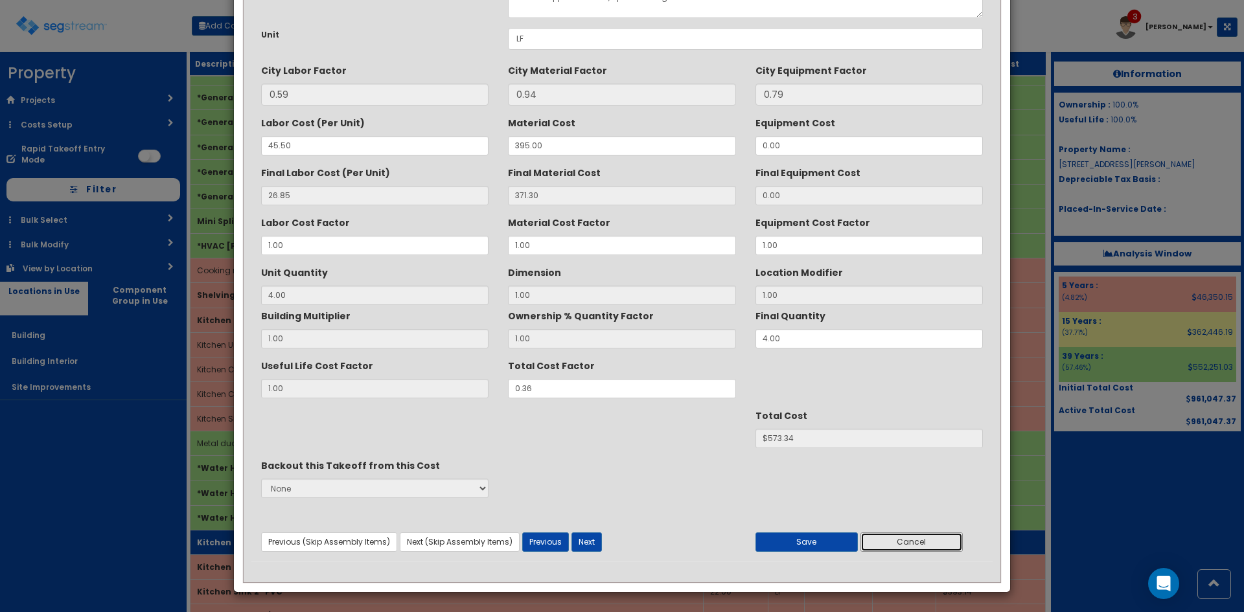
click at [907, 538] on button "Cancel" at bounding box center [912, 542] width 102 height 19
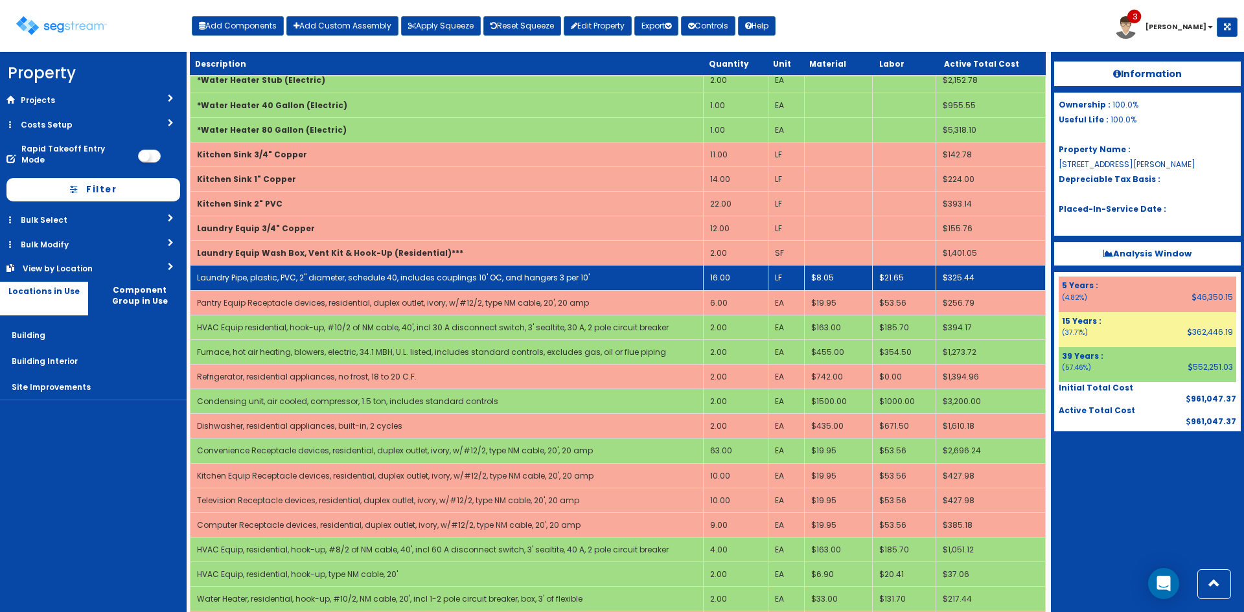
scroll to position [778, 0]
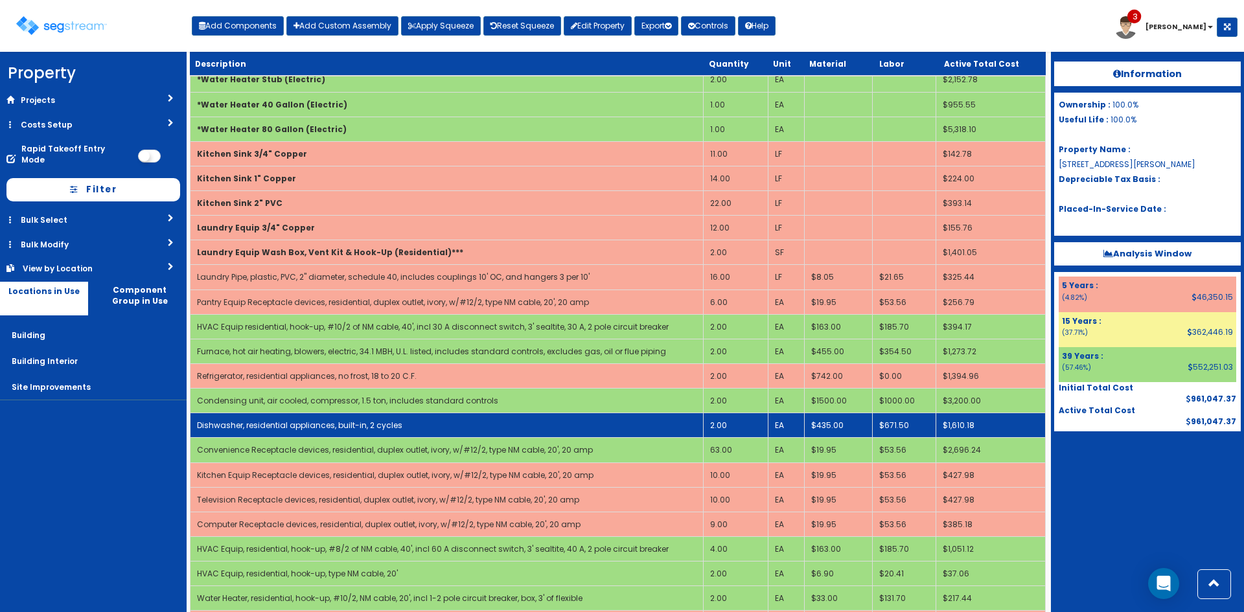
click at [589, 419] on td "Dishwasher, residential appliances, built-in, 2 cycles" at bounding box center [447, 425] width 513 height 25
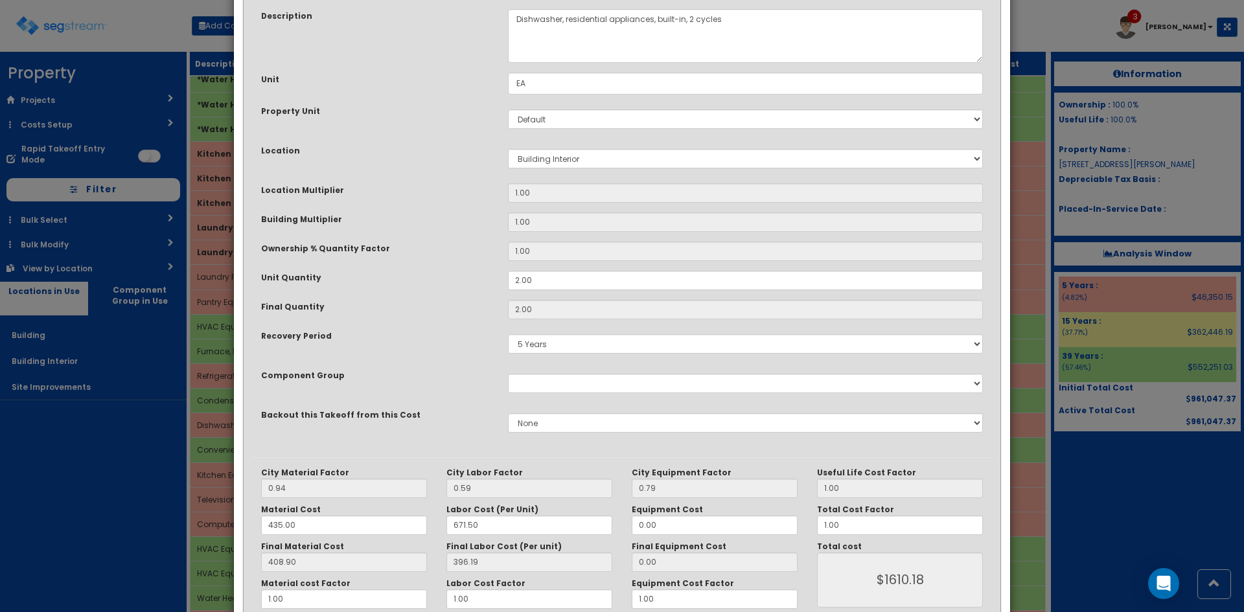
scroll to position [179, 0]
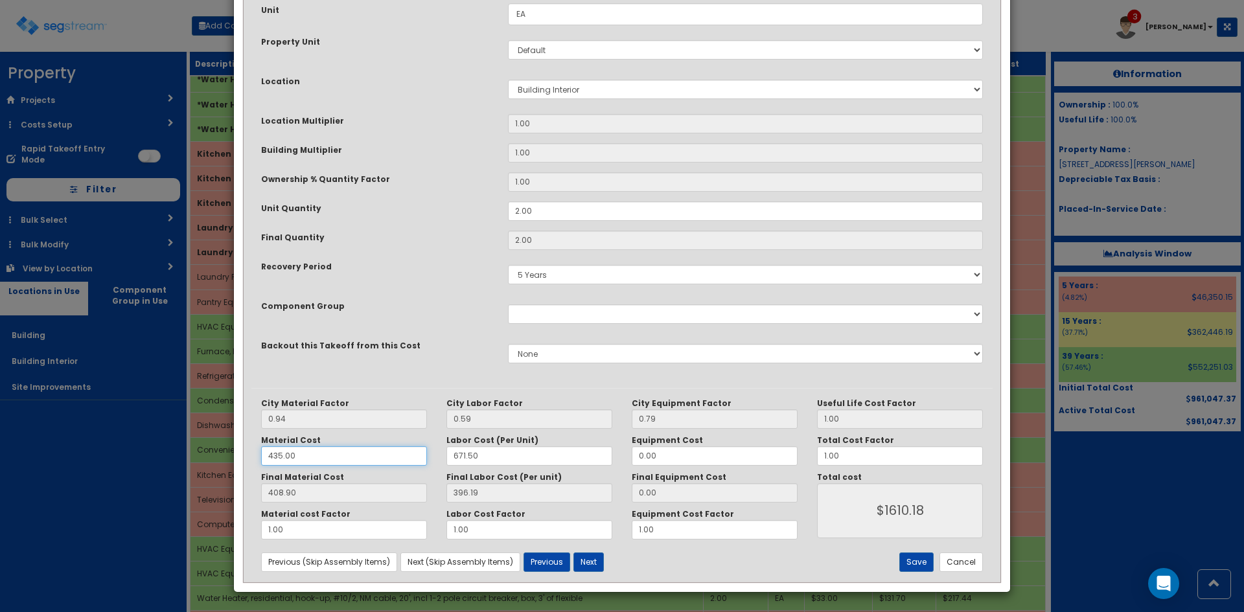
drag, startPoint x: 330, startPoint y: 457, endPoint x: 228, endPoint y: 458, distance: 102.4
click at [228, 458] on div "× Update Items/Assemblies to a Worksheet Purpose Description Prefix Select Stai…" at bounding box center [622, 306] width 1244 height 612
type input "3"
type input "2.82"
type input "$798.02"
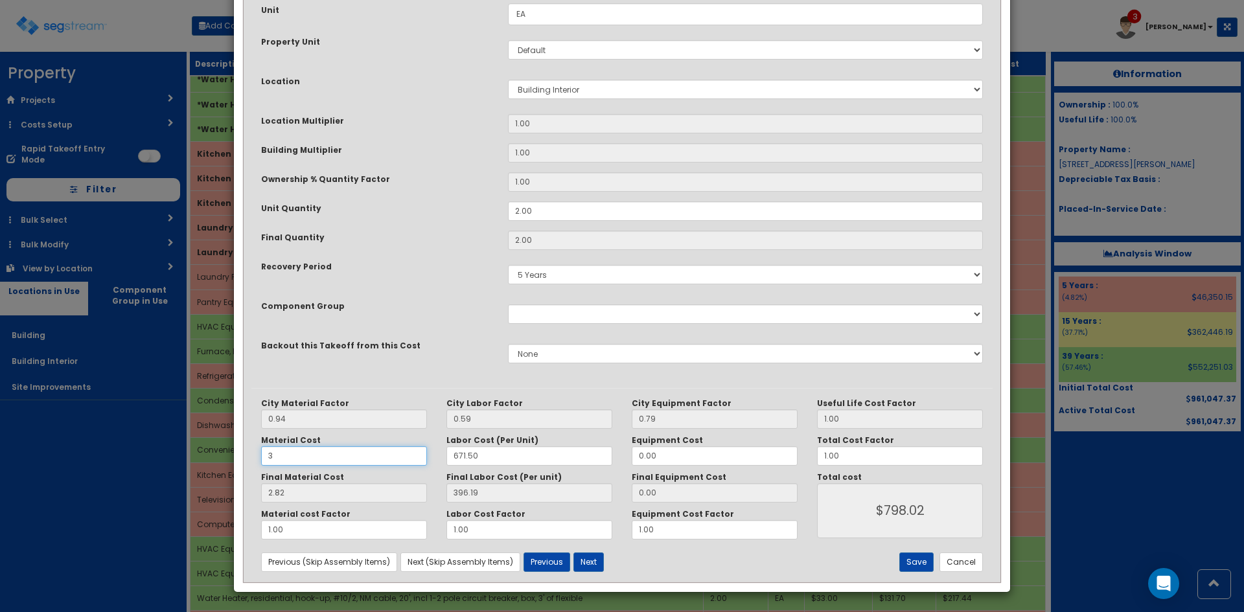
type input "33"
type input "31.02"
type input "$854.42"
type input "335"
type input "314.90"
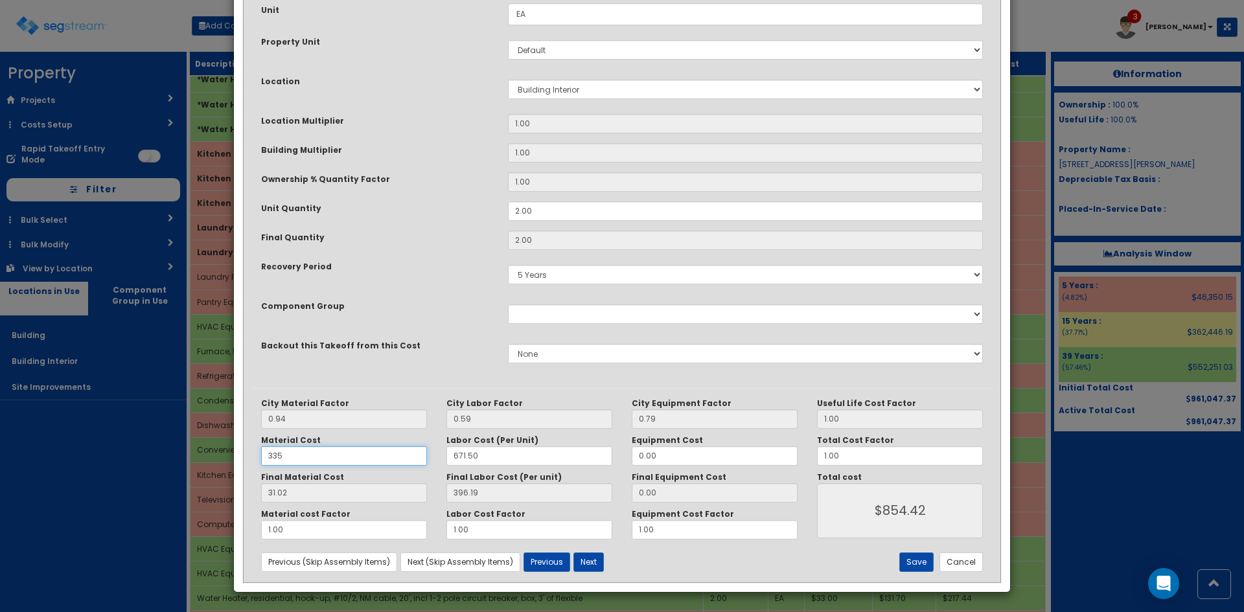
type input "$1422.18"
type input "335"
click at [910, 565] on button "Save" at bounding box center [916, 562] width 34 height 19
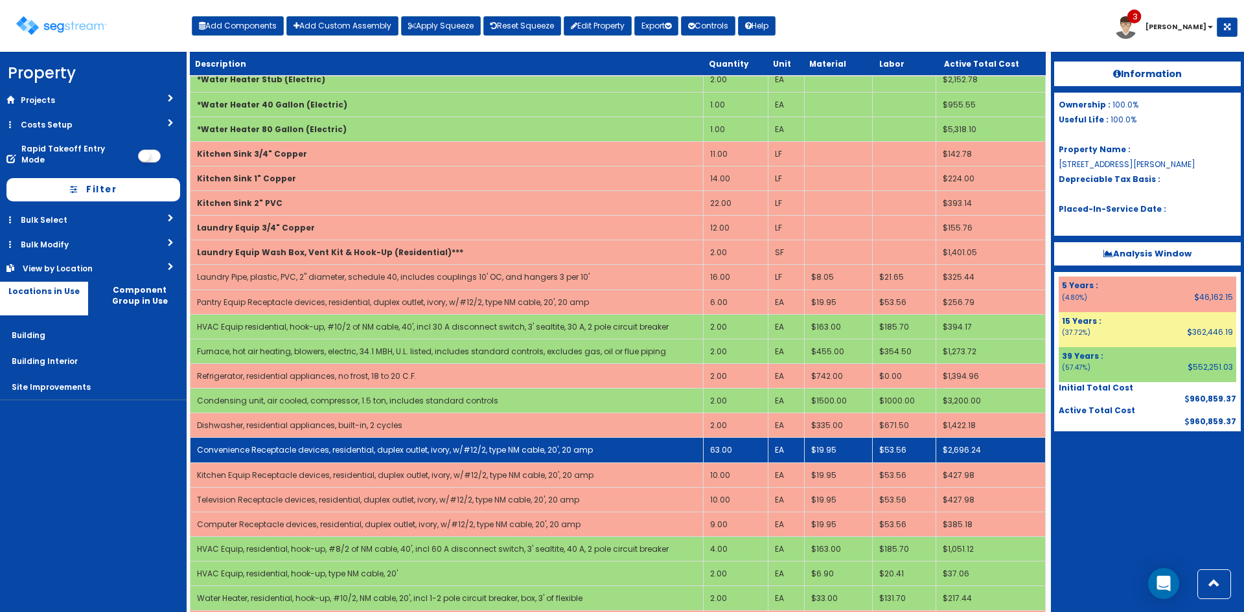
scroll to position [960, 0]
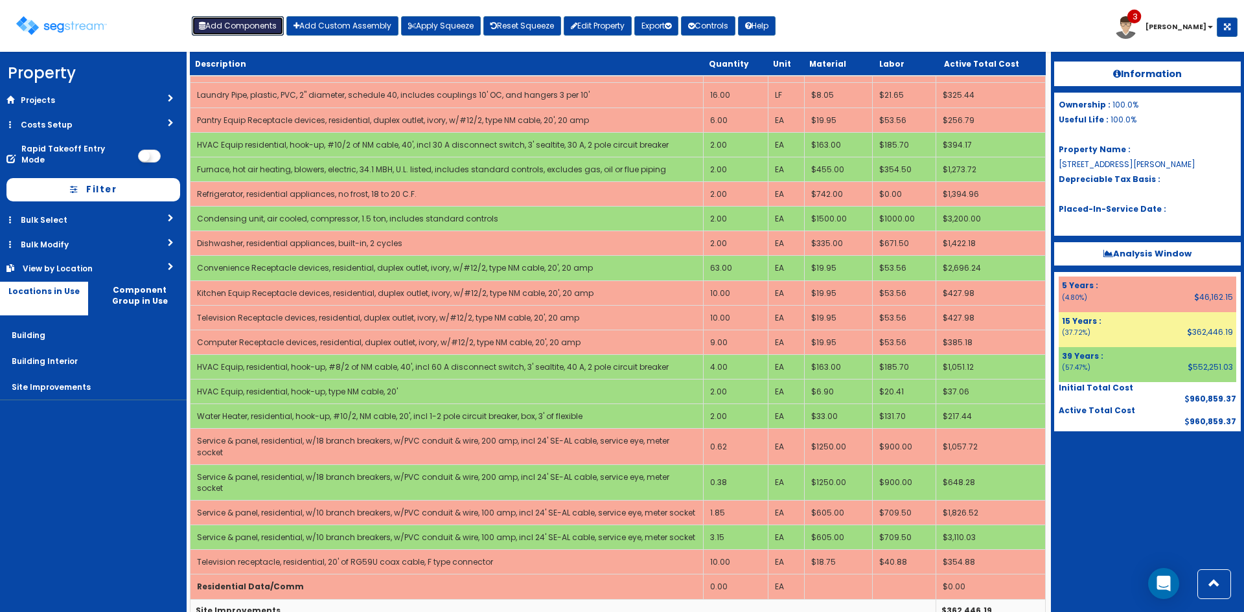
drag, startPoint x: 239, startPoint y: 23, endPoint x: 249, endPoint y: 41, distance: 20.9
click at [239, 23] on button "Add Components" at bounding box center [238, 25] width 92 height 19
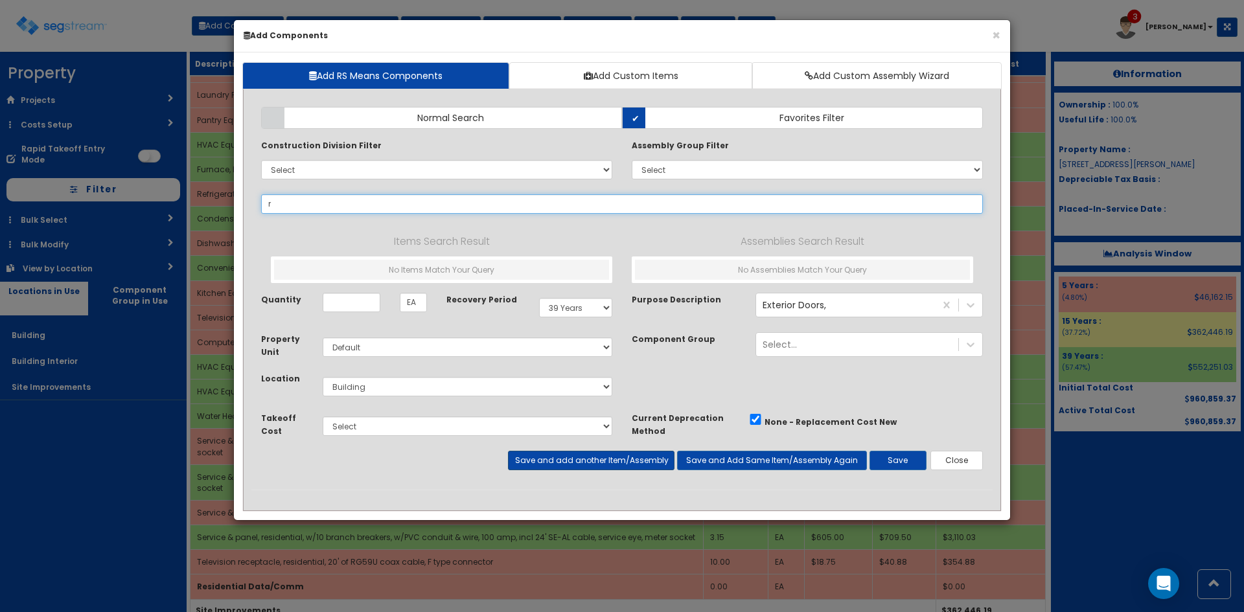
type input "re"
select select
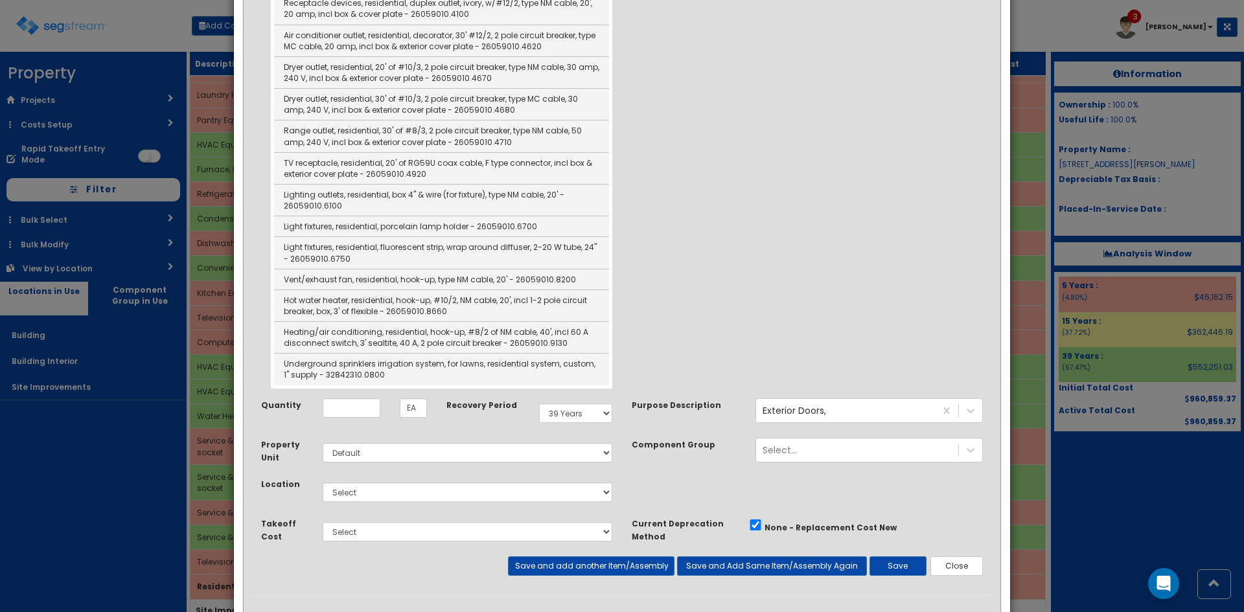
scroll to position [732, 0]
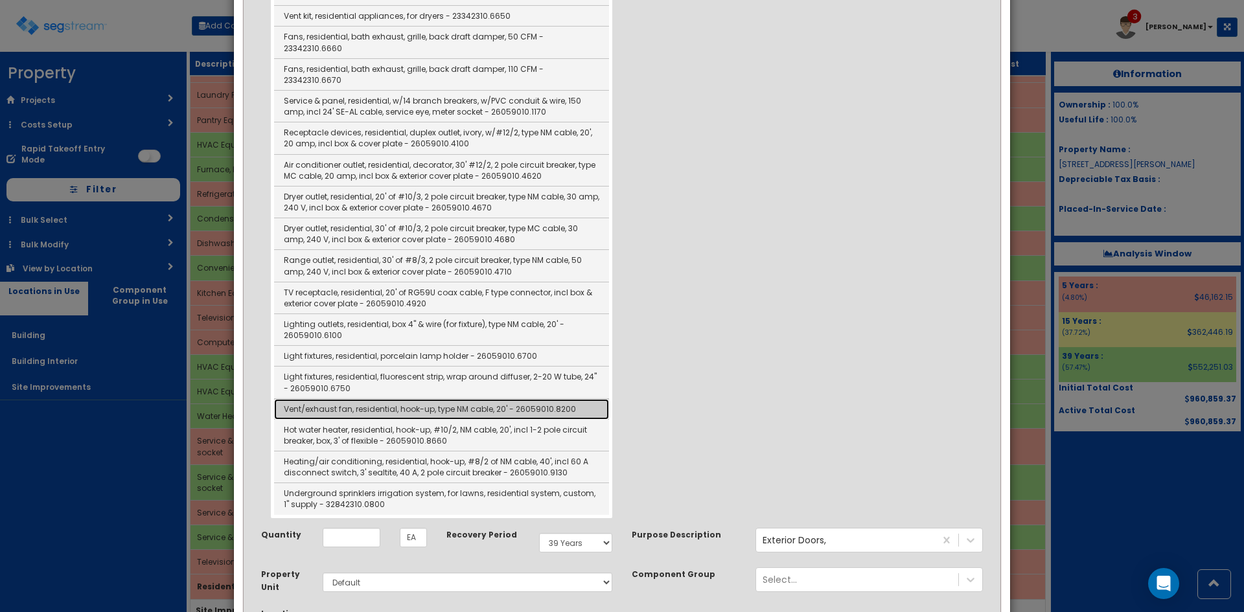
click at [422, 399] on link "Vent/exhaust fan, residential, hook-up, type NM cable, 20' - 26059010.8200" at bounding box center [441, 409] width 335 height 21
type input "Vent/exhaust fan, residential, hook-up, type NM cable, 20' - 26059010.8200"
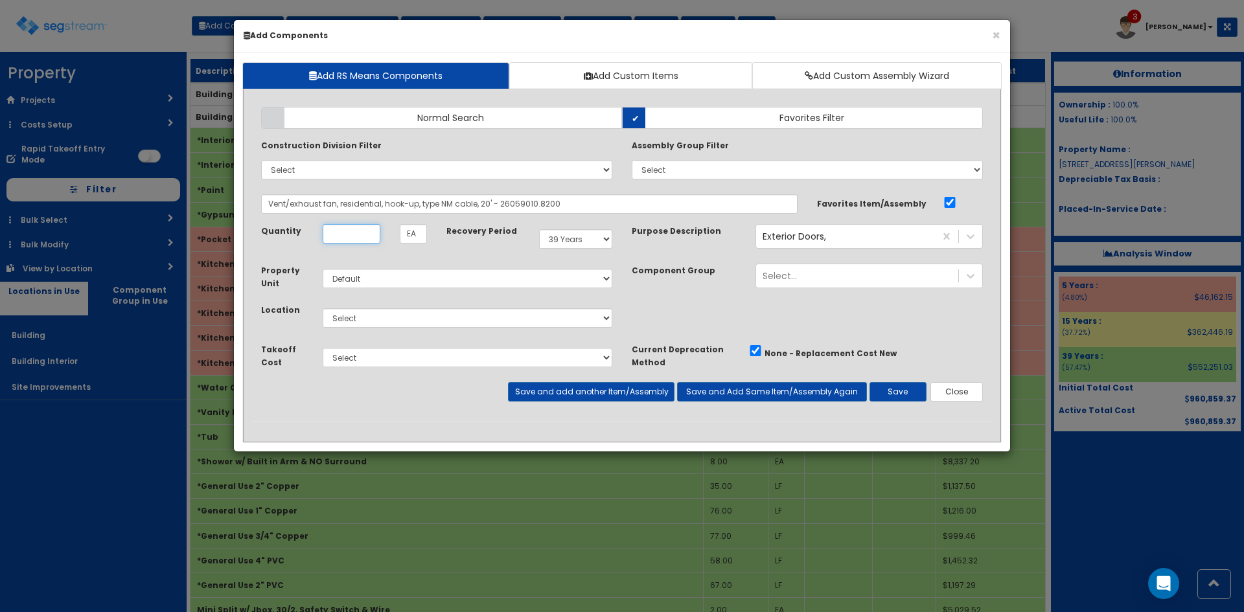
scroll to position [0, 0]
type input "10"
select select "5Y"
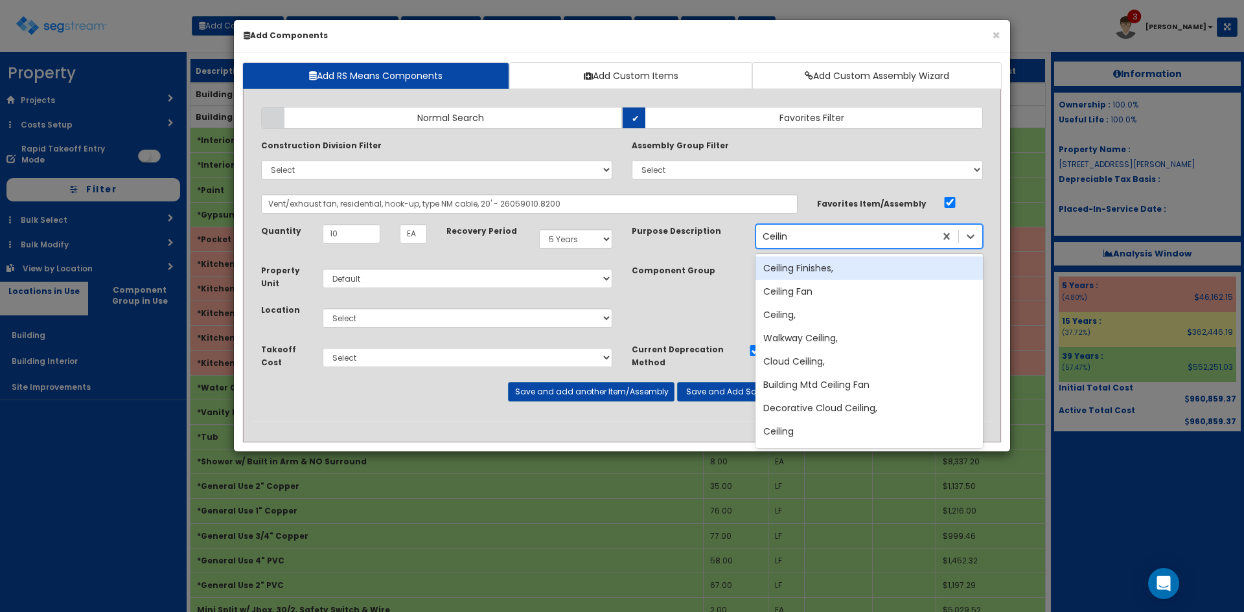
type input "Ceiling"
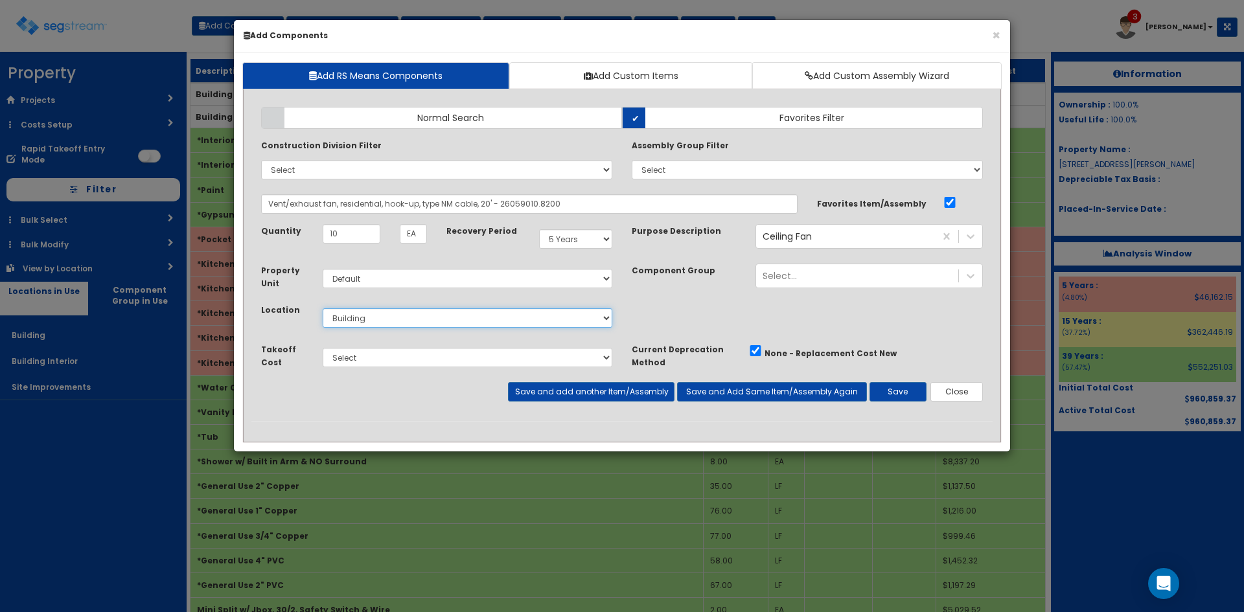
select select "7"
click at [909, 389] on button "Save" at bounding box center [898, 391] width 57 height 19
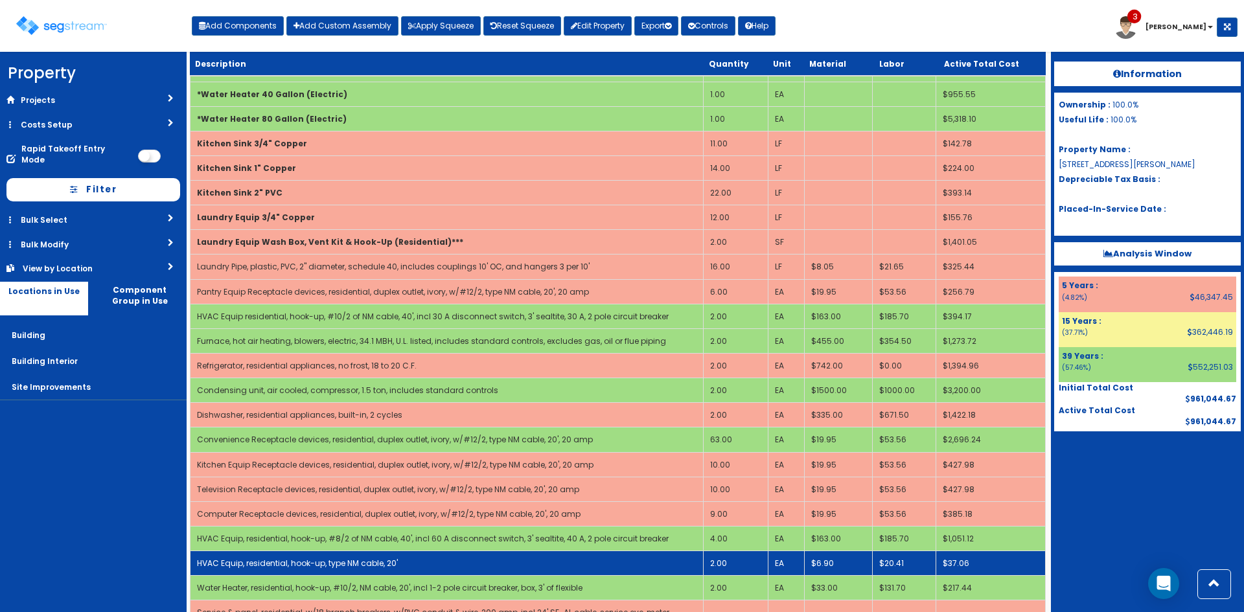
scroll to position [985, 0]
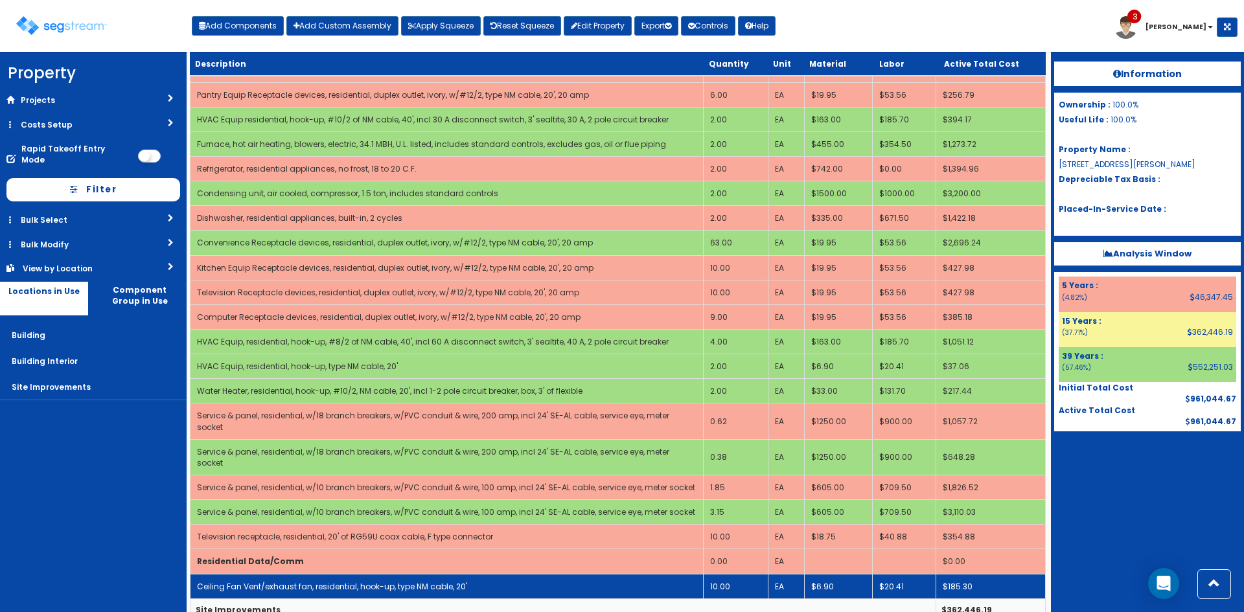
click at [441, 581] on link "Ceiling Fan Vent/exhaust fan, residential, hook-up, type NM cable, 20'" at bounding box center [332, 586] width 270 height 11
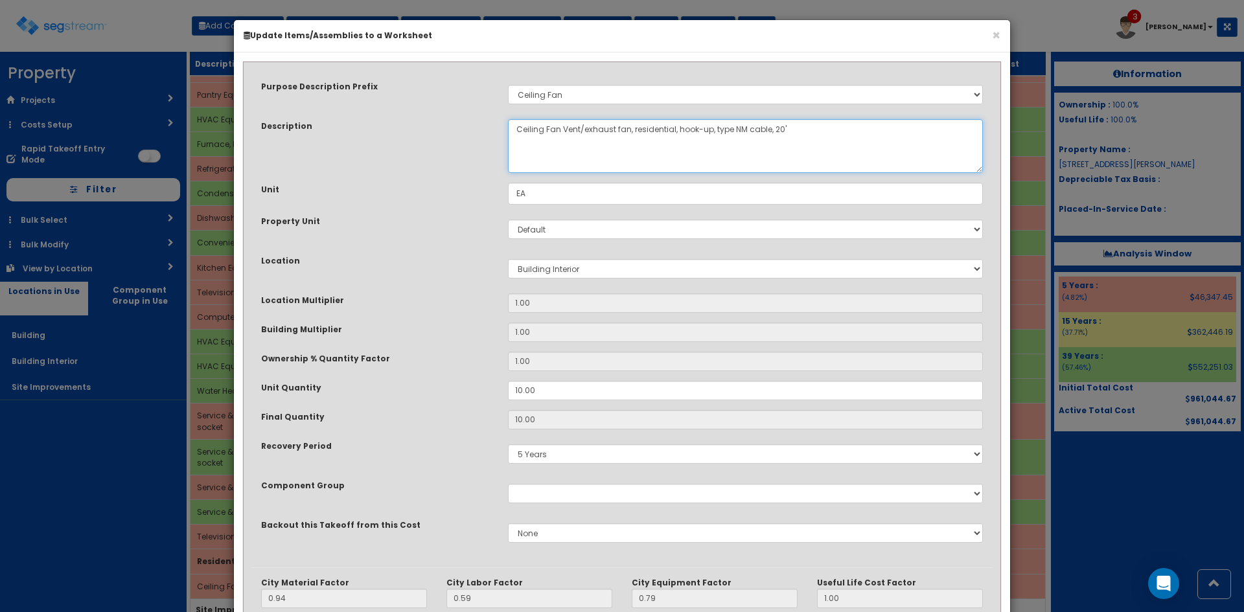
drag, startPoint x: 562, startPoint y: 138, endPoint x: 630, endPoint y: 141, distance: 68.1
click at [630, 141] on textarea "Ceiling Fan Vent/exhaust fan, residential, hook-up, type NM cable, 20'" at bounding box center [745, 146] width 475 height 54
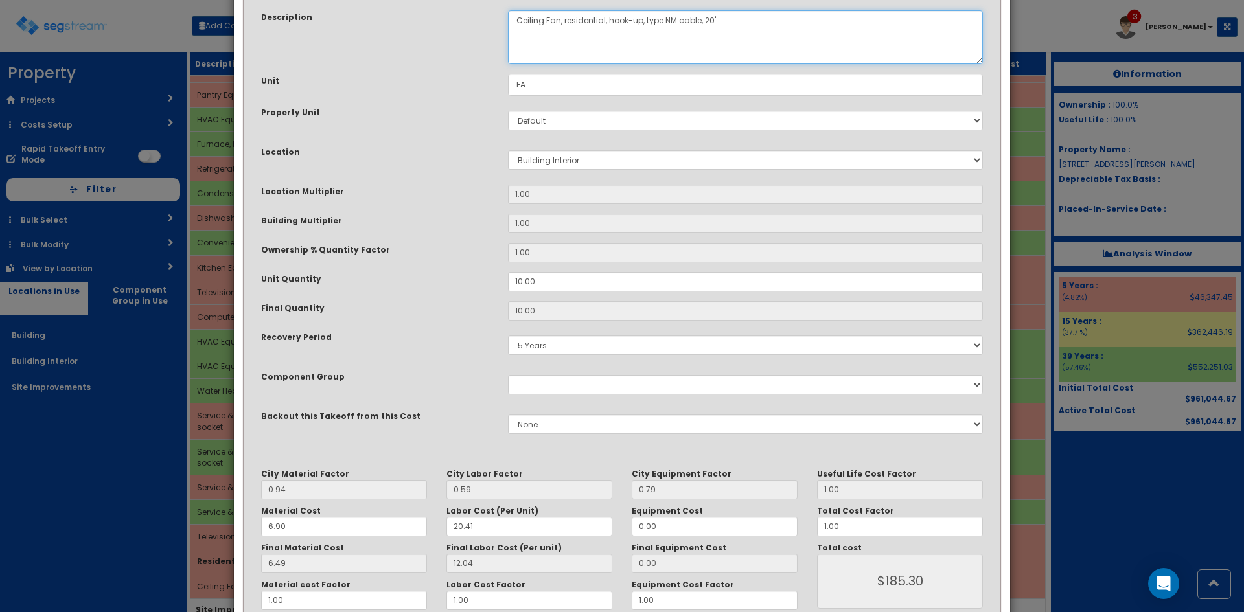
scroll to position [179, 0]
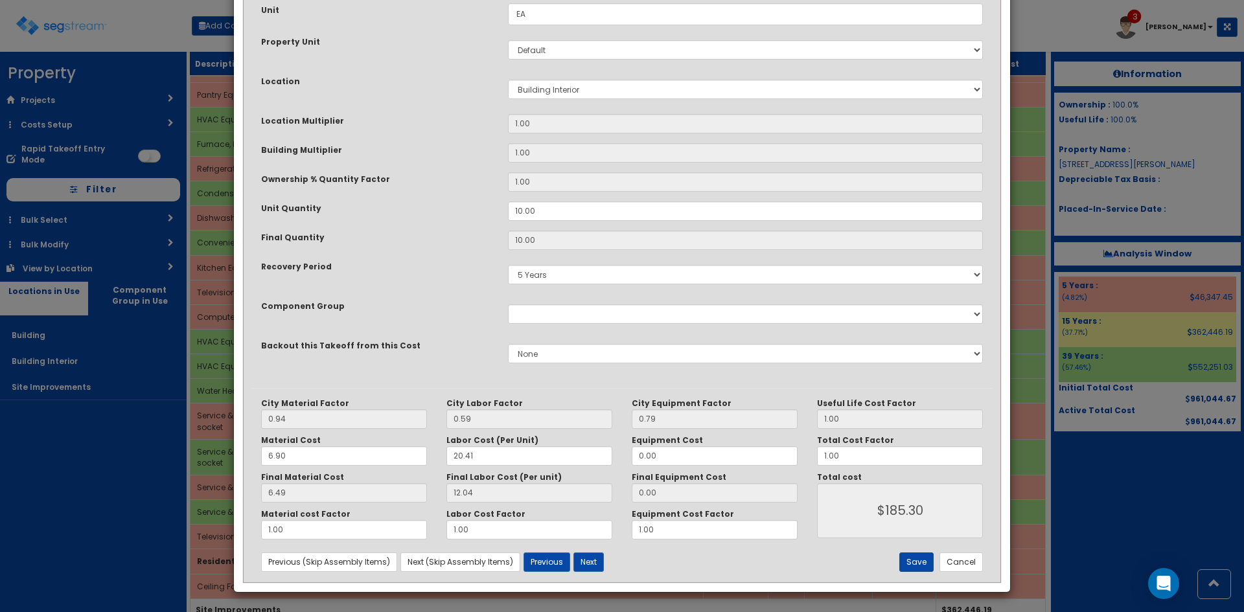
type textarea "Ceiling Fan, residential, hook-up, type NM cable, 20'"
click at [926, 562] on button "Save" at bounding box center [916, 562] width 34 height 19
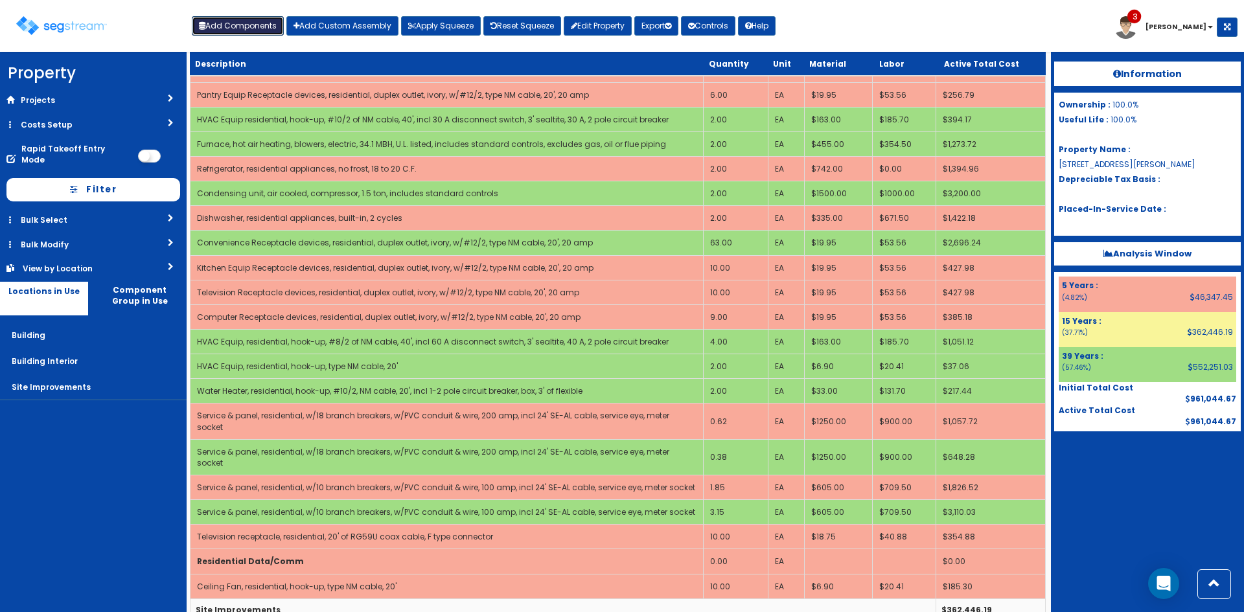
click at [264, 25] on button "Add Components" at bounding box center [238, 25] width 92 height 19
select select
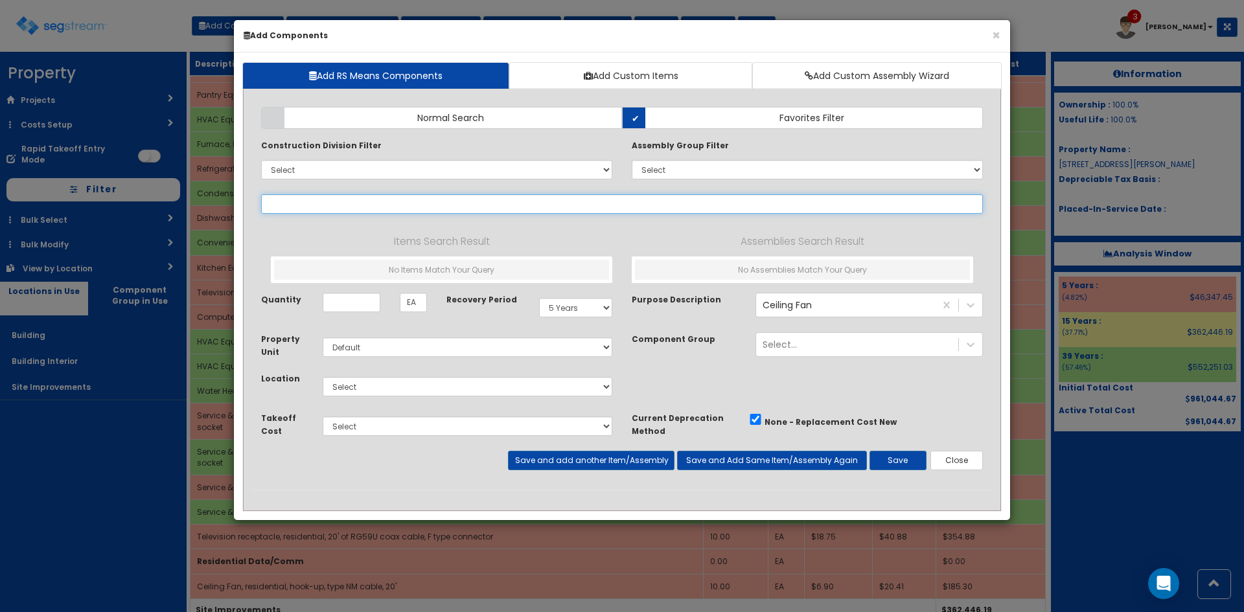
click at [395, 208] on input "text" at bounding box center [622, 203] width 722 height 19
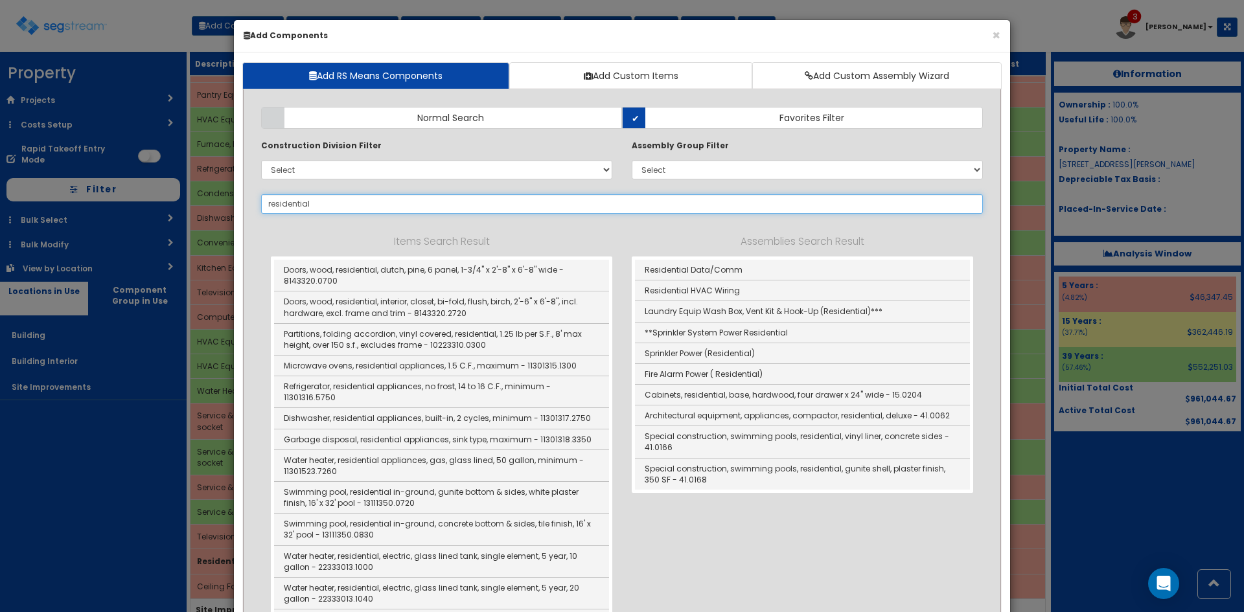
drag, startPoint x: 222, startPoint y: 207, endPoint x: 194, endPoint y: 213, distance: 29.1
click at [194, 213] on div "× Add Components Add RS Means Components Add Custom Items Add Custom Assembly W…" at bounding box center [622, 306] width 1244 height 612
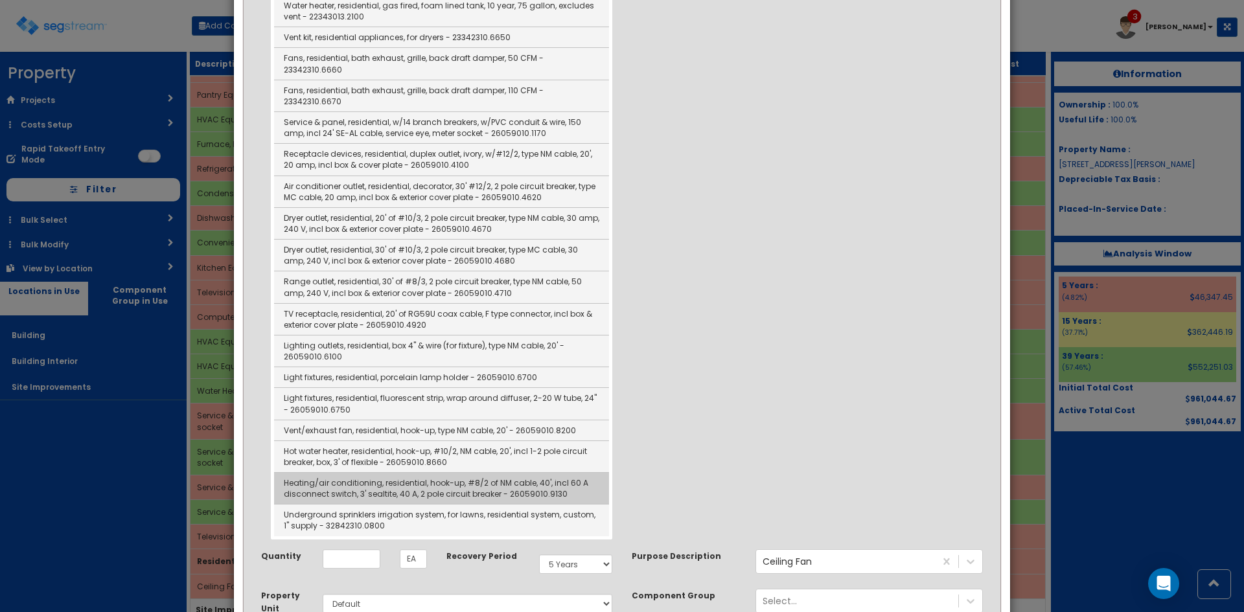
scroll to position [713, 0]
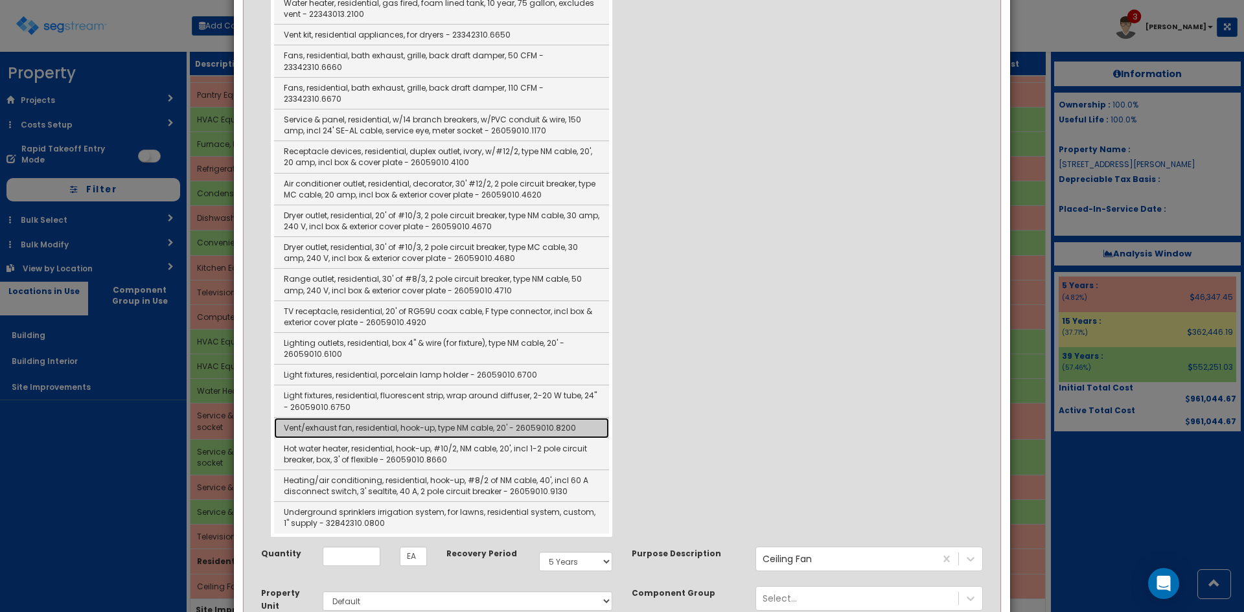
click at [376, 418] on link "Vent/exhaust fan, residential, hook-up, type NM cable, 20' - 26059010.8200" at bounding box center [441, 428] width 335 height 21
type input "Vent/exhaust fan, residential, hook-up, type NM cable, 20' - 26059010.8200"
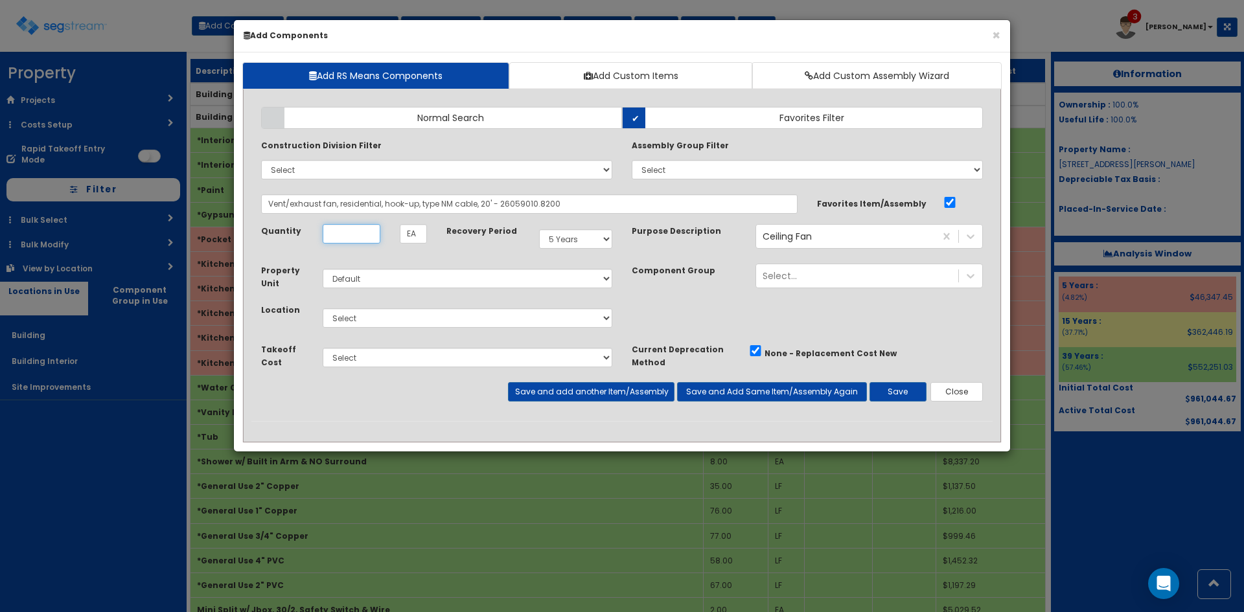
scroll to position [0, 0]
type input "8"
select select "39Y"
select select "7"
click at [660, 392] on button "Save and add another Item/Assembly" at bounding box center [591, 391] width 166 height 19
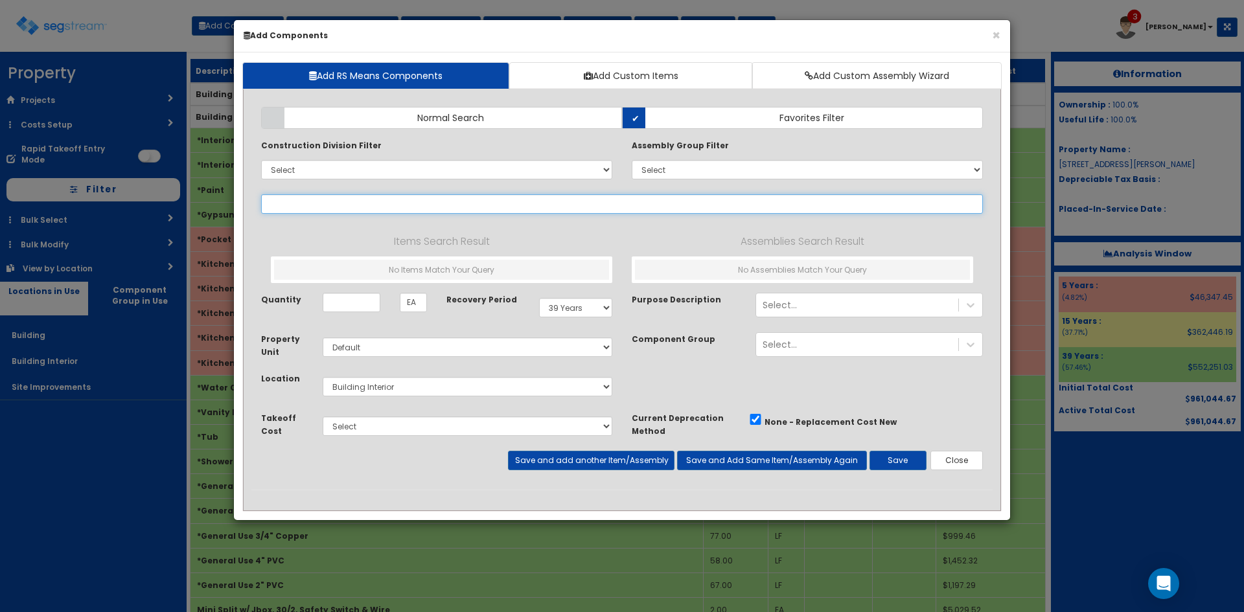
click at [450, 201] on input "text" at bounding box center [622, 203] width 722 height 19
paste input "residential"
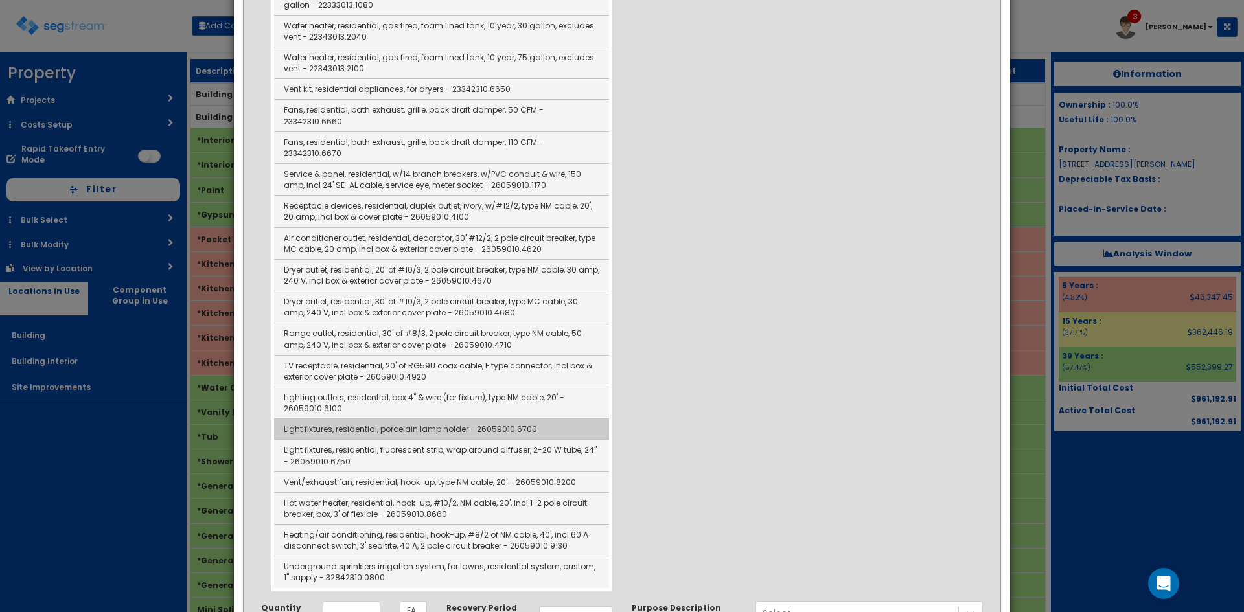
scroll to position [713, 0]
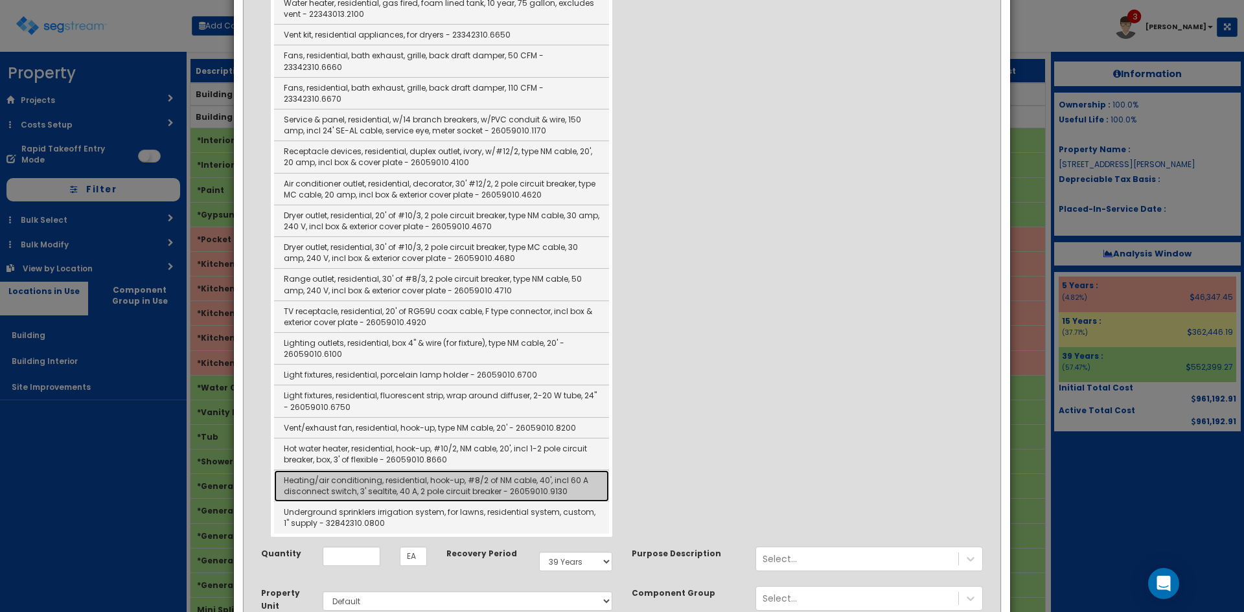
click at [517, 470] on link "Heating/air conditioning, residential, hook-up, #8/2 of NM cable, 40', incl 60 …" at bounding box center [441, 486] width 335 height 32
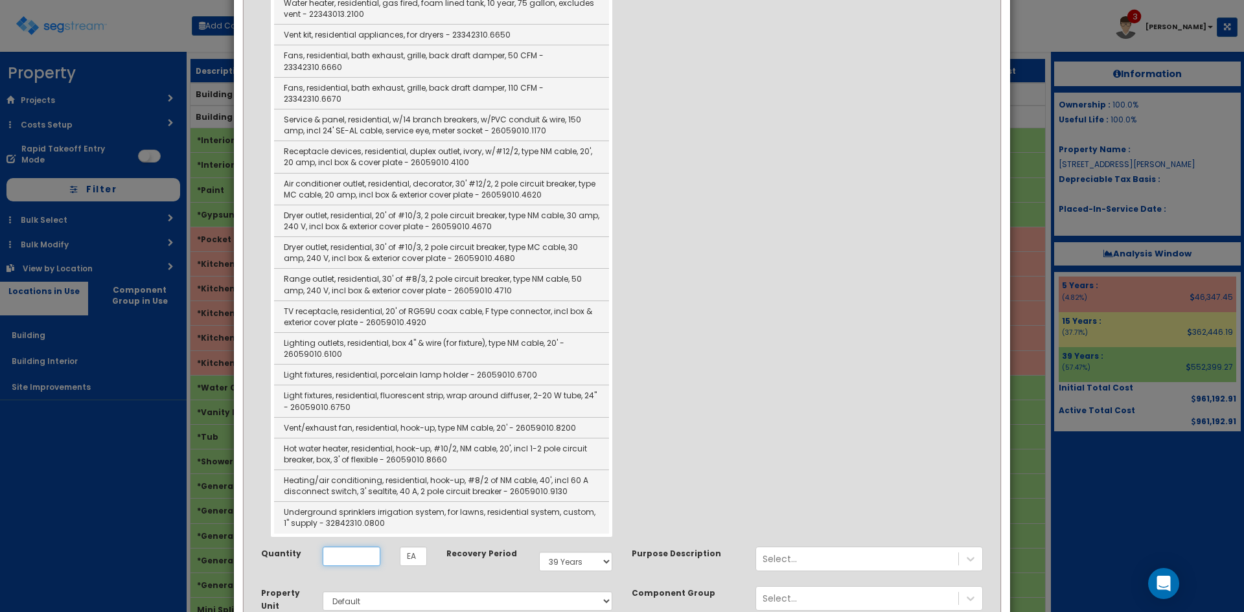
type input "Heating/air conditioning, residential, hook-up, #8/2 of NM cable, 40', incl 60 …"
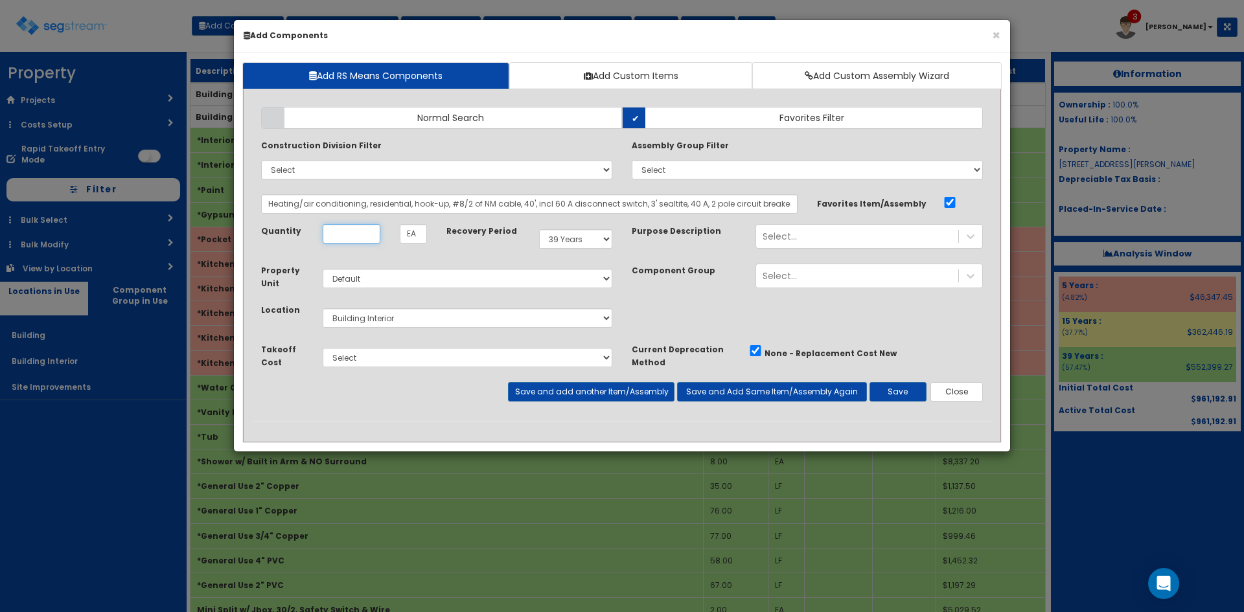
scroll to position [0, 0]
type input "4"
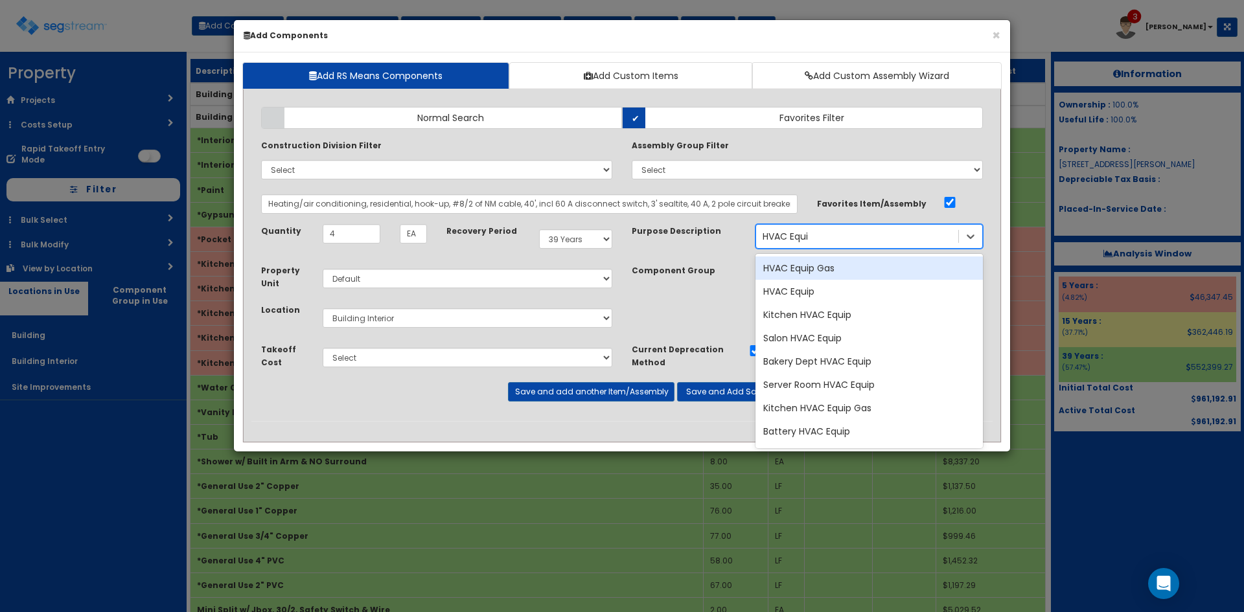
type input "HVAC Equip"
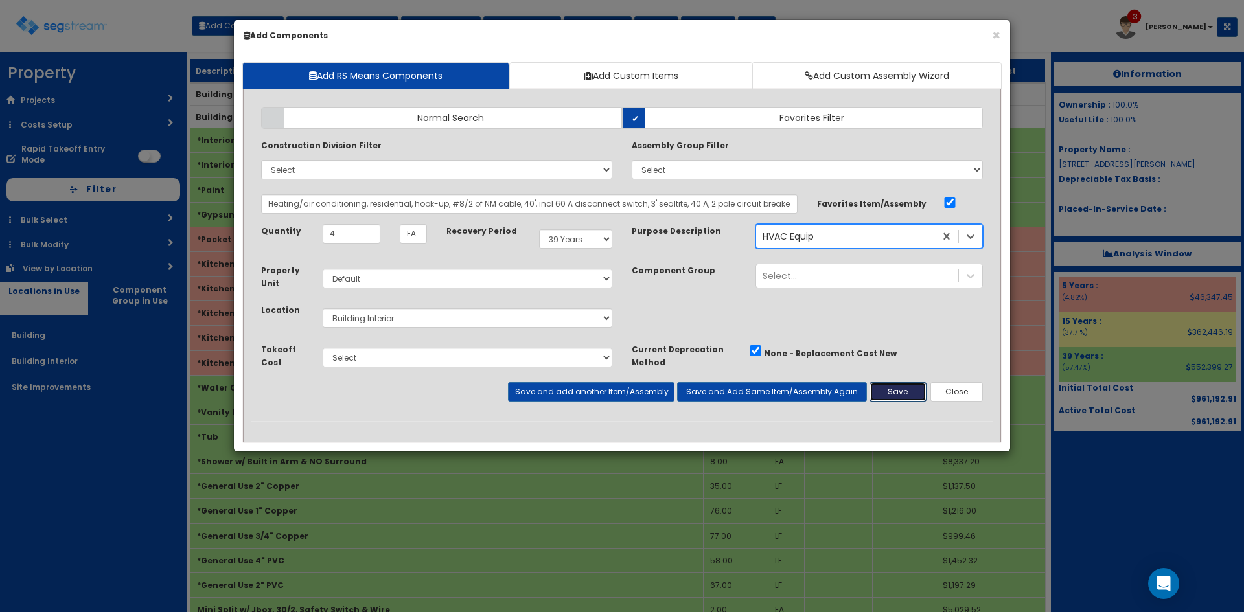
click at [913, 386] on button "Save" at bounding box center [898, 391] width 57 height 19
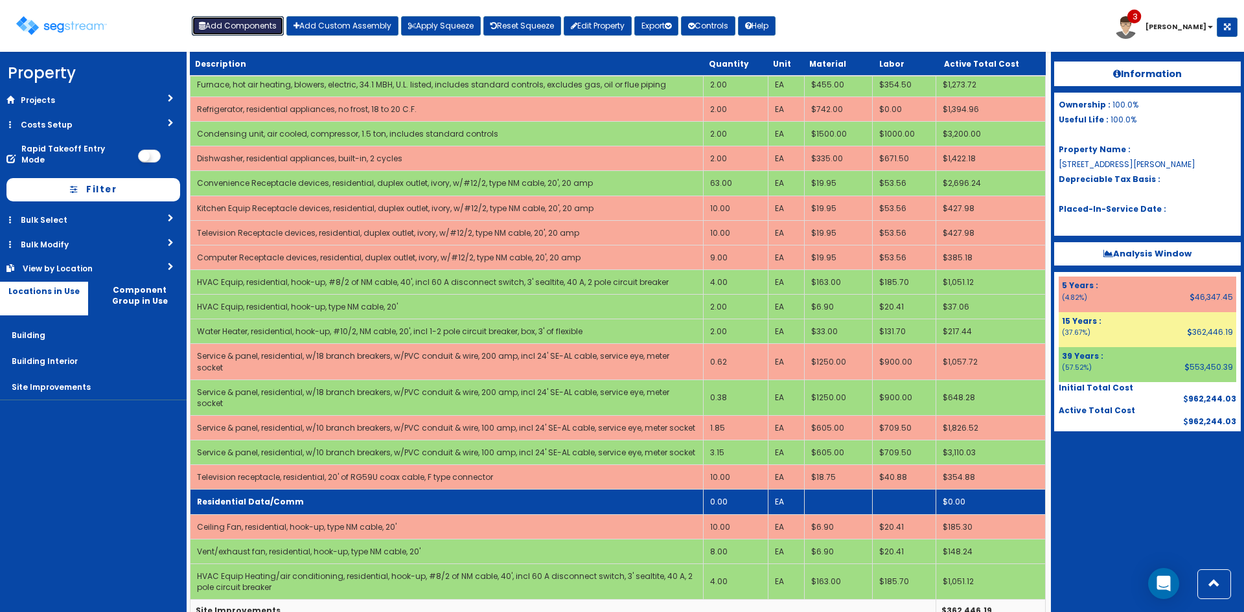
scroll to position [1045, 0]
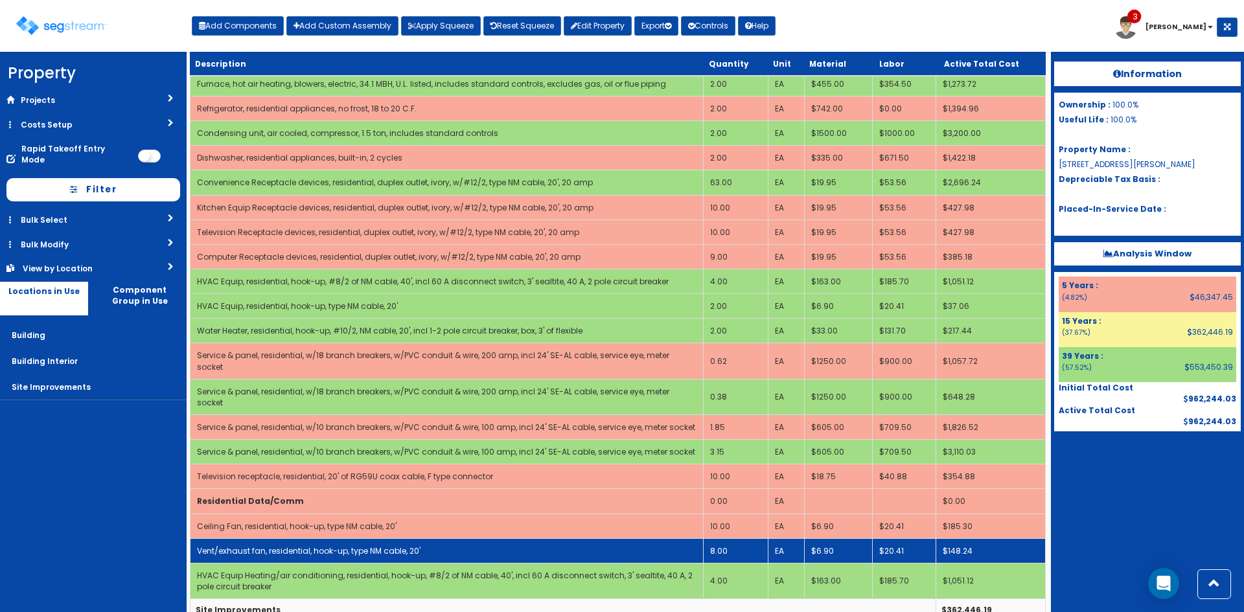
click at [451, 538] on td "Vent/exhaust fan, residential, hook-up, type NM cable, 20'" at bounding box center [447, 550] width 513 height 25
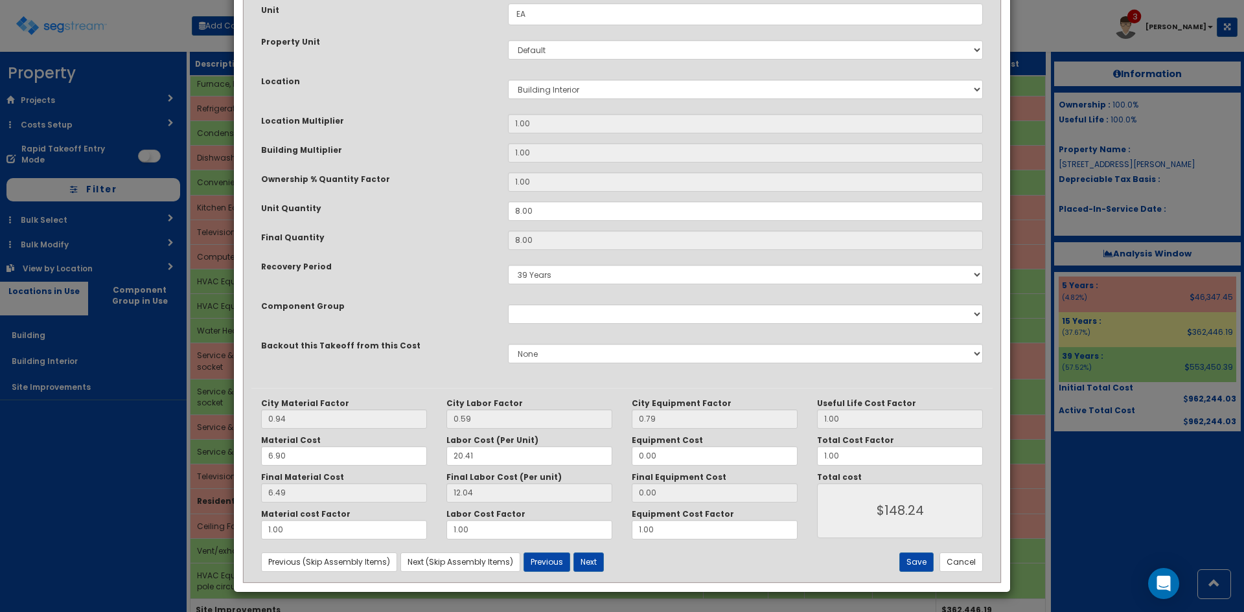
scroll to position [0, 0]
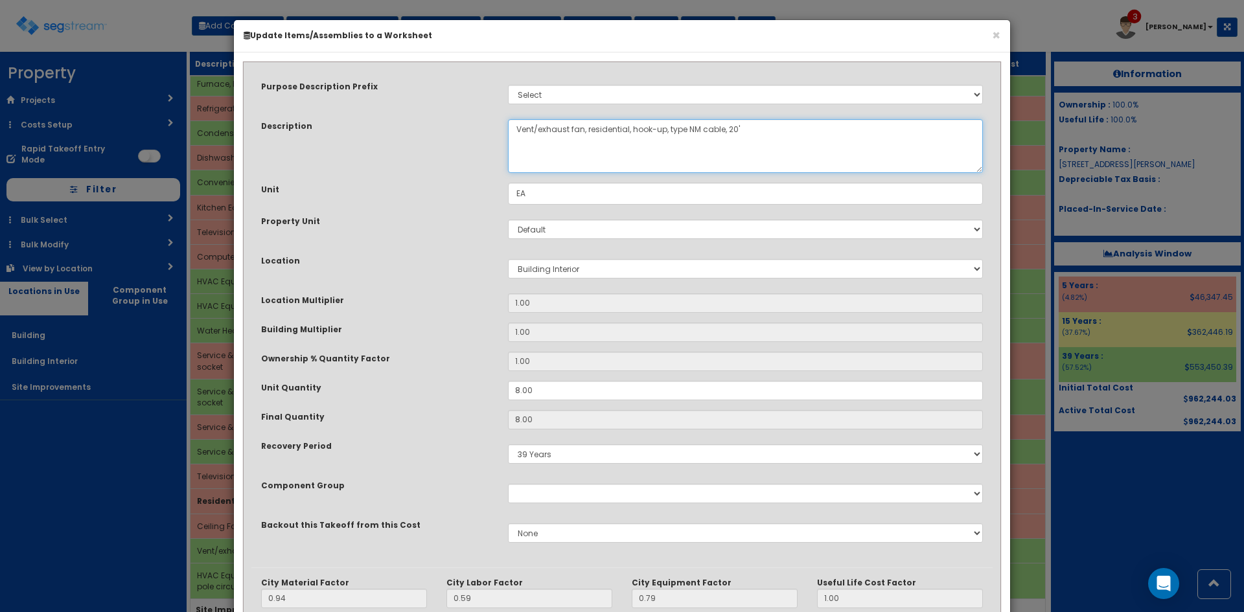
drag, startPoint x: 568, startPoint y: 132, endPoint x: 415, endPoint y: 138, distance: 152.4
click at [415, 138] on div "Description Vent/exhaust fan, residential, hook-up, type NM cable, 20'" at bounding box center [621, 146] width 741 height 54
type textarea "HVAC Equip fan, residential, hook-up, type NM cable, 20'"
click at [415, 138] on div "Description Vent/exhaust fan, residential, hook-up, type NM cable, 20'" at bounding box center [621, 146] width 741 height 54
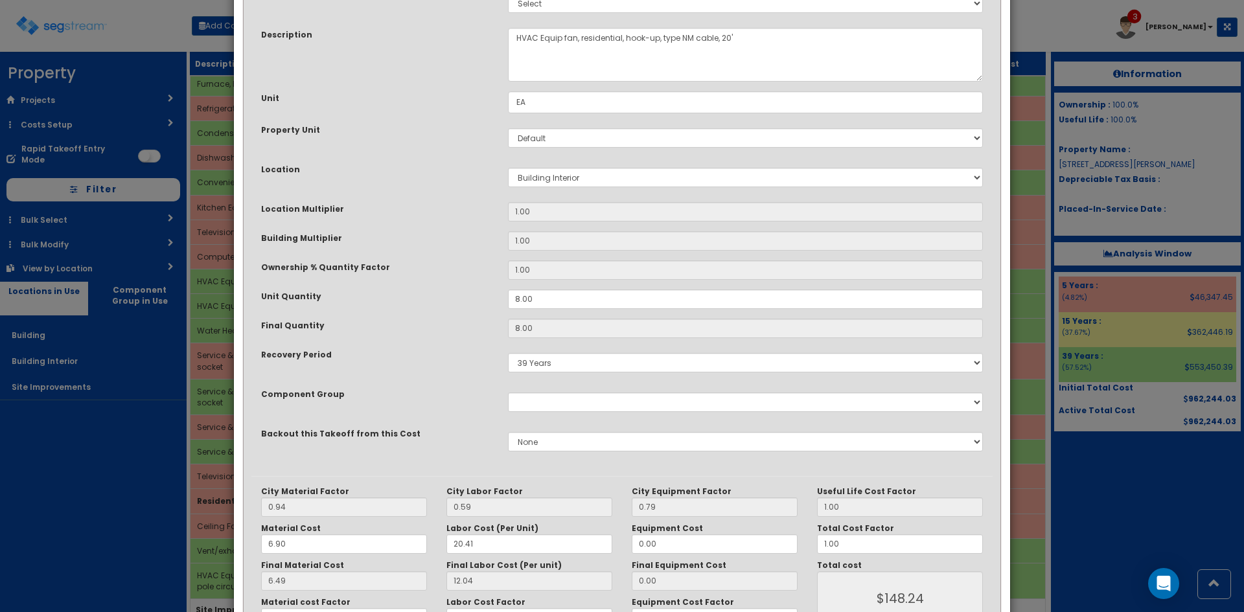
scroll to position [179, 0]
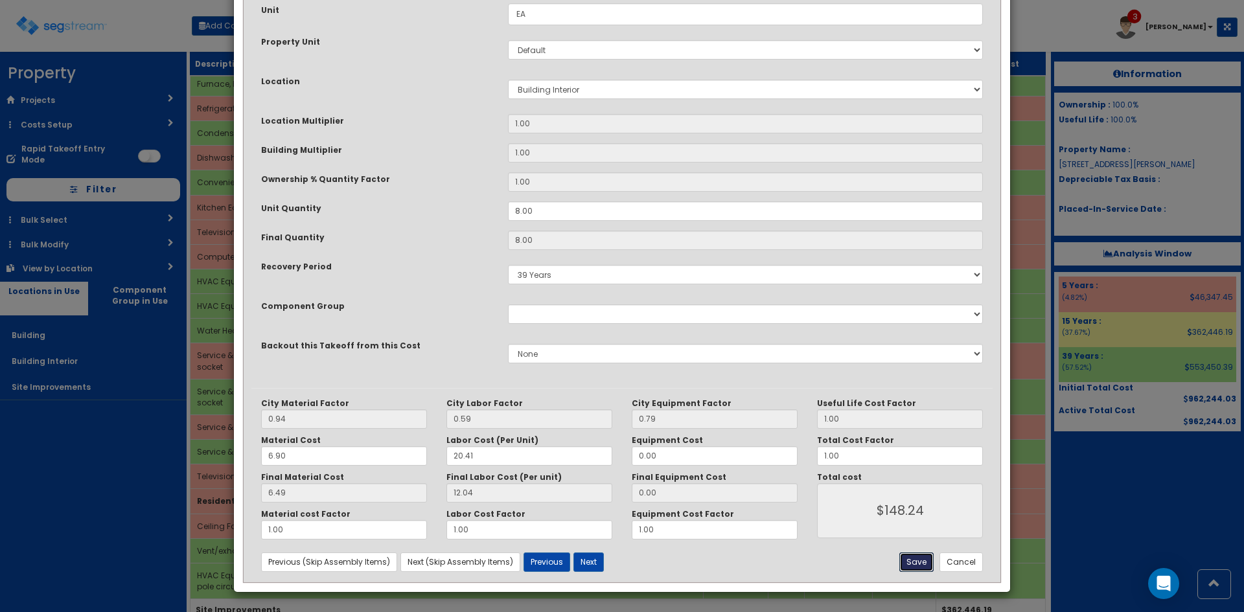
click at [922, 562] on button "Save" at bounding box center [916, 562] width 34 height 19
